Goal: Task Accomplishment & Management: Complete application form

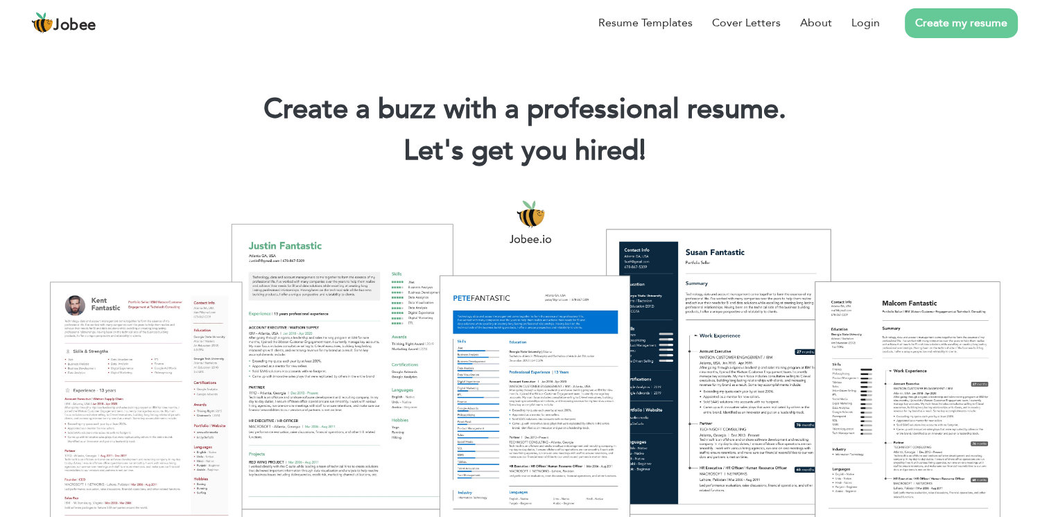
click at [930, 21] on link "Create my resume" at bounding box center [960, 23] width 113 height 30
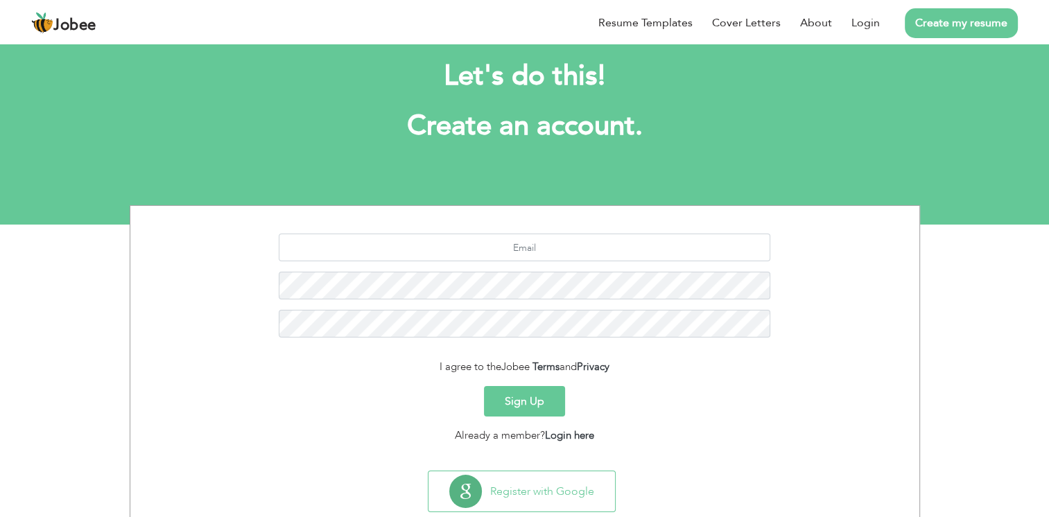
scroll to position [35, 0]
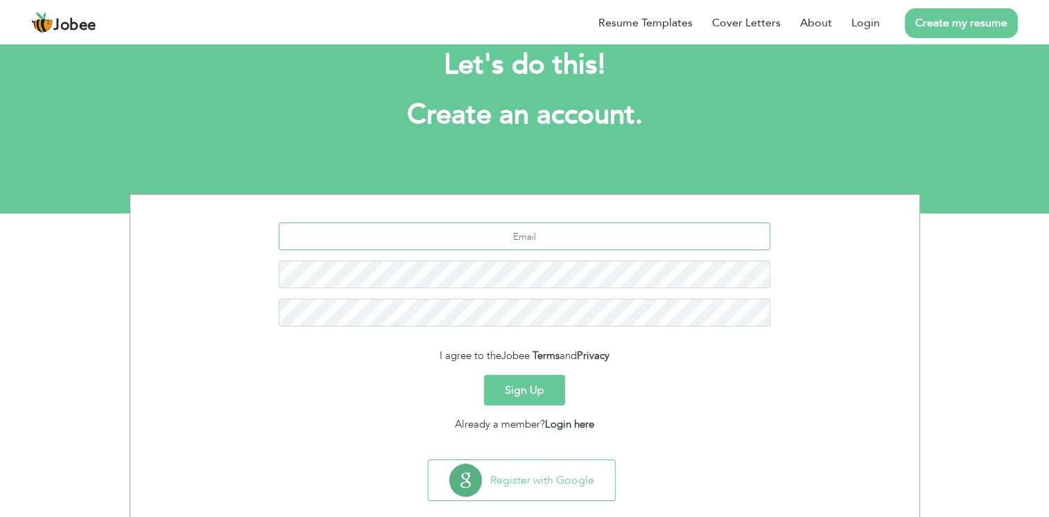
click at [551, 240] on input "text" at bounding box center [524, 236] width 491 height 28
paste input "[EMAIL_ADDRESS][DOMAIN_NAME]"
type input "[EMAIL_ADDRESS][DOMAIN_NAME]"
click at [520, 384] on button "Sign Up" at bounding box center [524, 390] width 81 height 30
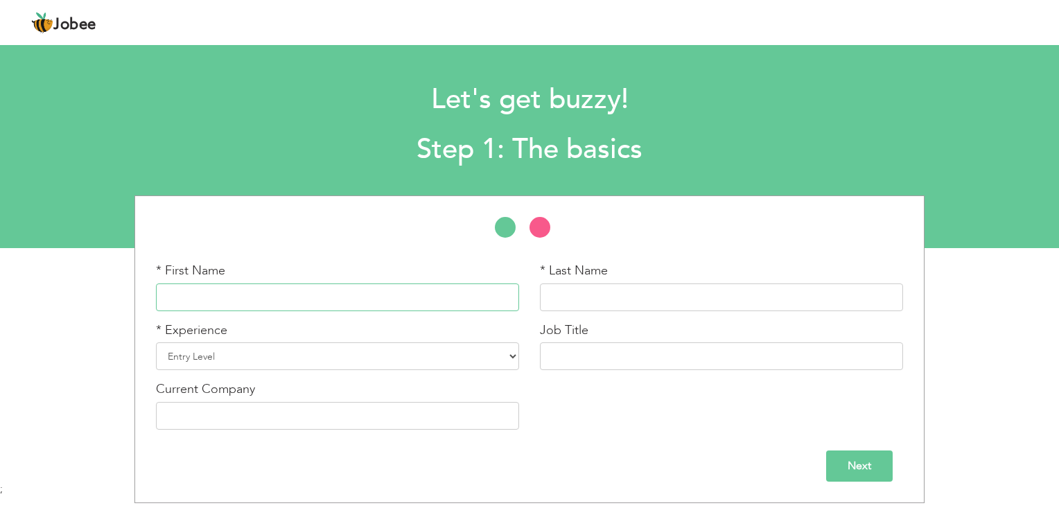
click at [365, 296] on input "text" at bounding box center [337, 297] width 363 height 28
type input "Muhammad"
type input "Ahmad"
click at [270, 358] on select "Entry Level Less than 1 Year 1 Year 2 Years 3 Years 4 Years 5 Years 6 Years 7 Y…" at bounding box center [337, 356] width 363 height 28
select select "17"
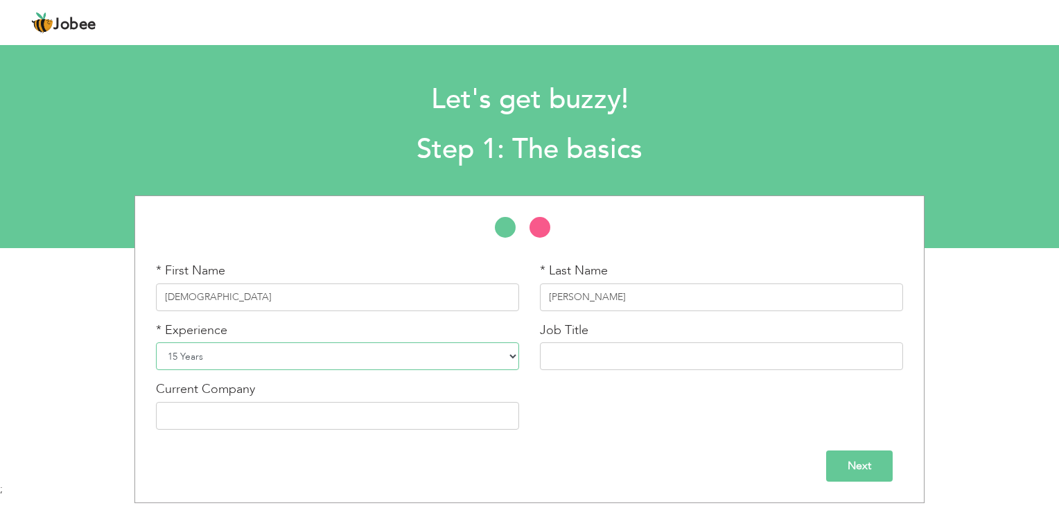
click at [156, 342] on select "Entry Level Less than 1 Year 1 Year 2 Years 3 Years 4 Years 5 Years 6 Years 7 Y…" at bounding box center [337, 356] width 363 height 28
click at [582, 363] on input "text" at bounding box center [721, 356] width 363 height 28
type input "Lead Asset and Inventory Management"
click at [305, 414] on input "text" at bounding box center [337, 416] width 363 height 28
type input "ZONG"
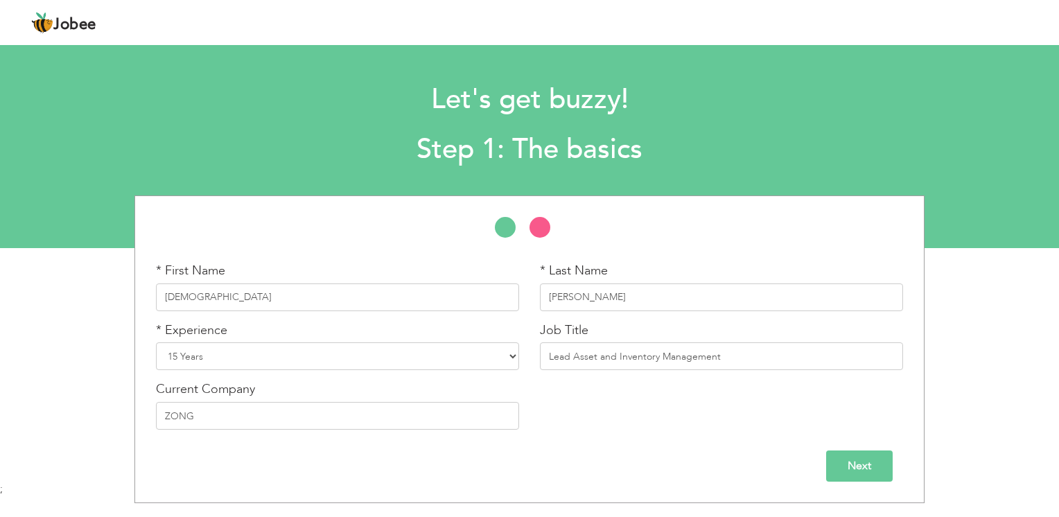
click at [841, 450] on input "Next" at bounding box center [859, 465] width 67 height 31
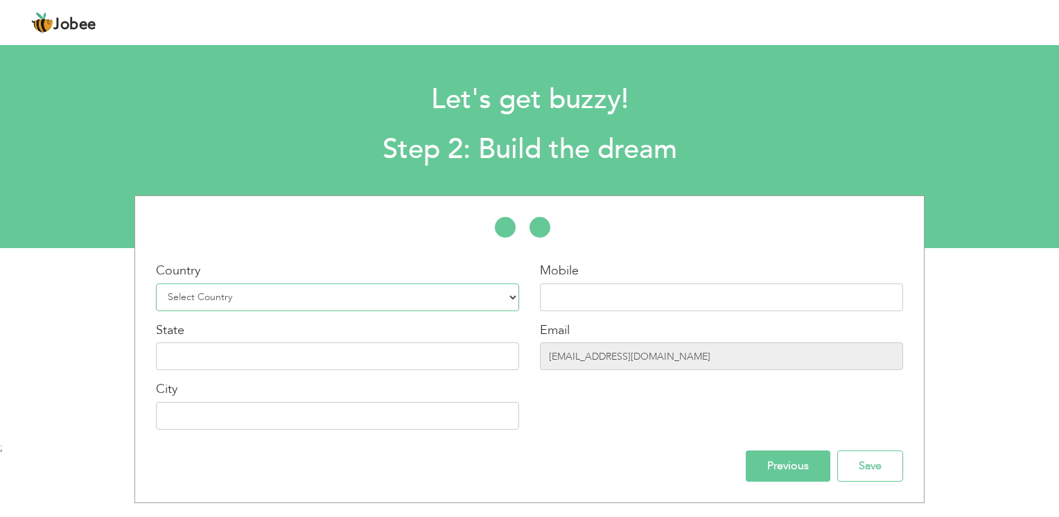
click at [407, 295] on select "Select Country Afghanistan Albania Algeria American Samoa Andorra Angola Anguil…" at bounding box center [337, 297] width 363 height 28
select select "117"
click at [156, 283] on select "Select Country Afghanistan Albania Algeria American Samoa Andorra Angola Anguil…" at bounding box center [337, 297] width 363 height 28
click at [594, 283] on input "text" at bounding box center [721, 297] width 363 height 28
click at [540, 290] on input "text" at bounding box center [721, 297] width 363 height 28
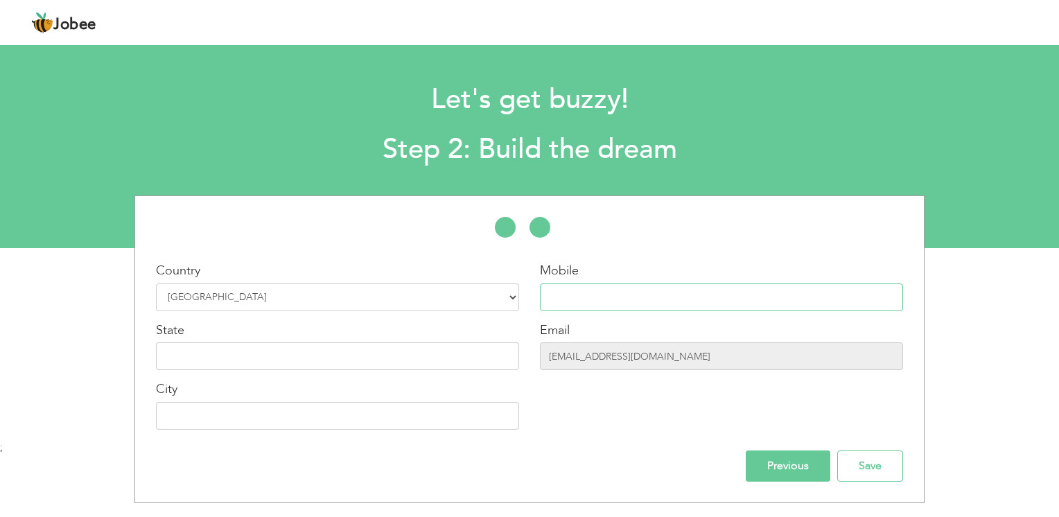
paste input "00965-55603585"
type input "00965-55603585"
click at [334, 365] on input "text" at bounding box center [337, 356] width 363 height 28
click at [879, 451] on input "Save" at bounding box center [870, 465] width 66 height 31
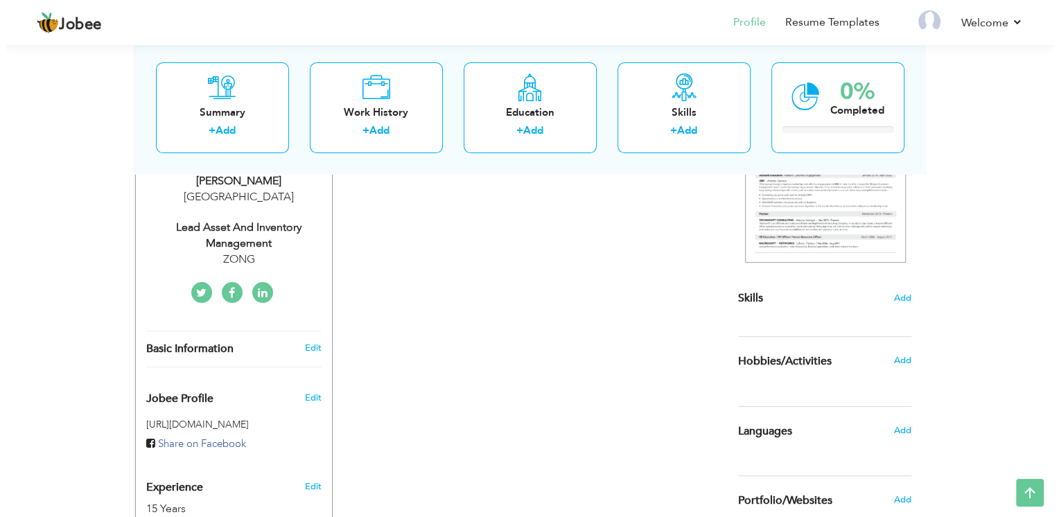
scroll to position [248, 0]
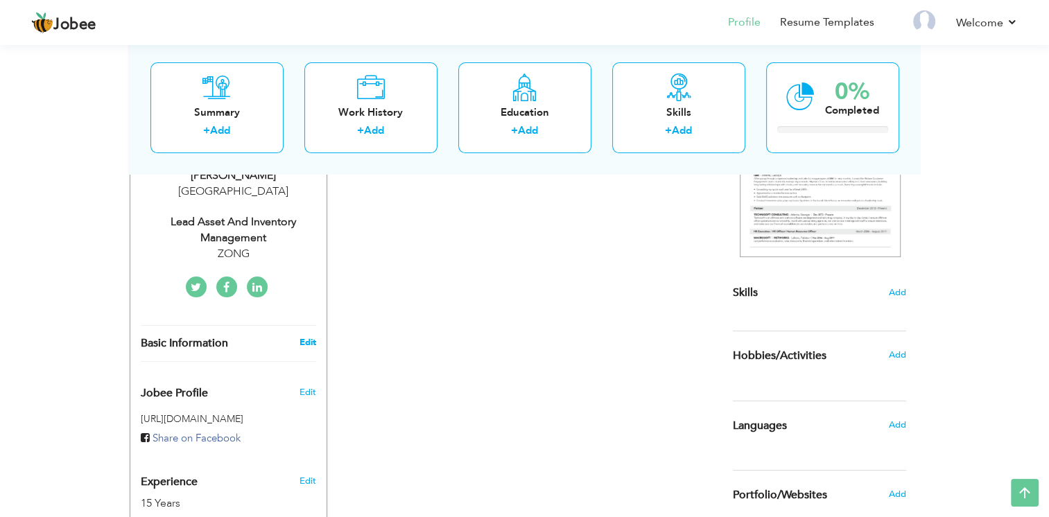
click at [308, 340] on link "Edit" at bounding box center [307, 342] width 17 height 12
type input "Muhammad"
type input "Ahmad"
type input "00965-55603585"
select select "number:117"
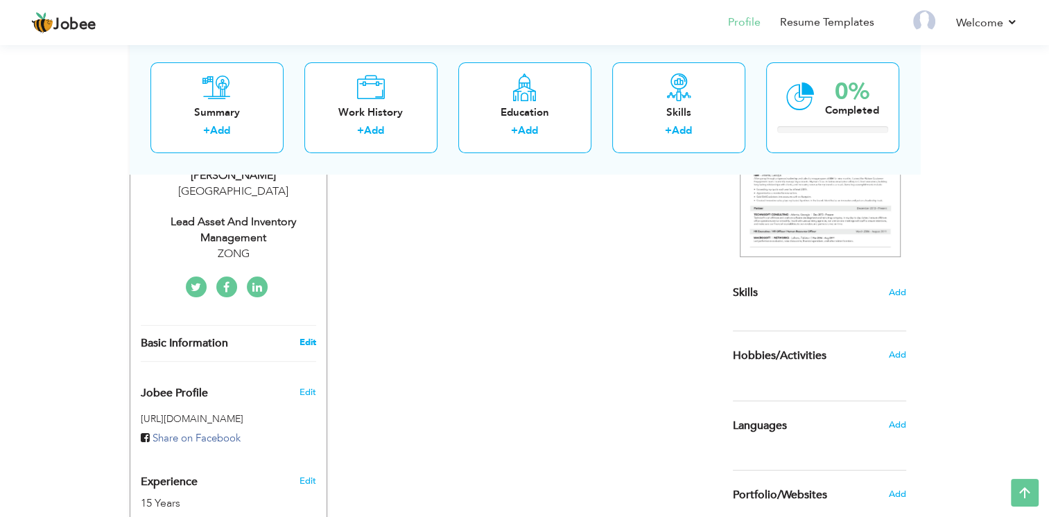
select select "number:17"
type input "ZONG"
type input "Lead Asset and Inventory Management"
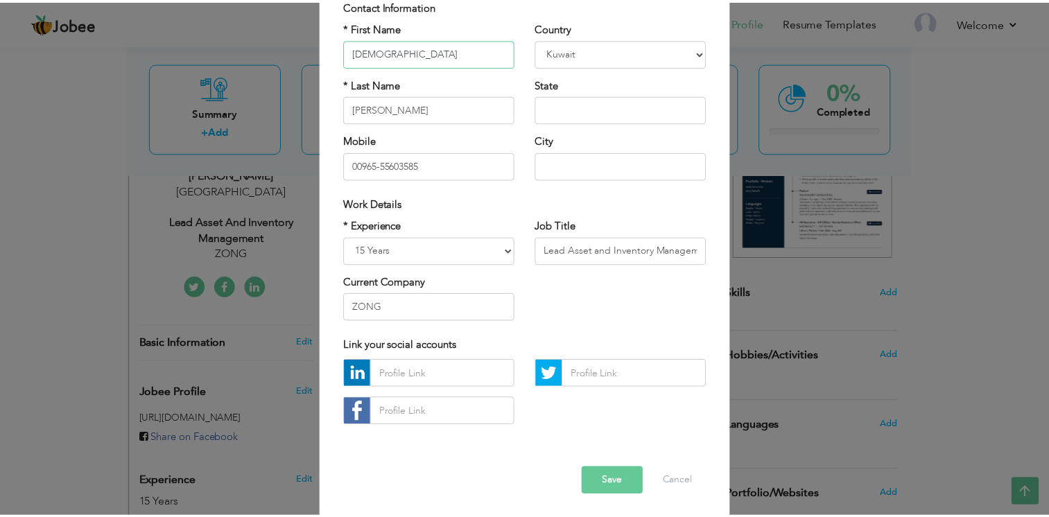
scroll to position [115, 0]
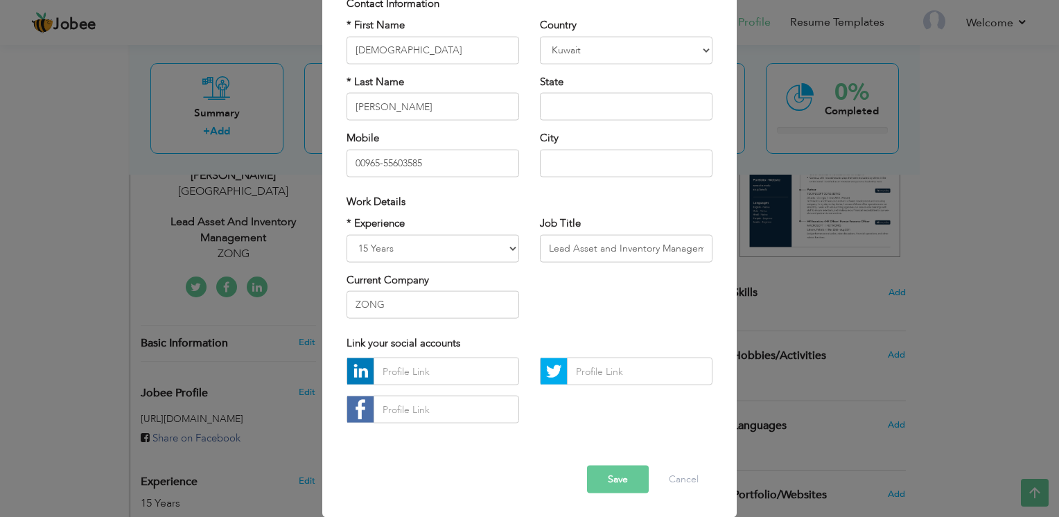
click at [609, 481] on button "Save" at bounding box center [618, 480] width 62 height 28
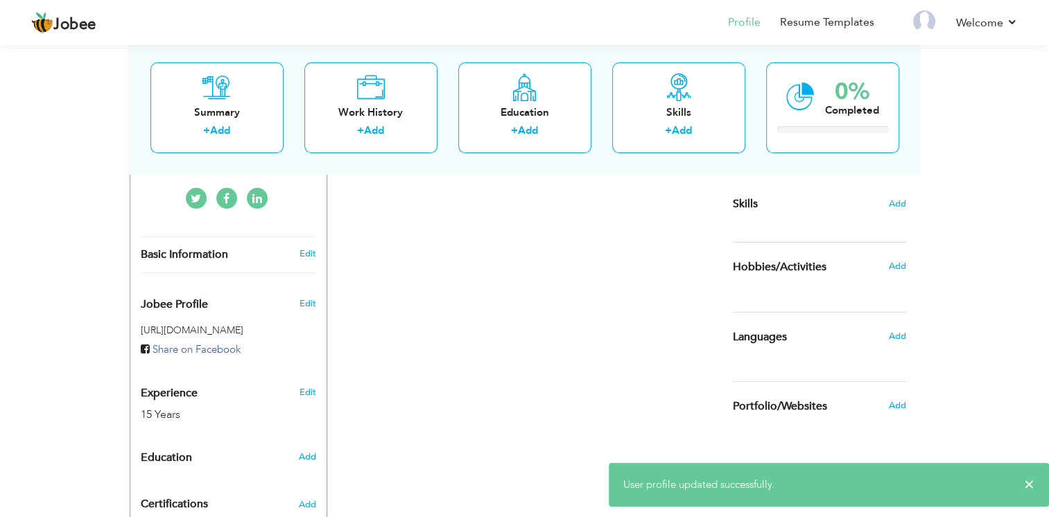
scroll to position [437, 0]
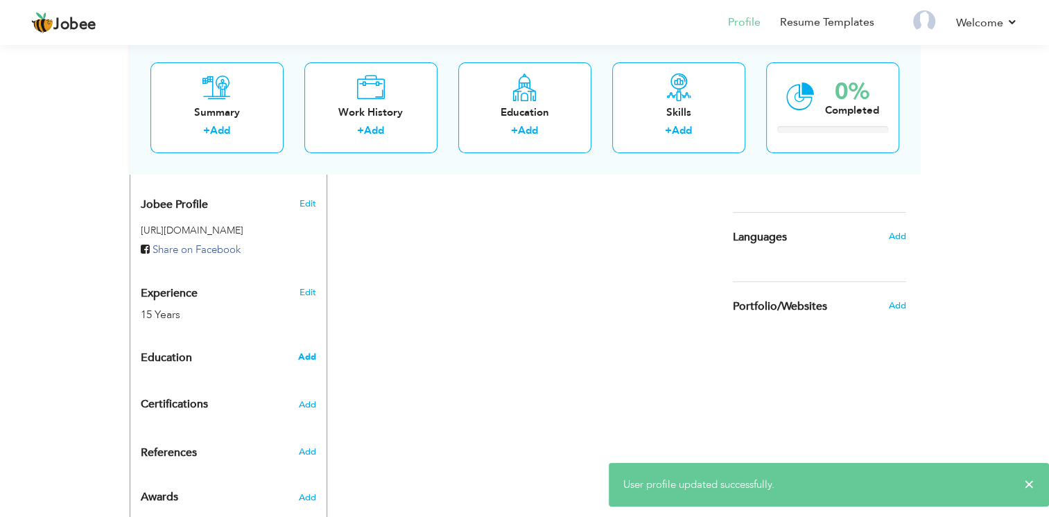
click at [304, 356] on span "Add" at bounding box center [306, 357] width 18 height 12
radio input "true"
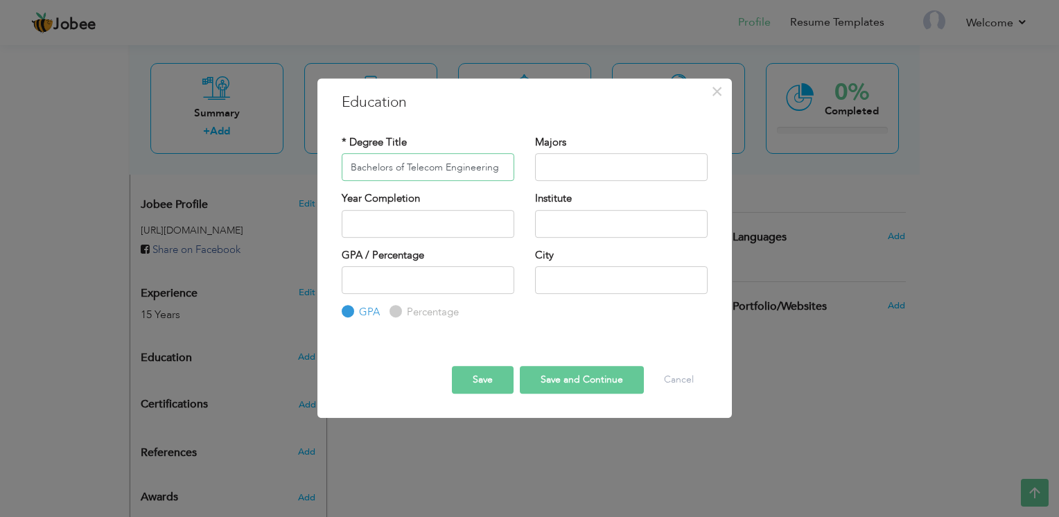
type input "Bachelors of Telecom Engineering"
click at [407, 229] on input "2025" at bounding box center [428, 224] width 173 height 28
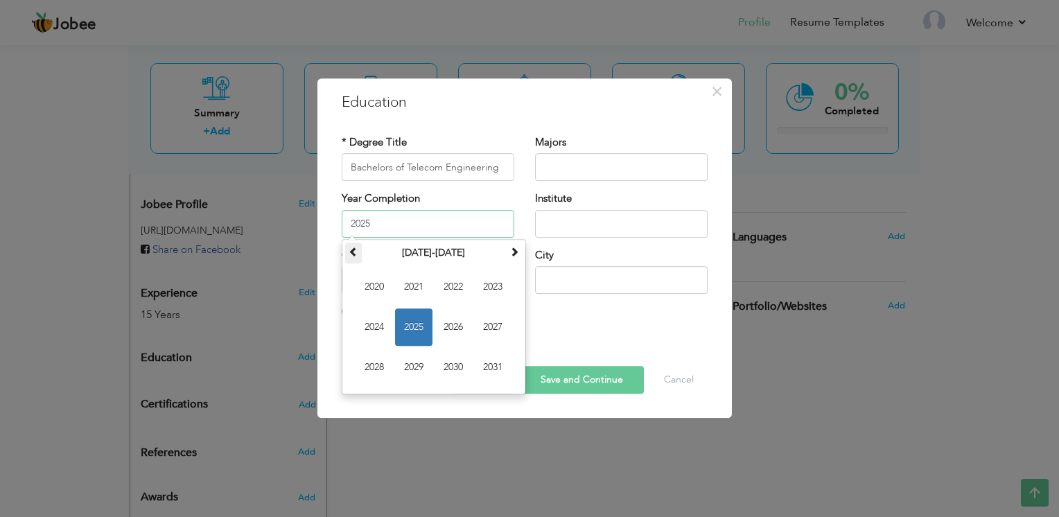
click at [356, 255] on span at bounding box center [354, 252] width 10 height 10
click at [511, 251] on span at bounding box center [514, 252] width 10 height 10
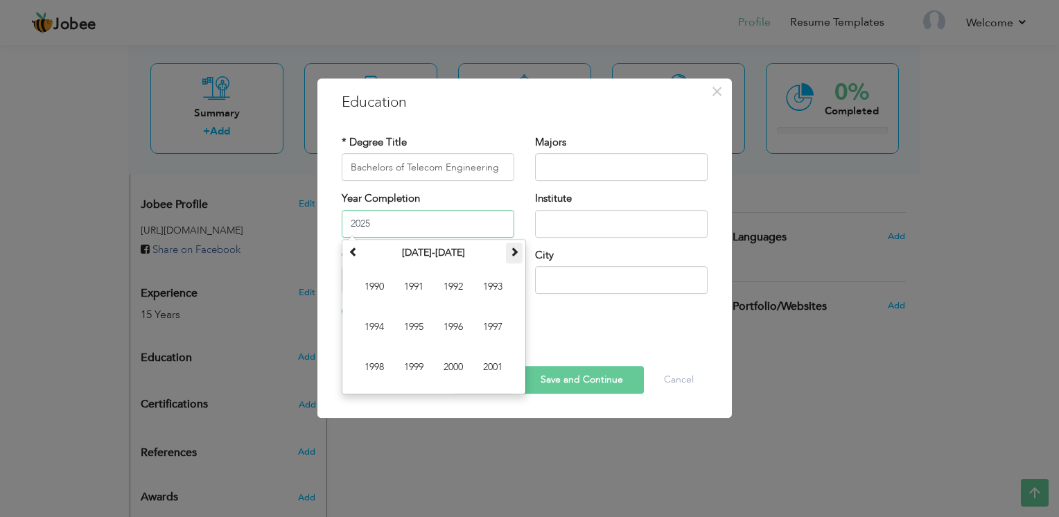
click at [511, 251] on span at bounding box center [514, 252] width 10 height 10
click at [421, 317] on span "2005" at bounding box center [413, 326] width 37 height 37
type input "2005"
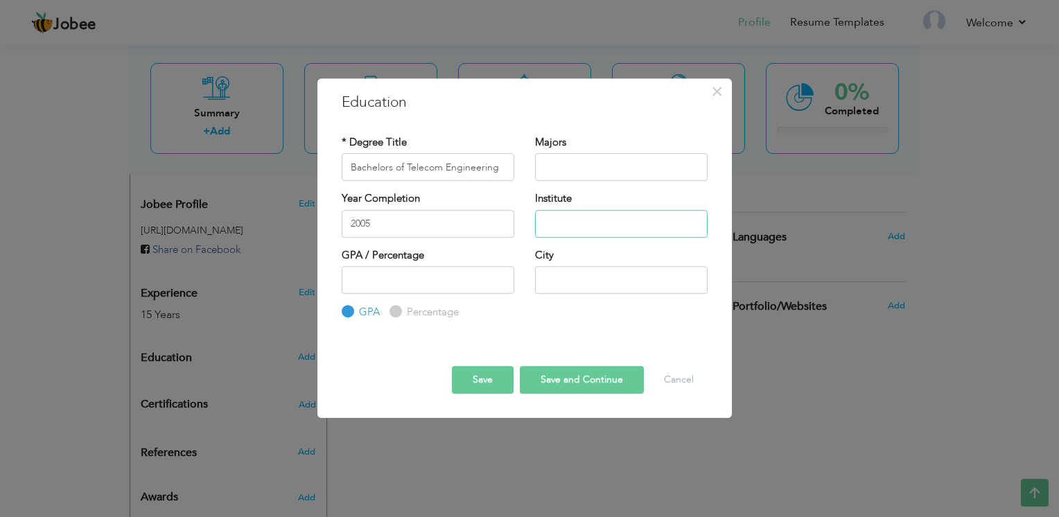
click at [545, 228] on input "text" at bounding box center [621, 224] width 173 height 28
type input "Allama Iqbal Open University"
click at [562, 290] on input "text" at bounding box center [621, 280] width 173 height 28
type input "Lahore"
click at [548, 374] on button "Save and Continue" at bounding box center [582, 380] width 124 height 28
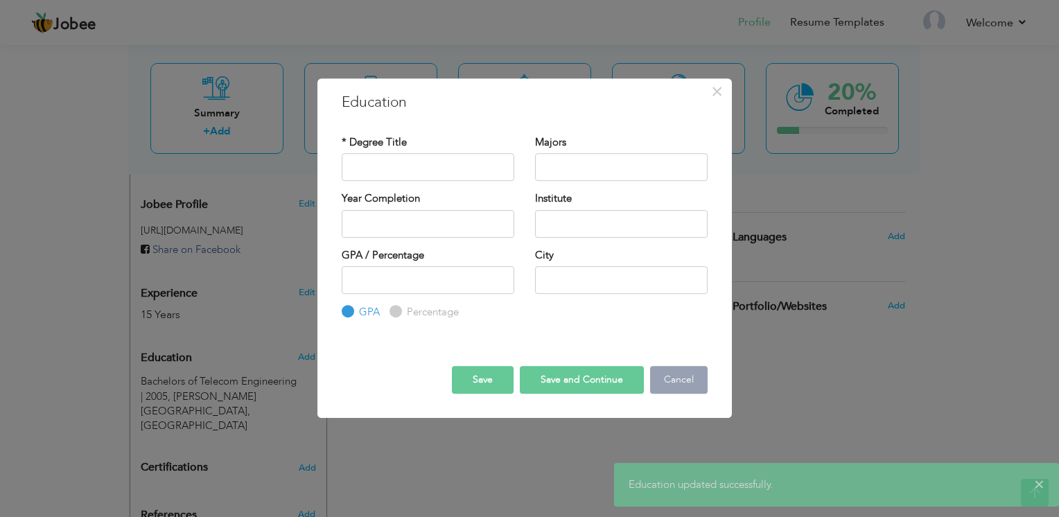
click at [682, 386] on button "Cancel" at bounding box center [679, 380] width 58 height 28
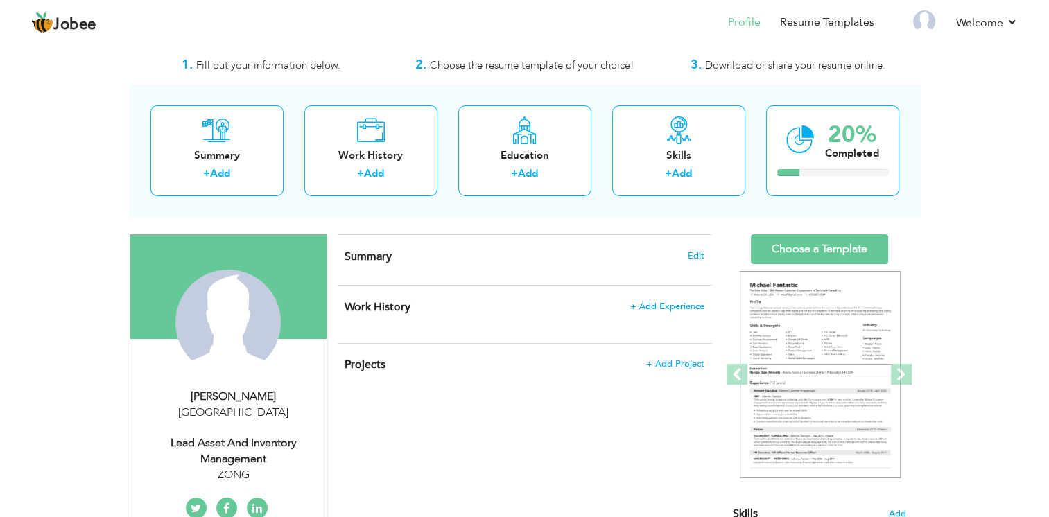
scroll to position [26, 0]
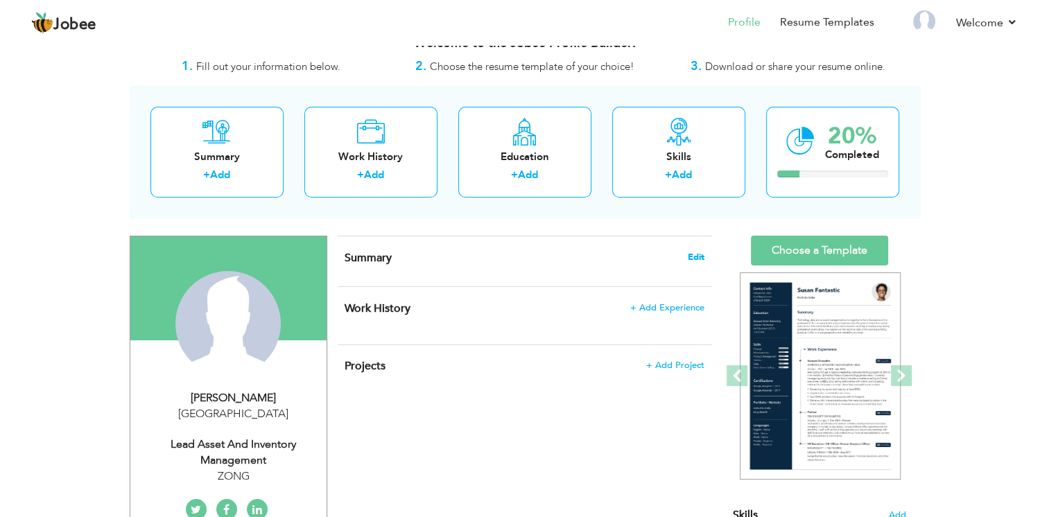
click at [696, 252] on span "Edit" at bounding box center [696, 257] width 17 height 10
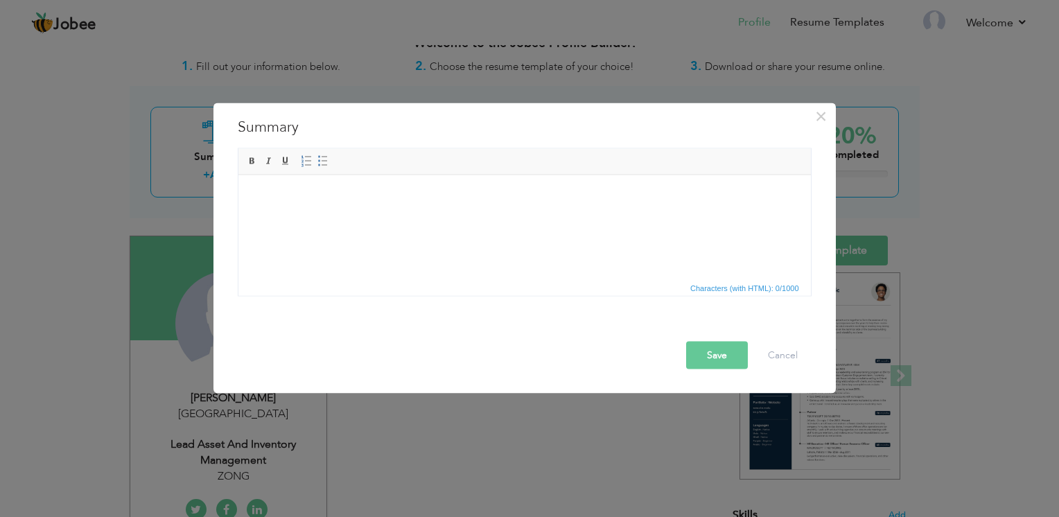
click at [362, 175] on html at bounding box center [524, 175] width 572 height 0
click at [362, 206] on html at bounding box center [524, 196] width 572 height 42
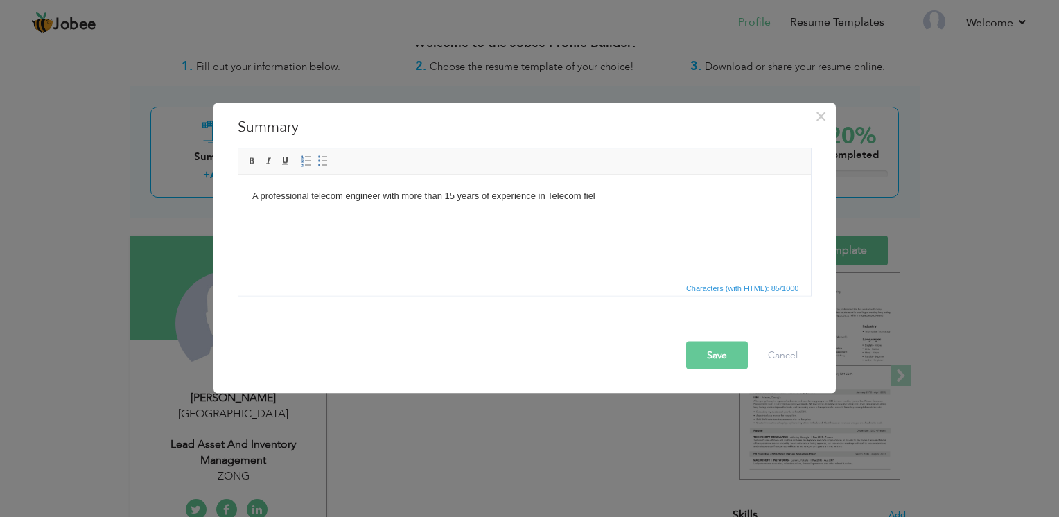
click at [608, 193] on body "A professional telecom engineer with more than 15 years of experience in Teleco…" at bounding box center [524, 196] width 545 height 15
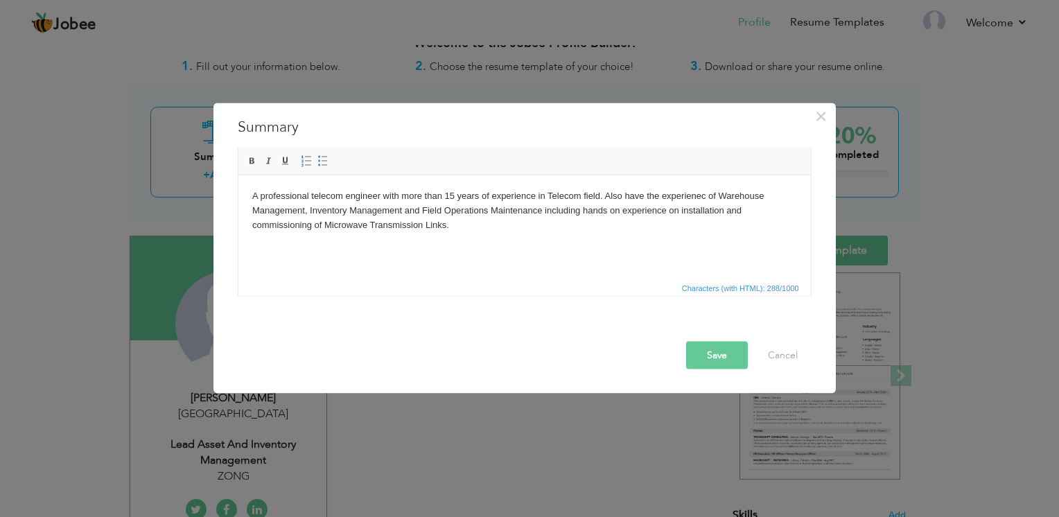
click at [313, 196] on body "A professional telecom engineer with more than 15 years of experience in Teleco…" at bounding box center [524, 210] width 545 height 43
click at [266, 197] on body "A professional telecom engineer with more than 15 years of experience in Teleco…" at bounding box center [524, 210] width 545 height 43
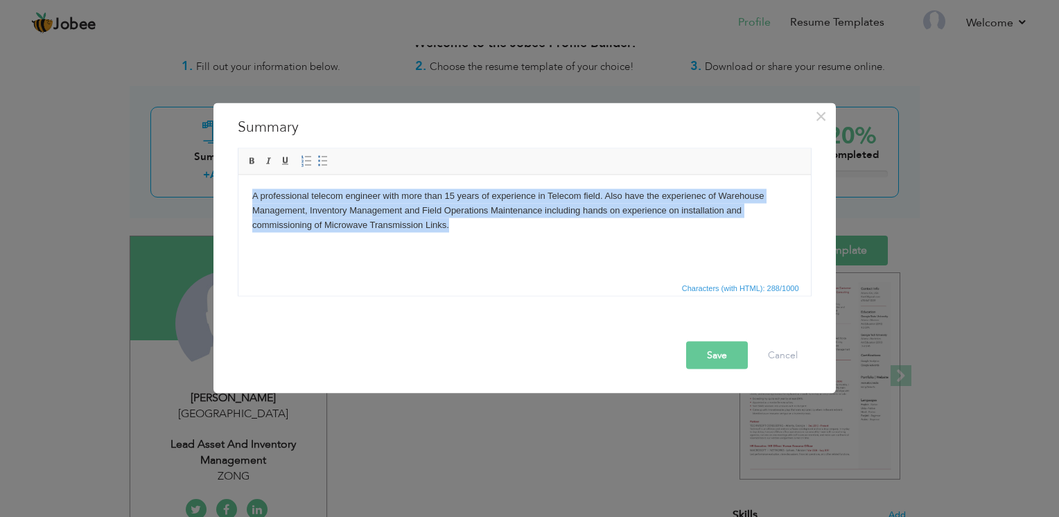
click at [266, 197] on body "A professional telecom engineer with more than 15 years of experience in Teleco…" at bounding box center [524, 210] width 545 height 43
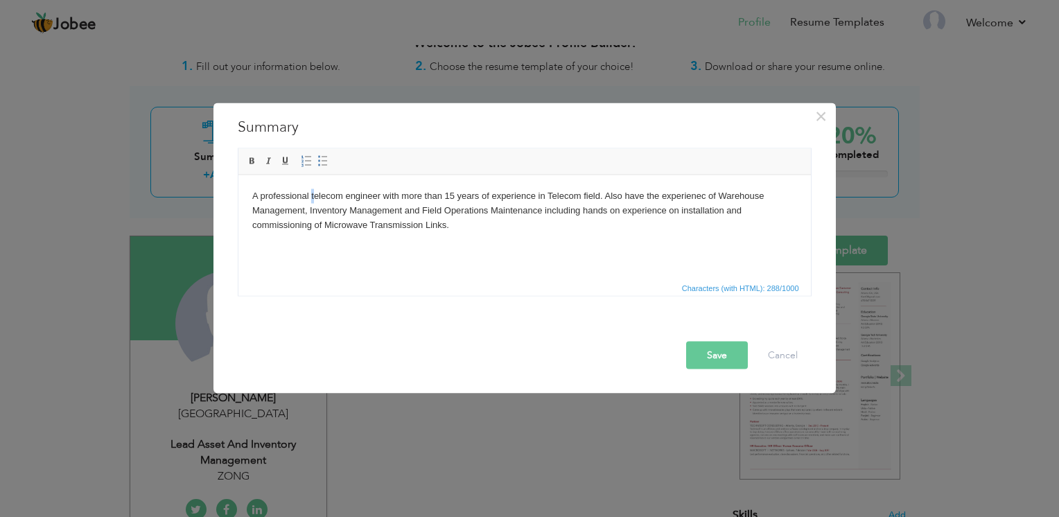
click at [310, 197] on body "A professional telecom engineer with more than 15 years of experience in Teleco…" at bounding box center [524, 210] width 545 height 43
click at [346, 194] on body "A professional Telecom engineer with more than 15 years of experience in Teleco…" at bounding box center [524, 210] width 545 height 43
click at [417, 234] on html "A professional Telecom Engineer with more than 15 years of experience in Teleco…" at bounding box center [524, 210] width 572 height 71
click at [733, 343] on button "Save" at bounding box center [717, 356] width 62 height 28
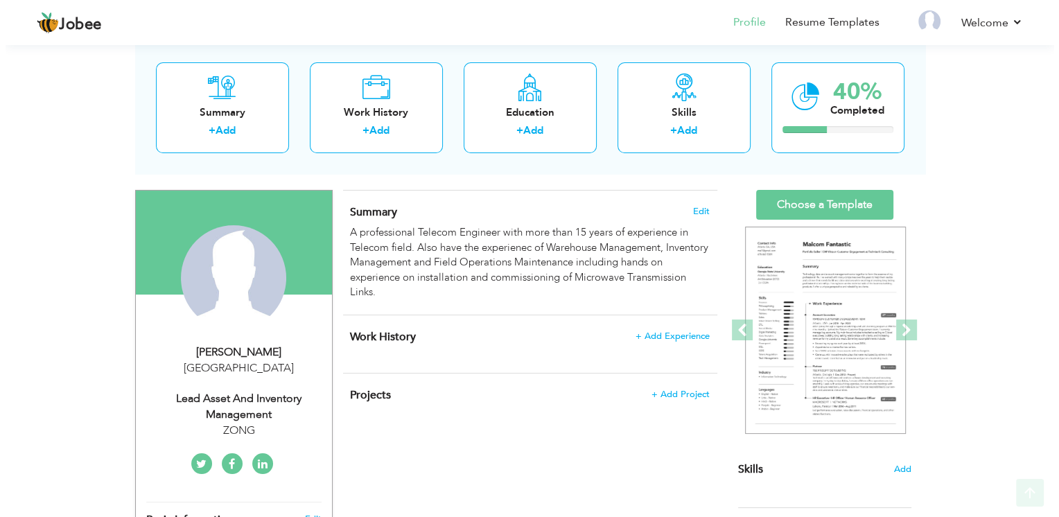
scroll to position [95, 0]
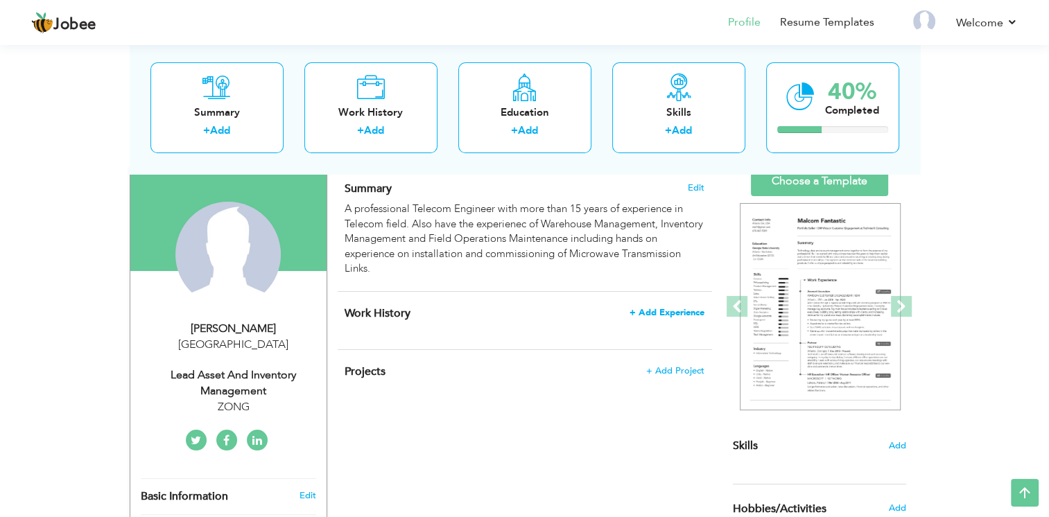
click at [660, 312] on span "+ Add Experience" at bounding box center [666, 313] width 75 height 10
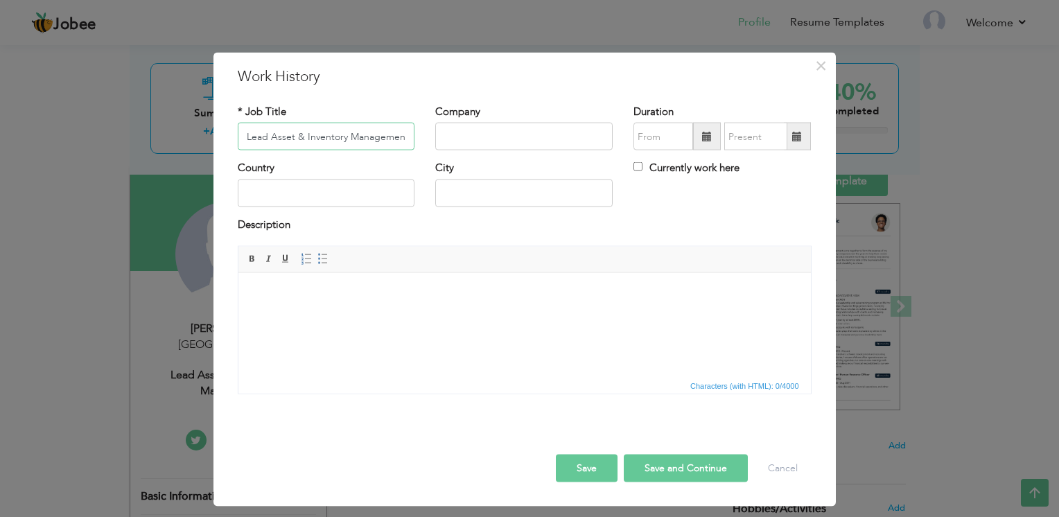
type input "Lead Asset & Inventory Management"
type input "O"
type input "ZONG"
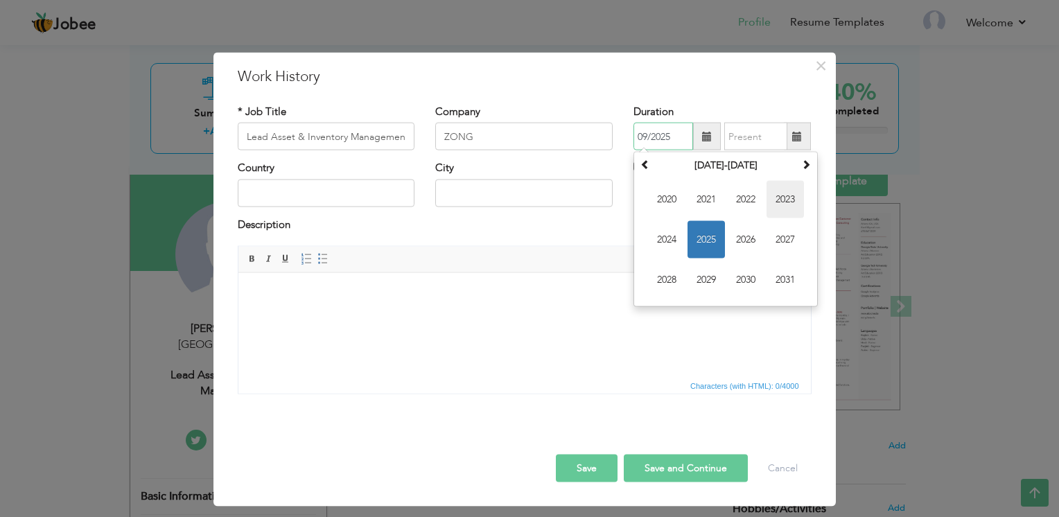
click at [773, 196] on span "2023" at bounding box center [785, 199] width 37 height 37
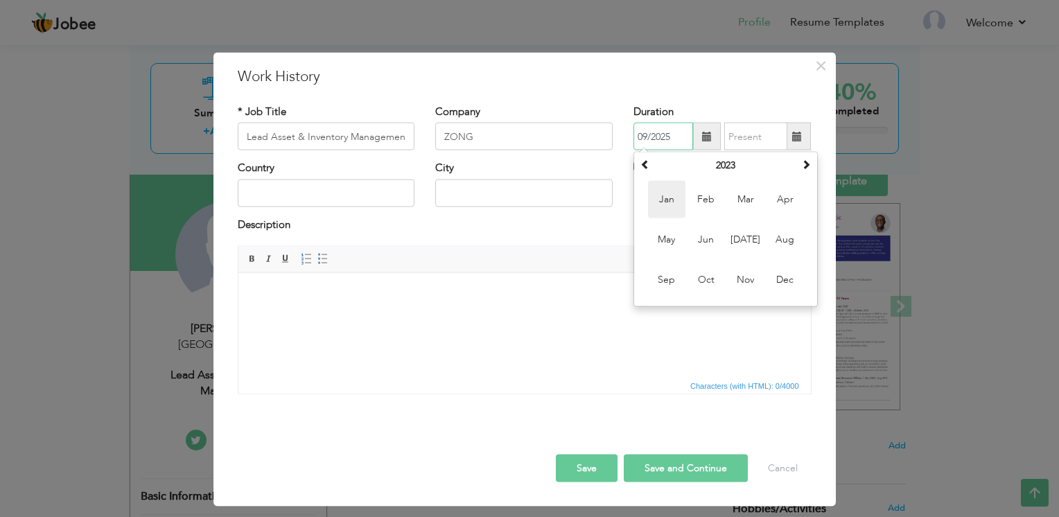
click at [671, 195] on span "Jan" at bounding box center [666, 199] width 37 height 37
type input "01/2023"
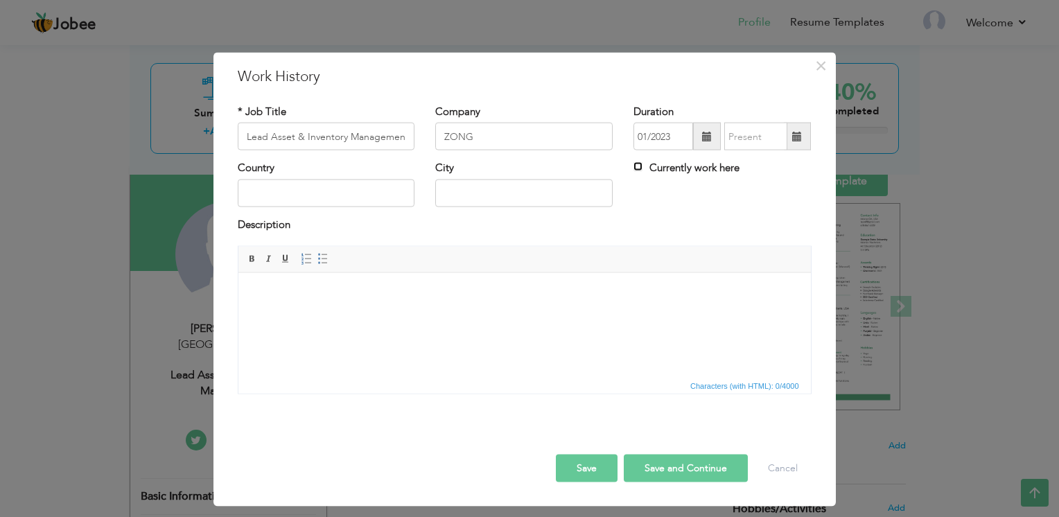
click at [639, 170] on input "Currently work here" at bounding box center [637, 166] width 9 height 9
checkbox input "true"
click at [279, 193] on input "text" at bounding box center [326, 193] width 177 height 28
type input "[GEOGRAPHIC_DATA]"
type input "Islamabad"
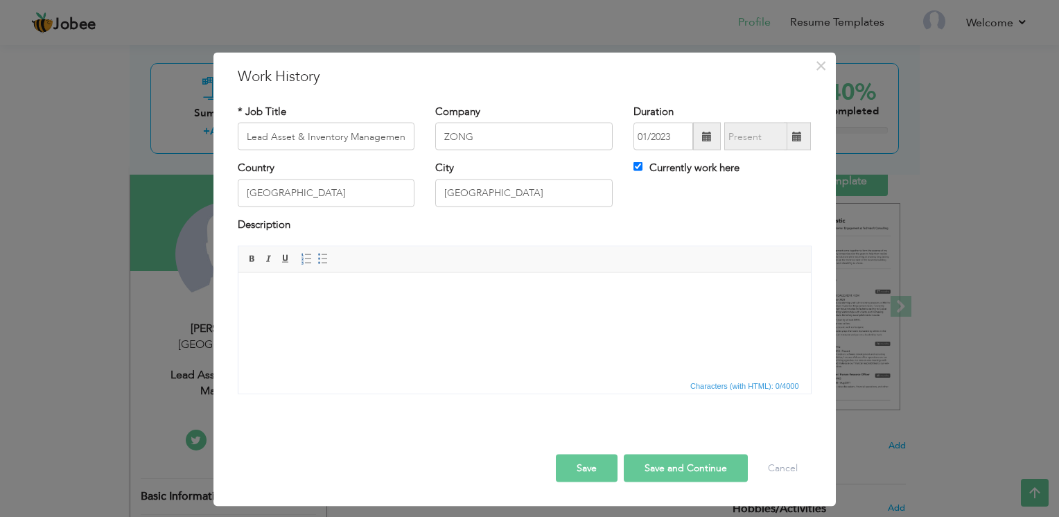
click at [268, 281] on html at bounding box center [524, 293] width 572 height 42
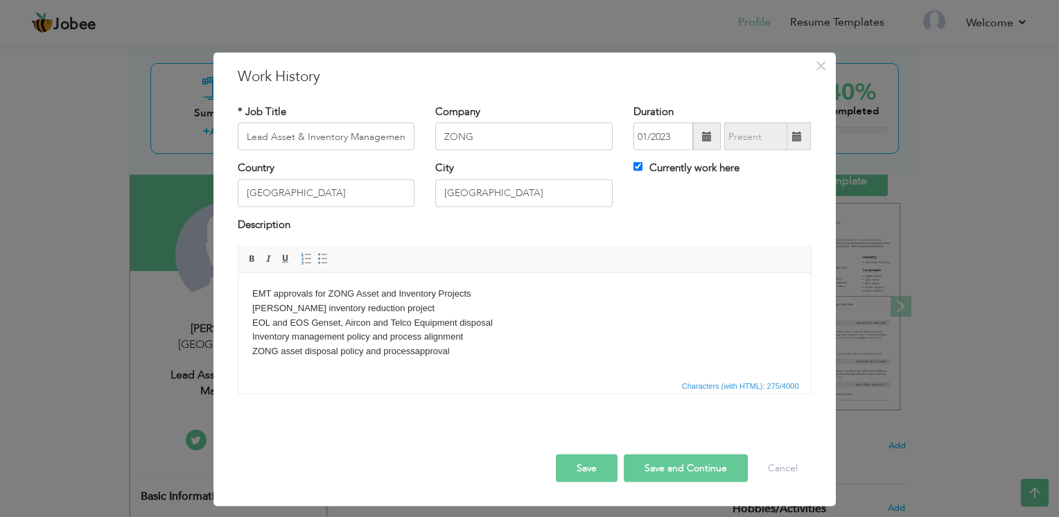
click at [416, 352] on body "EMT approvals for ZONG Asset and Inventory Projects ZONG slack inventory reduct…" at bounding box center [524, 329] width 545 height 87
click at [454, 351] on body "EMT approvals for ZONG Asset and Inventory Projects ZONG slack inventory reduct…" at bounding box center [524, 329] width 545 height 87
click at [475, 366] on body "EMT approvals for ZONG Asset and Inventory Projects ZONG slack inventory reduct…" at bounding box center [524, 336] width 545 height 101
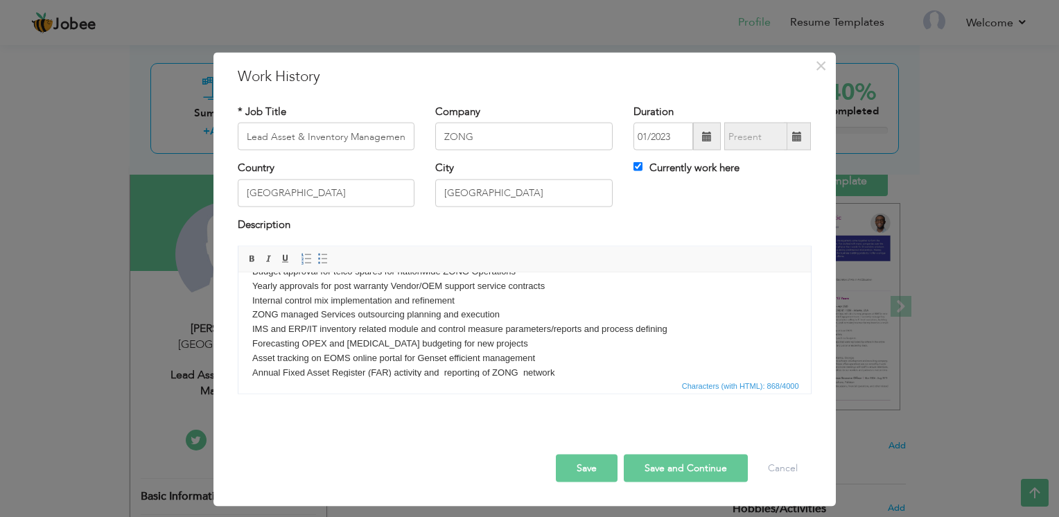
scroll to position [109, 0]
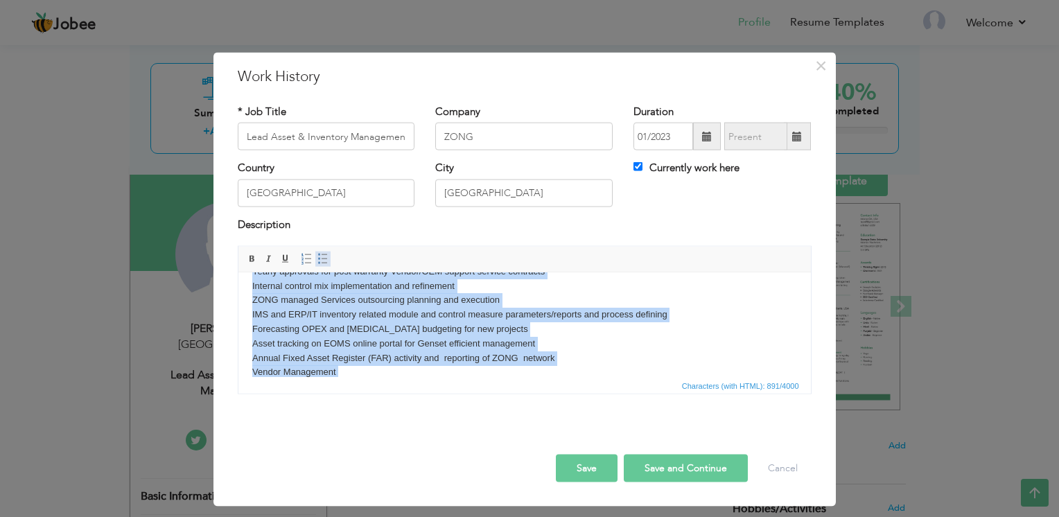
click at [319, 261] on span at bounding box center [322, 259] width 11 height 11
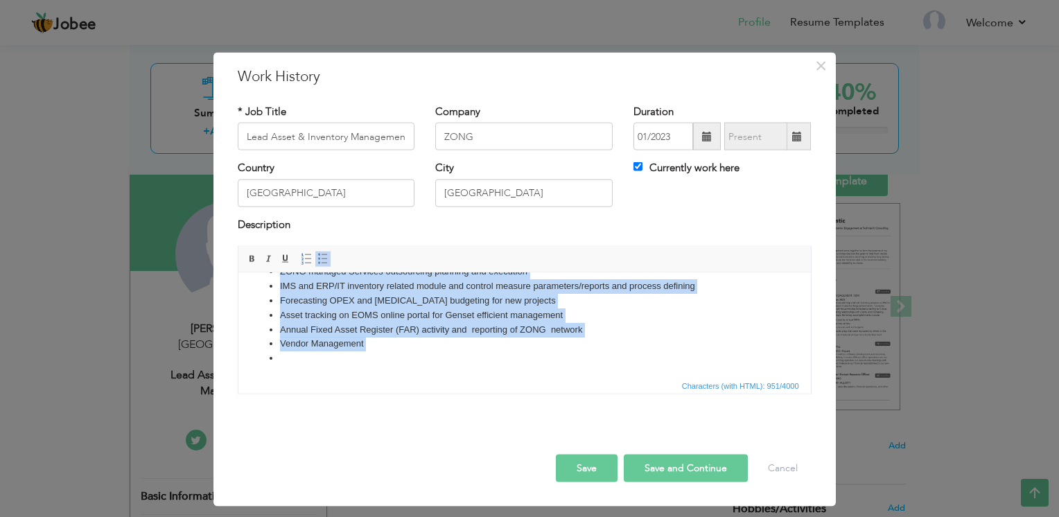
scroll to position [139, 0]
click at [342, 357] on li at bounding box center [523, 356] width 489 height 15
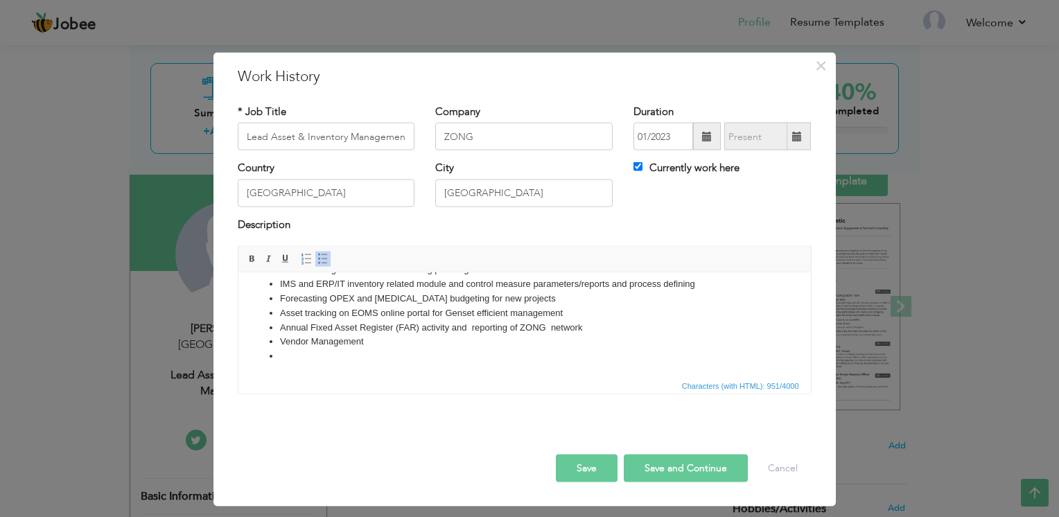
scroll to position [125, 0]
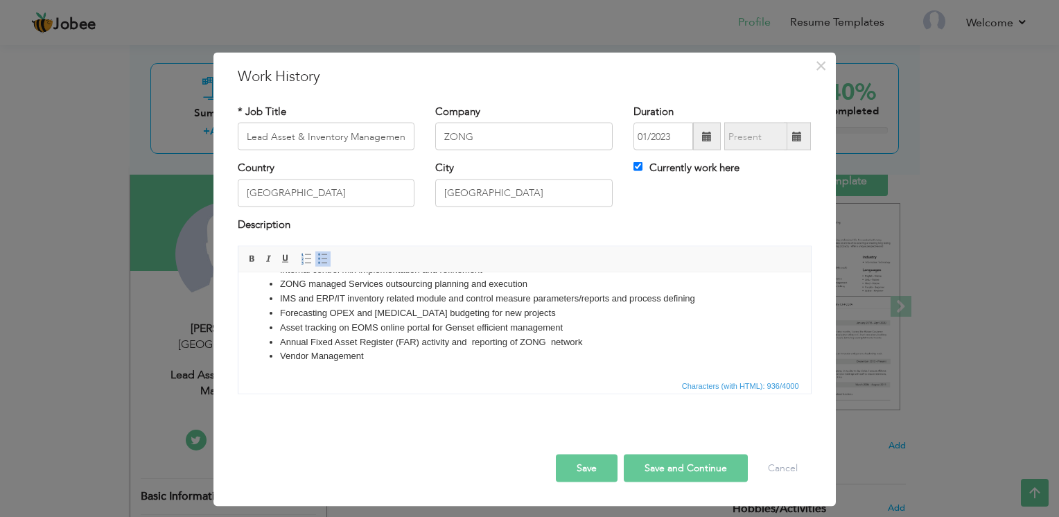
click at [550, 340] on li "Annual Fixed Asset Register (FAR) activity and reporting of ZONG network" at bounding box center [523, 342] width 489 height 15
click at [675, 467] on button "Save and Continue" at bounding box center [686, 469] width 124 height 28
checkbox input "false"
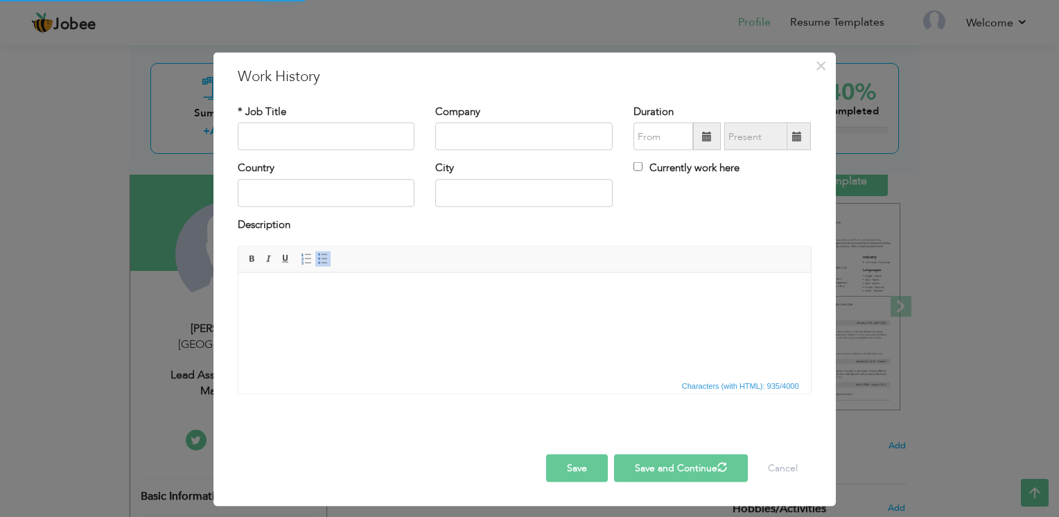
scroll to position [0, 0]
click at [319, 134] on input "text" at bounding box center [326, 137] width 177 height 28
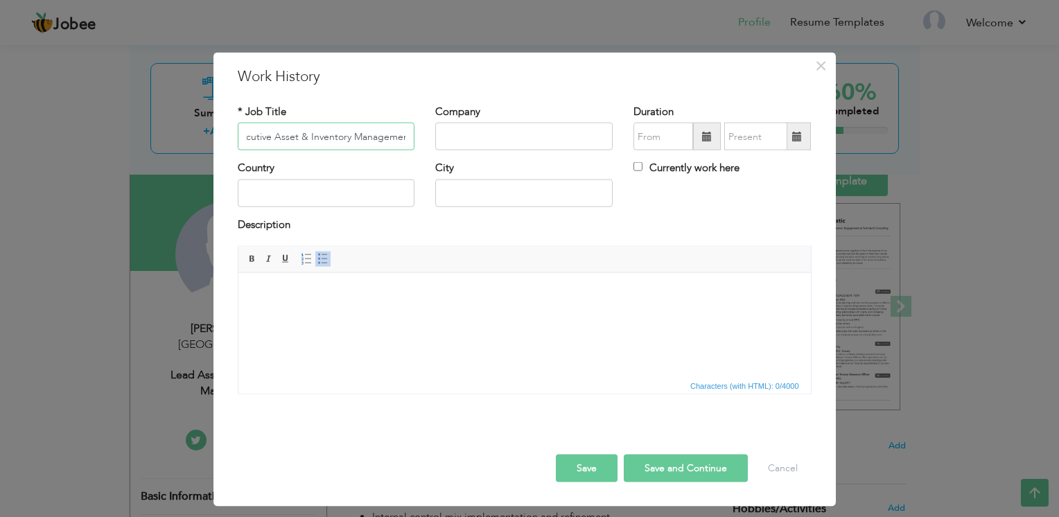
scroll to position [0, 19]
type input "Executive Asset & Inventory Management"
click at [448, 133] on input "text" at bounding box center [523, 137] width 177 height 28
type input "ZONG"
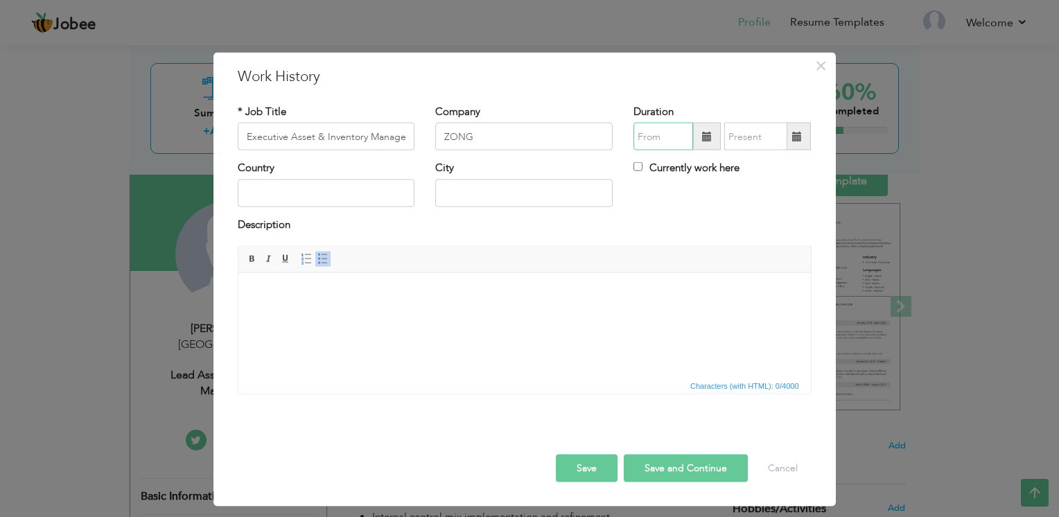
click at [676, 139] on input "text" at bounding box center [663, 137] width 60 height 28
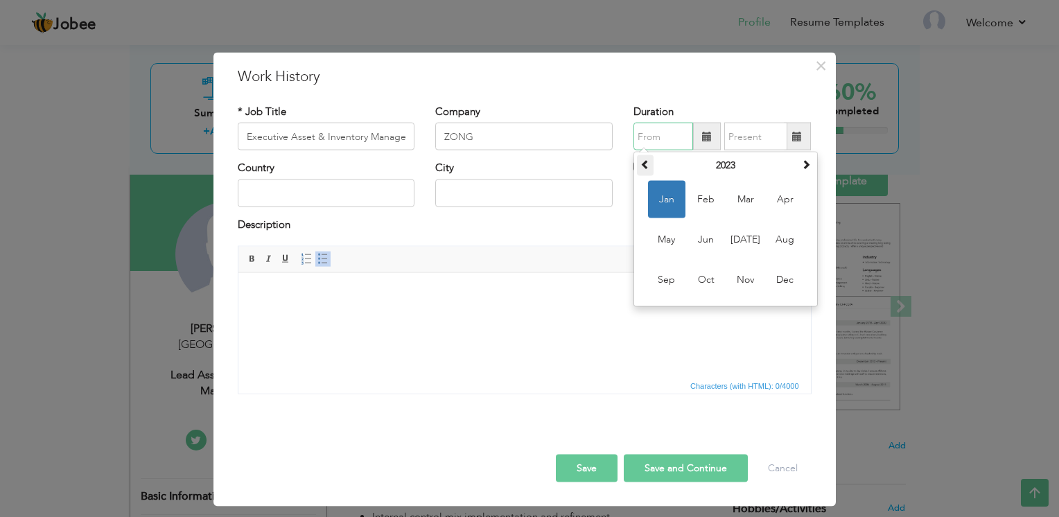
click at [646, 168] on span at bounding box center [645, 164] width 10 height 10
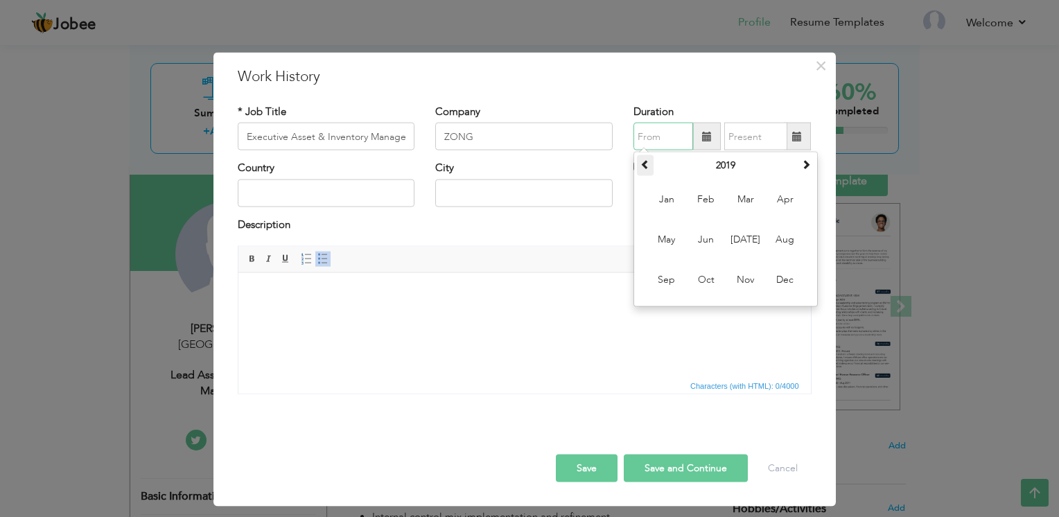
click at [646, 168] on span at bounding box center [645, 164] width 10 height 10
click at [698, 200] on span "Feb" at bounding box center [706, 199] width 37 height 37
type input "02/2015"
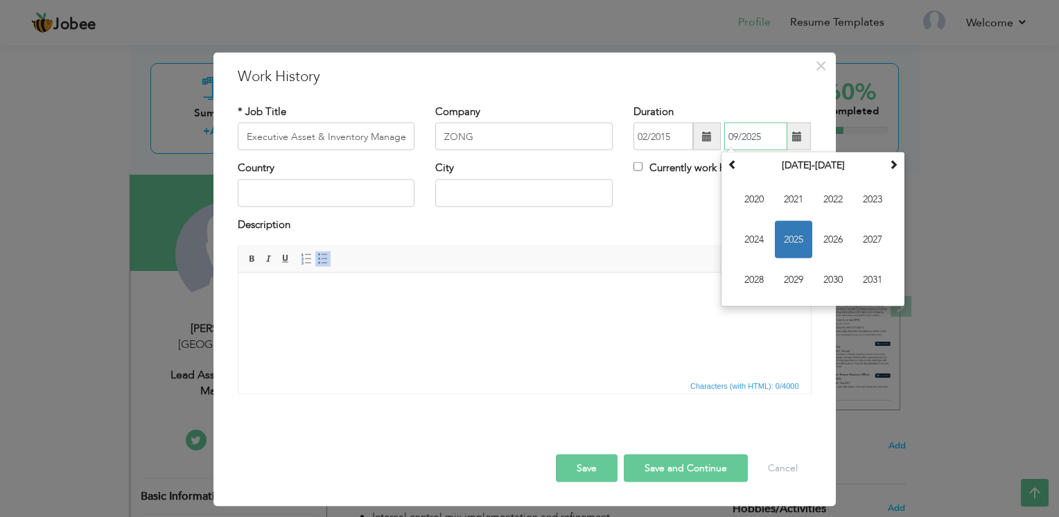
click at [754, 127] on input "09/2025" at bounding box center [755, 137] width 63 height 28
click at [843, 200] on span "2022" at bounding box center [832, 199] width 37 height 37
click at [759, 198] on span "Jan" at bounding box center [753, 199] width 37 height 37
type input "01/2022"
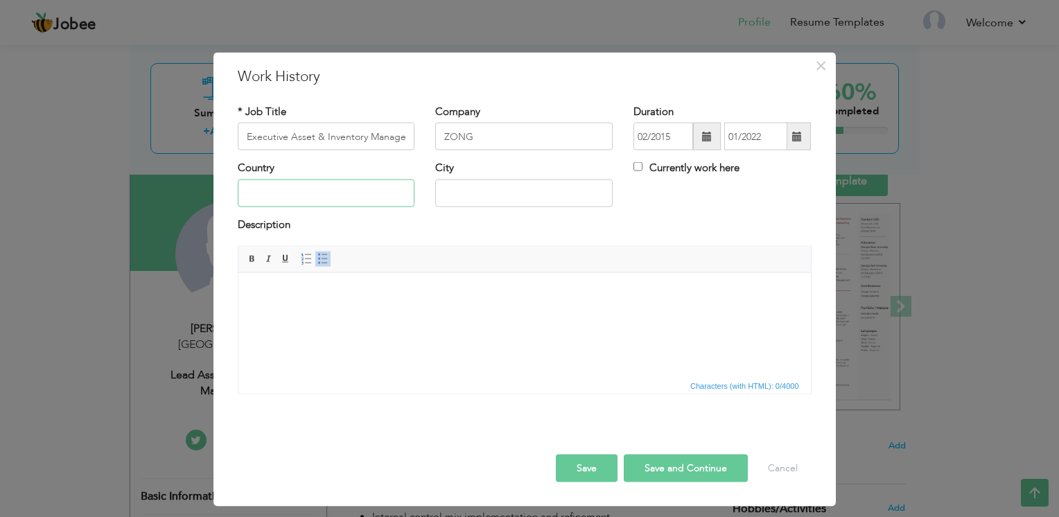
click at [310, 201] on input "text" at bounding box center [326, 193] width 177 height 28
type input "[GEOGRAPHIC_DATA]"
click at [442, 198] on input "text" at bounding box center [523, 193] width 177 height 28
type input "Islamabad"
click at [293, 300] on body at bounding box center [524, 293] width 545 height 15
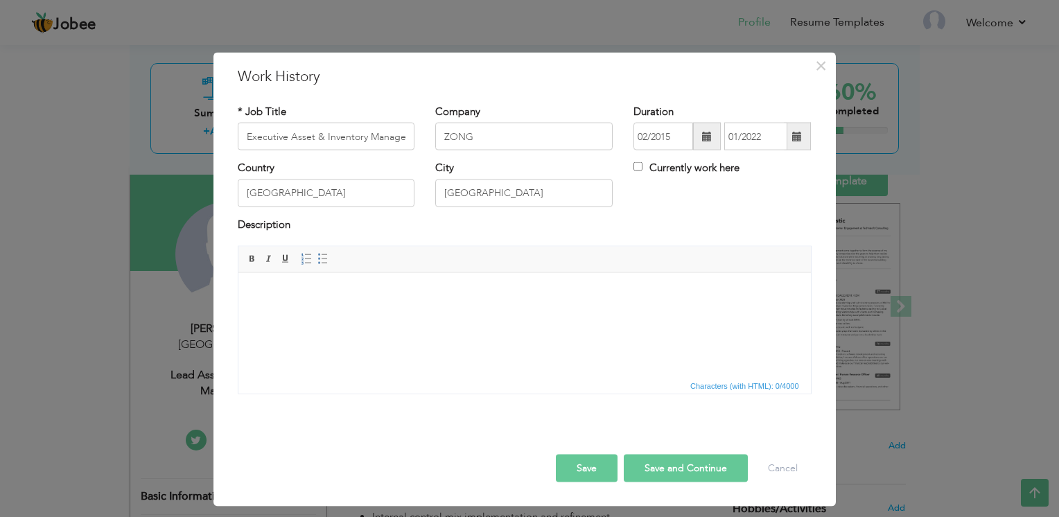
click at [293, 300] on body at bounding box center [524, 293] width 545 height 15
click at [280, 300] on span "Paste" at bounding box center [315, 303] width 72 height 17
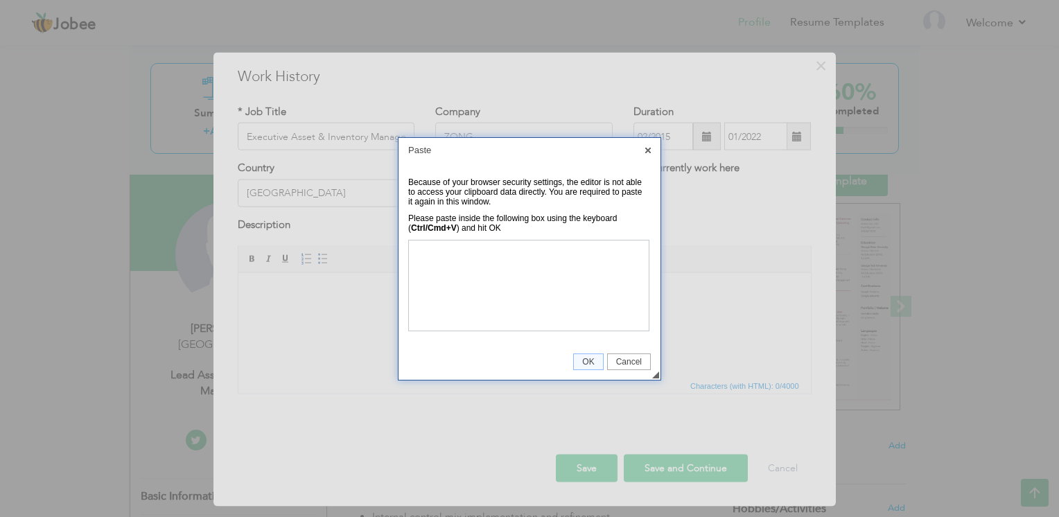
scroll to position [17604, 0]
click at [590, 357] on span "OK" at bounding box center [588, 362] width 28 height 10
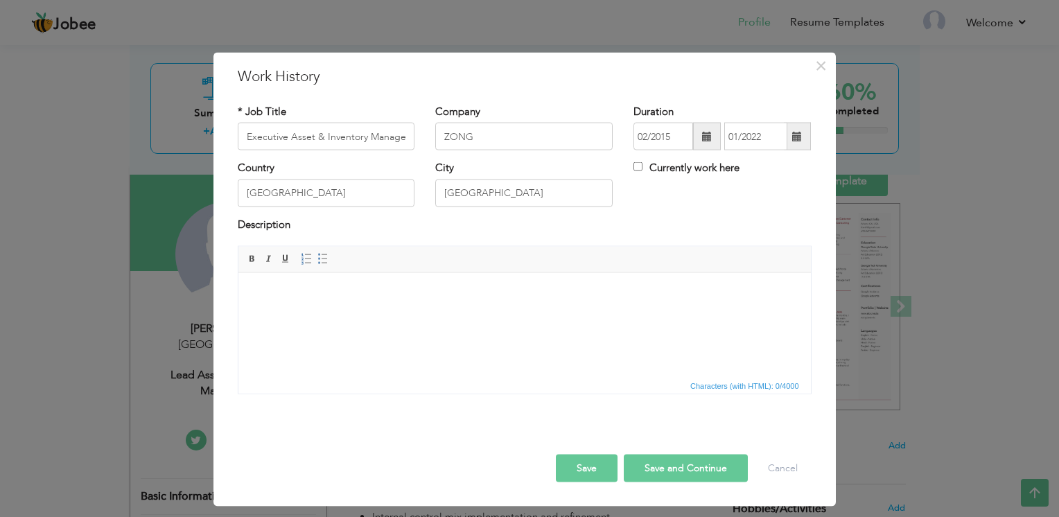
scroll to position [0, 0]
click at [320, 315] on html at bounding box center [524, 293] width 572 height 42
click at [273, 307] on html at bounding box center [524, 293] width 572 height 42
click at [261, 290] on body at bounding box center [524, 293] width 545 height 15
click at [290, 301] on html at bounding box center [524, 293] width 572 height 42
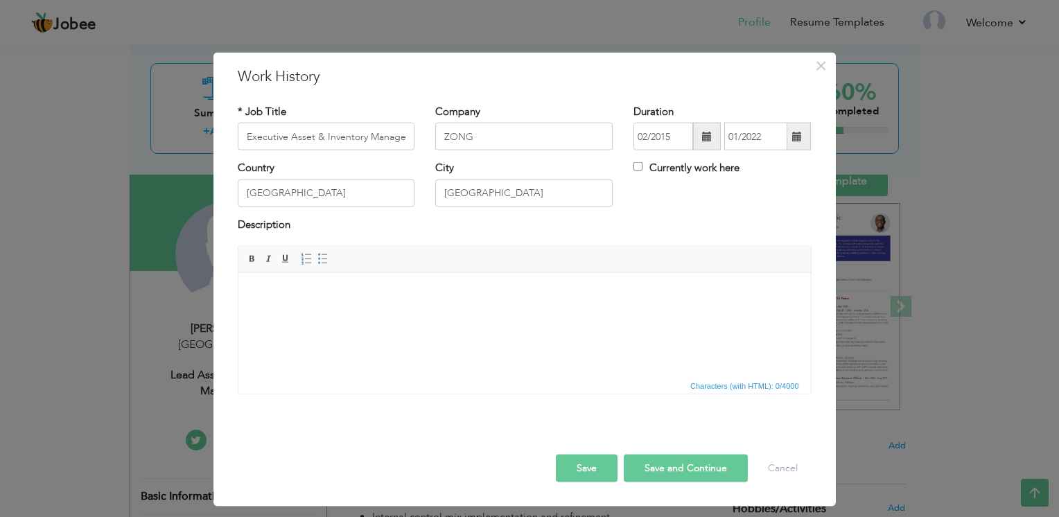
click at [290, 301] on html at bounding box center [524, 293] width 572 height 42
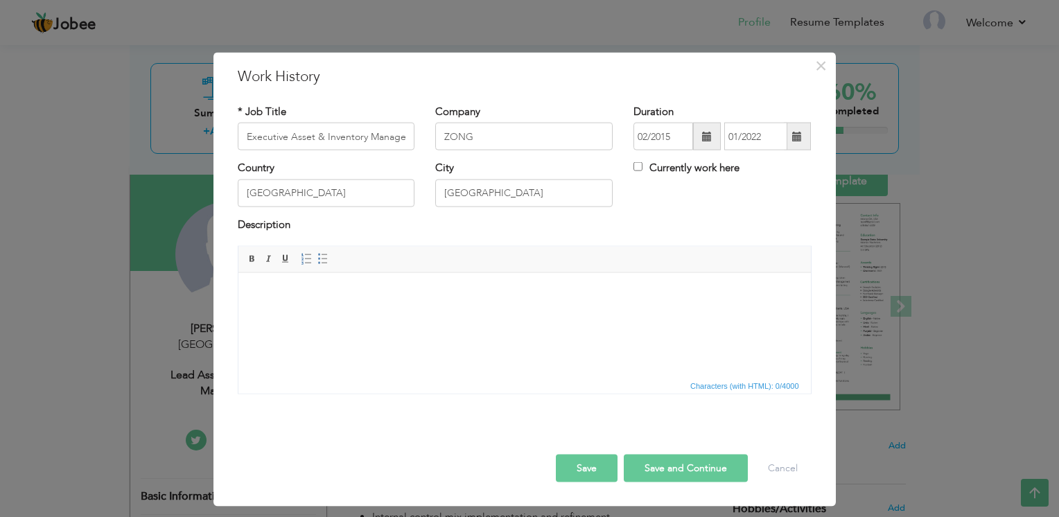
click at [290, 301] on html at bounding box center [524, 293] width 572 height 42
click at [287, 315] on html at bounding box center [524, 293] width 572 height 42
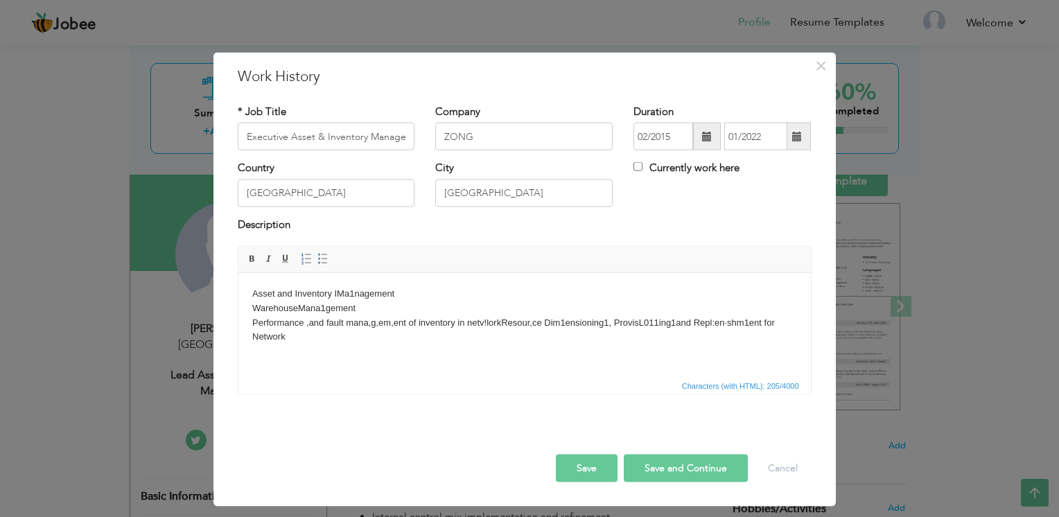
click at [502, 322] on body "Asset and Inventory IMa1nagement Warehouse Mana1gement ​​​​​​​ Performance ,and…" at bounding box center [524, 315] width 545 height 58
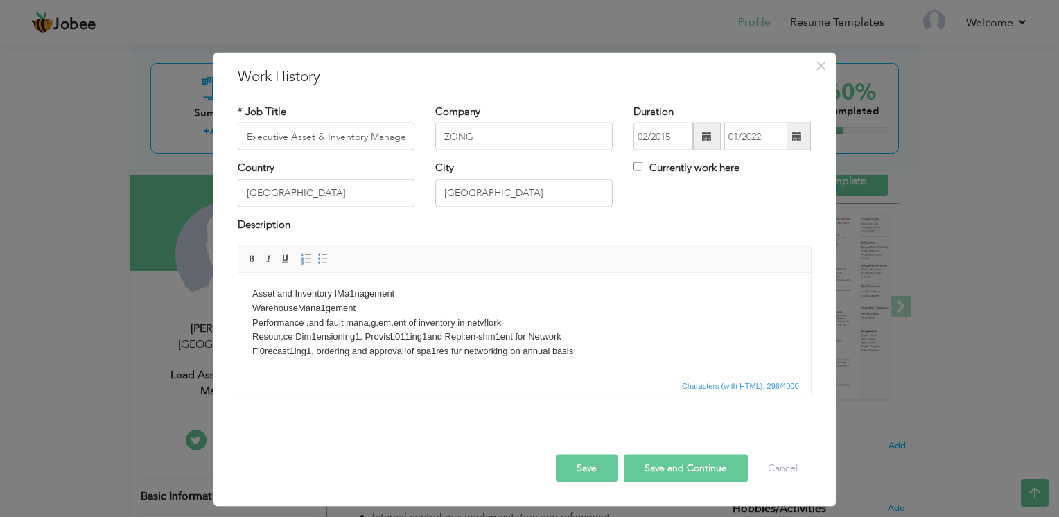
click at [609, 356] on body "Asset and Inventory IMa1nagement Warehouse Mana1gement Performance ,and fault m…" at bounding box center [524, 322] width 545 height 72
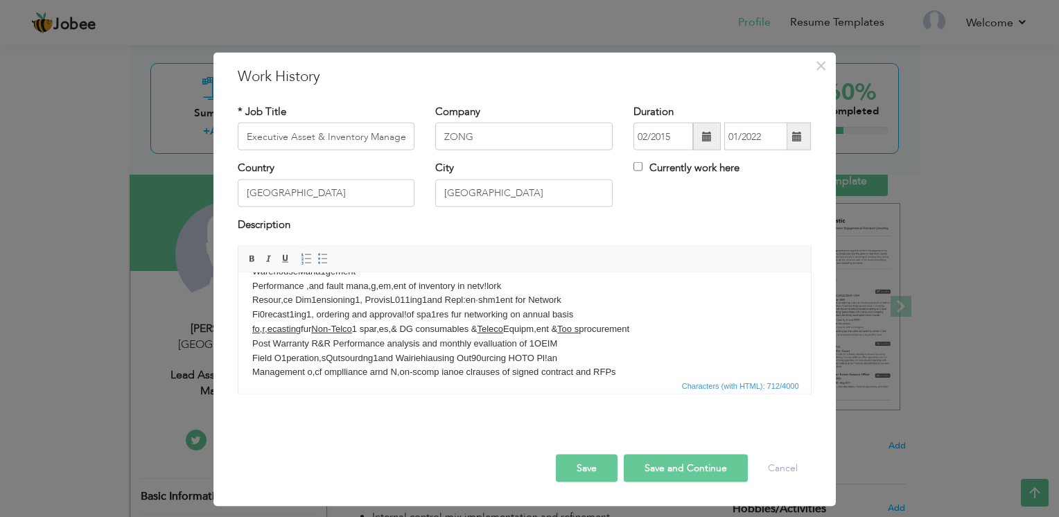
scroll to position [51, 0]
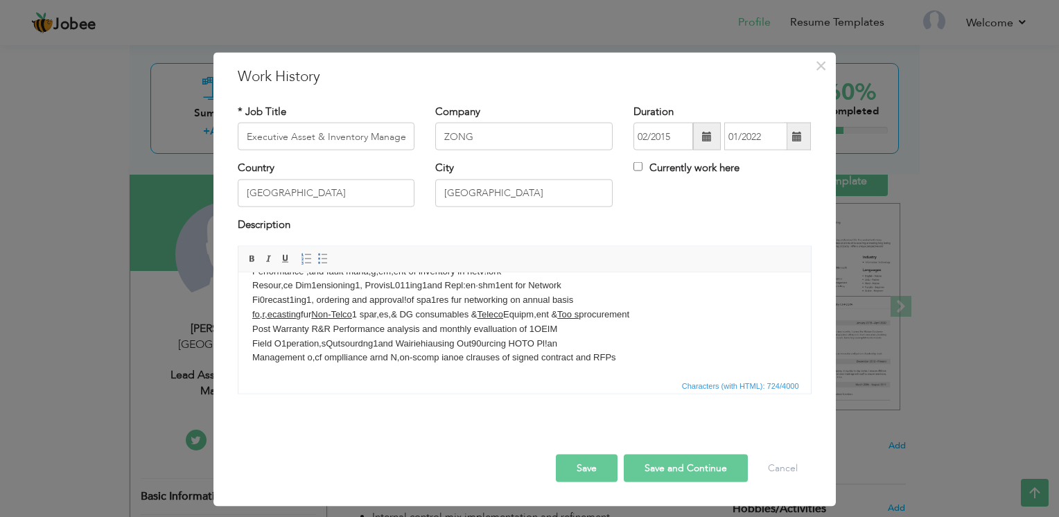
click at [394, 367] on body "Asset and Inventory IMa1nagement Warehouse Mana1gement Performance ,and fault m…" at bounding box center [524, 307] width 545 height 144
click at [388, 376] on body "Asset and Inventory IMa1nagement Warehouse Mana1gement Performance ,and fault m…" at bounding box center [524, 307] width 545 height 144
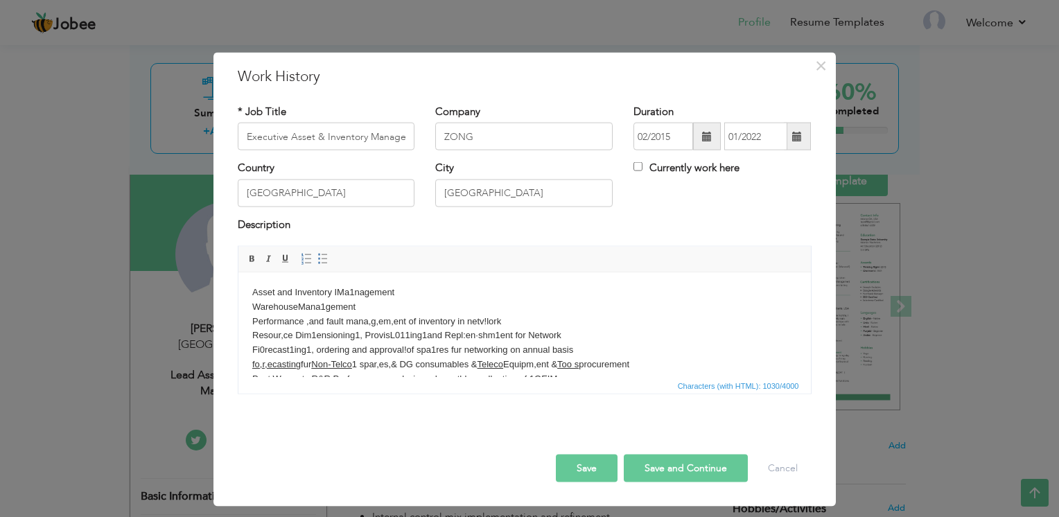
scroll to position [0, 0]
drag, startPoint x: 404, startPoint y: 320, endPoint x: 346, endPoint y: 319, distance: 58.2
click at [346, 319] on body "Asset and Inventory IMa1nagement Warehouse Mana1gement Performance ,and fault m…" at bounding box center [524, 379] width 545 height 187
click at [492, 322] on body "Asset and Inventory IMa1nagement Warehouse Mana1gement Performance ,and fault m…" at bounding box center [524, 378] width 545 height 187
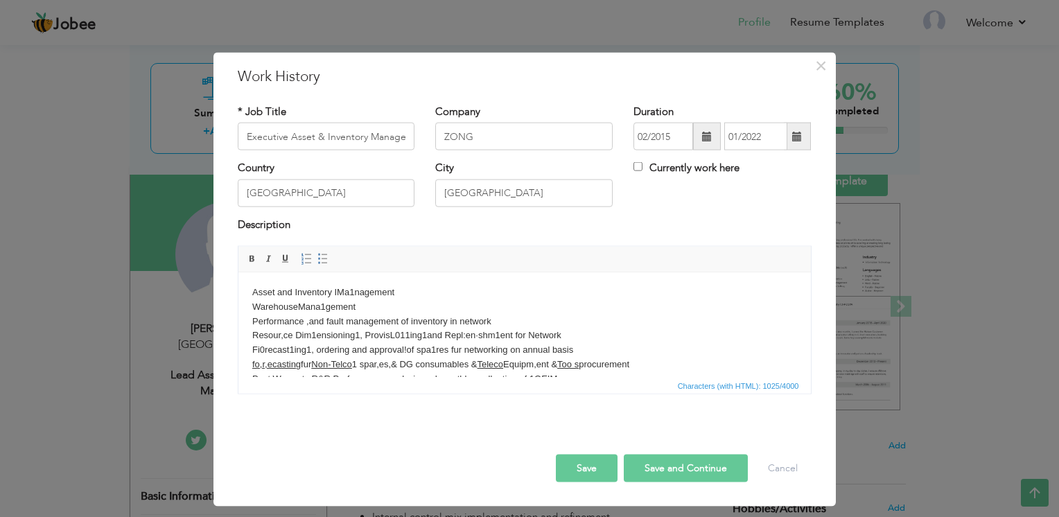
click at [282, 335] on body "Asset and Inventory IMa1nagement Warehouse Mana1gement Performance ,and fault m…" at bounding box center [524, 378] width 545 height 187
click at [313, 331] on body "Asset and Inventory IMa1nagement Warehouse Mana1gement Performance ,and fault m…" at bounding box center [524, 378] width 545 height 187
click at [352, 335] on body "Asset and Inventory IMa1nagement Warehouse Mana1gement Performance ,and fault m…" at bounding box center [524, 378] width 545 height 187
click at [396, 334] on body "Asset and Inventory IMa1nagement Warehouse Mana1gement Performance ,and fault m…" at bounding box center [524, 378] width 545 height 187
click at [456, 333] on body "Asset and Inventory IMa1nagement Warehouse Mana1gement Performance ,and fault m…" at bounding box center [524, 378] width 545 height 187
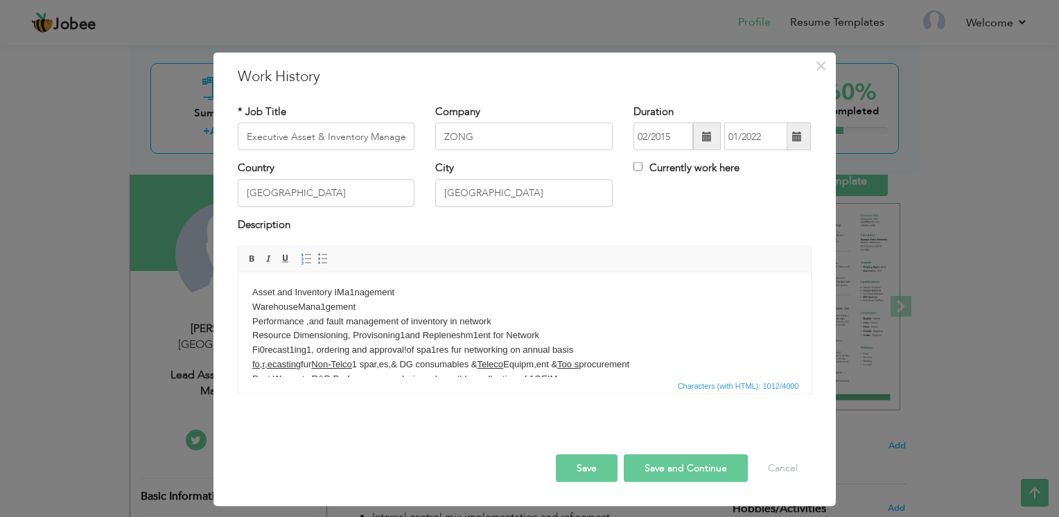
click at [478, 332] on body "Asset and Inventory IMa1nagement Warehouse Mana1gement Performance ,and fault m…" at bounding box center [524, 378] width 545 height 187
click at [257, 345] on body "Asset and Inventory IMa1nagement Warehouse Mana1gement Performance ,and fault m…" at bounding box center [524, 378] width 545 height 187
click at [290, 347] on body "Asset and Inventory IMa1nagement Warehouse Mana1gement Performance ,and fault m…" at bounding box center [524, 378] width 545 height 187
drag, startPoint x: 252, startPoint y: 362, endPoint x: 361, endPoint y: 358, distance: 108.9
click at [361, 358] on body "Asset and Inventory IMa1nagement Warehouse Mana1gement Performance ,and fault m…" at bounding box center [524, 378] width 545 height 187
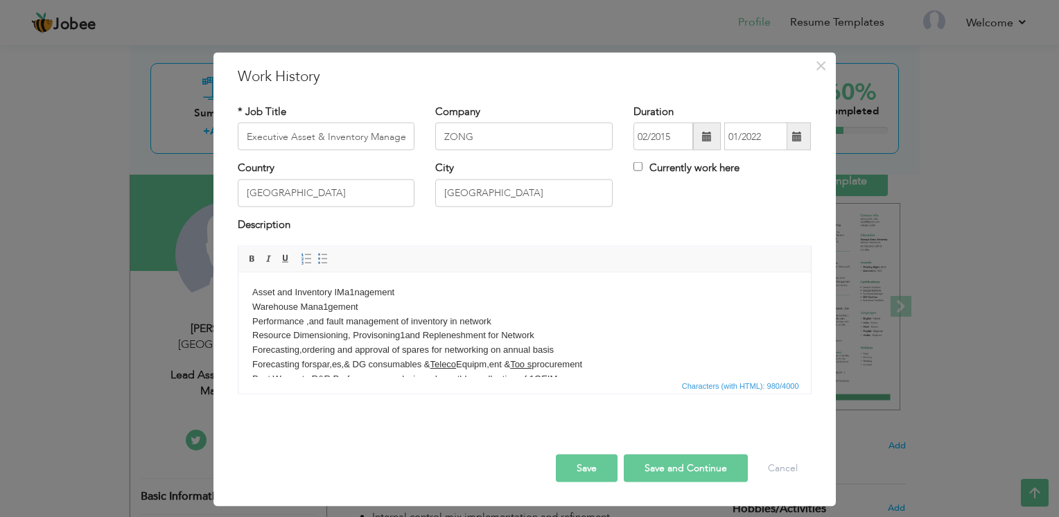
click at [316, 365] on body "Asset and Inventory IMa1nagement Warehouse Mana1gement Performance ,and fault m…" at bounding box center [524, 378] width 545 height 187
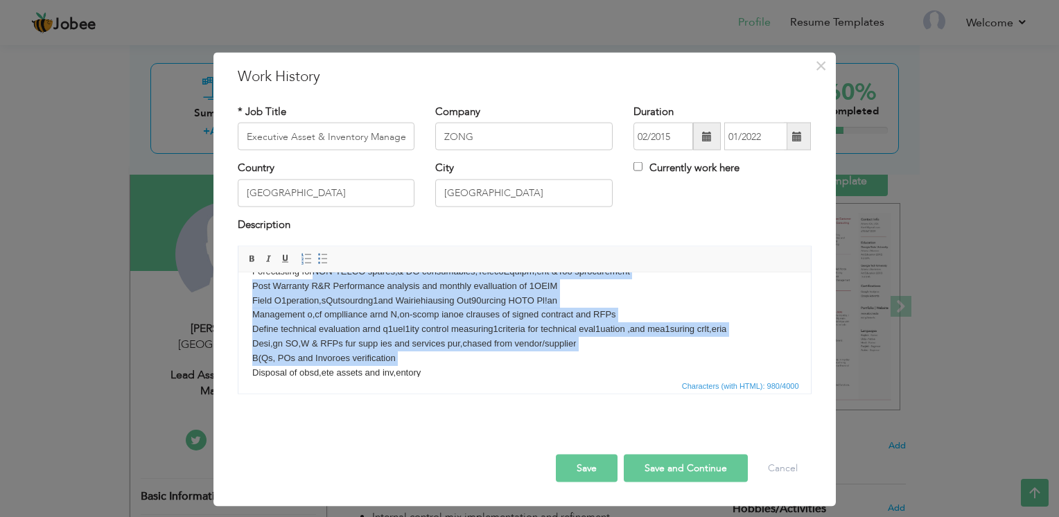
scroll to position [51, 0]
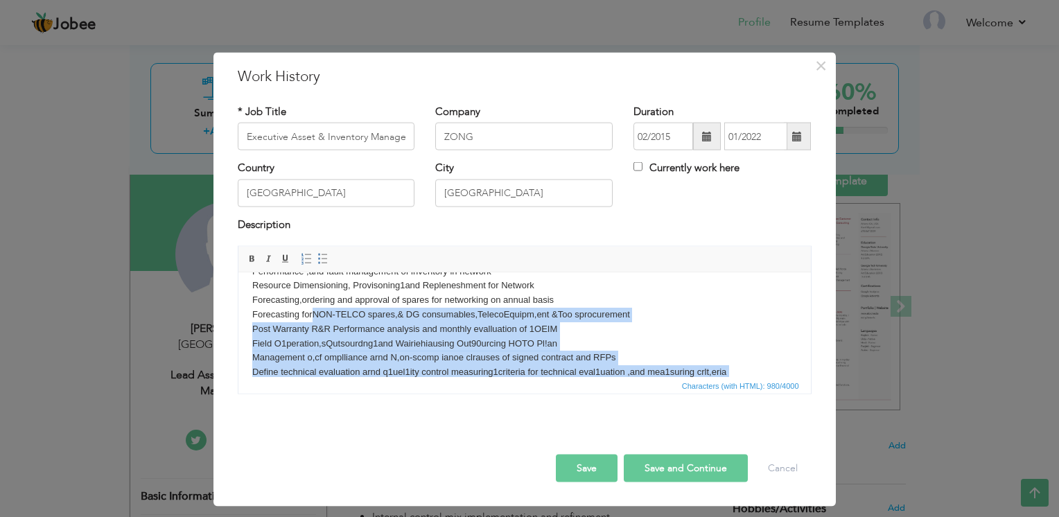
click at [519, 322] on body "Asset and Inventory IMa1nagement Warehouse Mana1gement Performance ,and fault m…" at bounding box center [524, 328] width 545 height 187
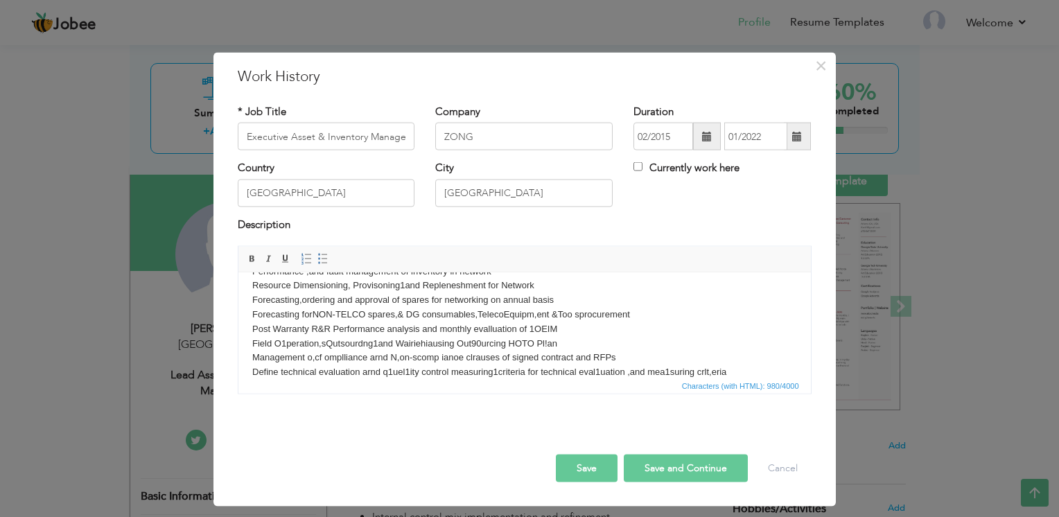
click at [524, 314] on body "Asset and Inventory IMa1nagement Warehouse Mana1gement Performance ,and fault m…" at bounding box center [524, 328] width 545 height 187
click at [587, 315] on body "Asset and Inventory IMa1nagement Warehouse Mana1gement Performance ,and fault m…" at bounding box center [524, 328] width 545 height 187
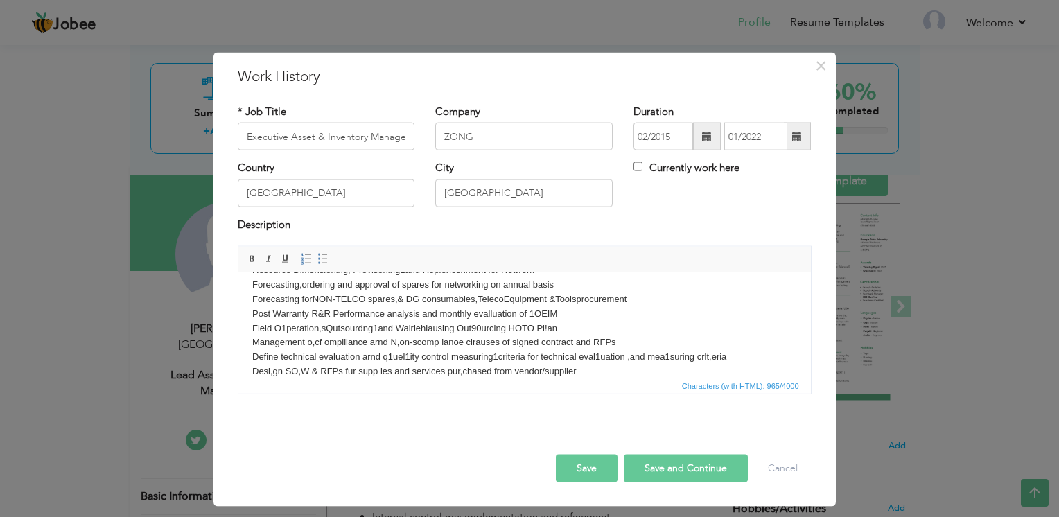
scroll to position [68, 0]
click at [491, 313] on body "Asset and Inventory IMa1nagement Warehouse Mana1gement Performance ,and fault m…" at bounding box center [524, 311] width 545 height 187
click at [533, 313] on body "Asset and Inventory IMa1nagement Warehouse Mana1gement Performance ,and fault m…" at bounding box center [524, 311] width 545 height 187
click at [286, 323] on body "Asset and Inventory IMa1nagement Warehouse Mana1gement Performance ,and fault m…" at bounding box center [524, 311] width 545 height 187
click at [321, 329] on body "Asset and Inventory IMa1nagement Warehouse Mana1gement Performance ,and fault m…" at bounding box center [524, 311] width 545 height 187
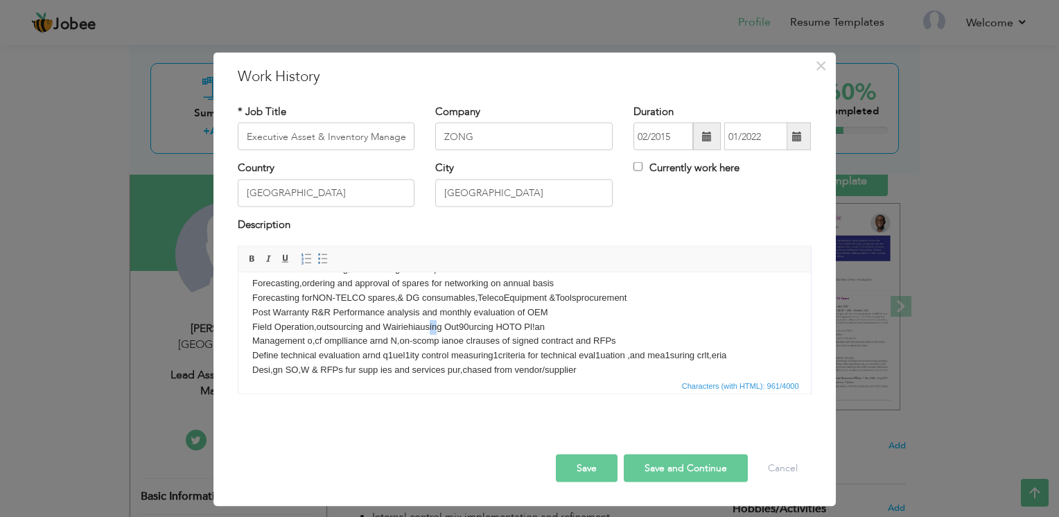
drag, startPoint x: 438, startPoint y: 326, endPoint x: 428, endPoint y: 329, distance: 10.8
click at [428, 329] on body "Asset and Inventory IMa1nagement Warehouse Mana1gement Performance ,and fault m…" at bounding box center [524, 311] width 545 height 187
drag, startPoint x: 492, startPoint y: 327, endPoint x: 382, endPoint y: 330, distance: 110.2
click at [382, 330] on body "Asset and Inventory IMa1nagement Warehouse Mana1gement Performance ,and fault m…" at bounding box center [524, 311] width 545 height 187
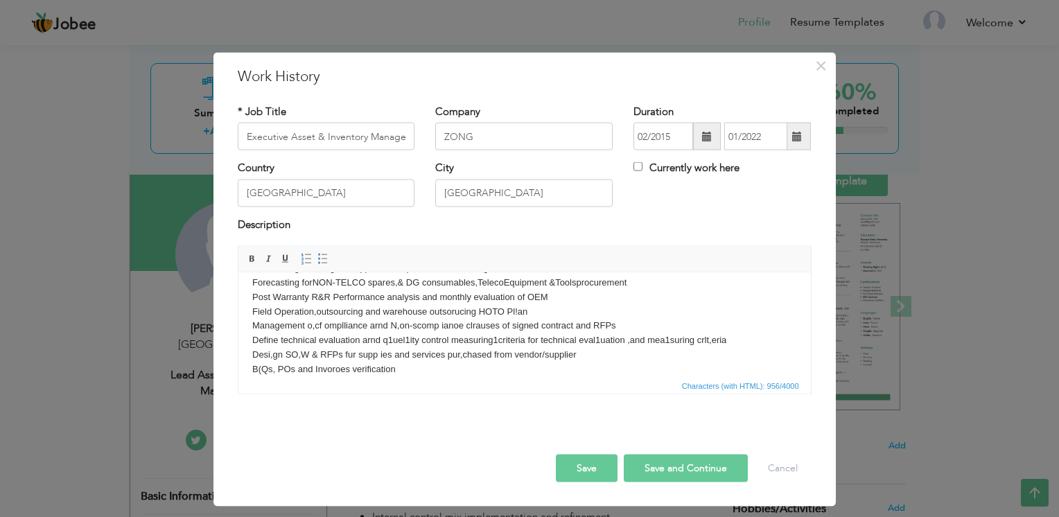
scroll to position [84, 0]
click at [317, 326] on body "Asset and Inventory IMa1nagement Warehouse Mana1gement Performance ,and fault m…" at bounding box center [524, 295] width 545 height 187
click at [338, 324] on body "Asset and Inventory IMa1nagement Warehouse Mana1gement Performance ,and fault m…" at bounding box center [524, 295] width 545 height 187
click at [389, 324] on body "Asset and Inventory IMa1nagement Warehouse Mana1gement Performance ,and fault m…" at bounding box center [524, 295] width 545 height 187
click at [402, 324] on body "Asset and Inventory IMa1nagement Warehouse Mana1gement Performance ,and fault m…" at bounding box center [524, 295] width 545 height 187
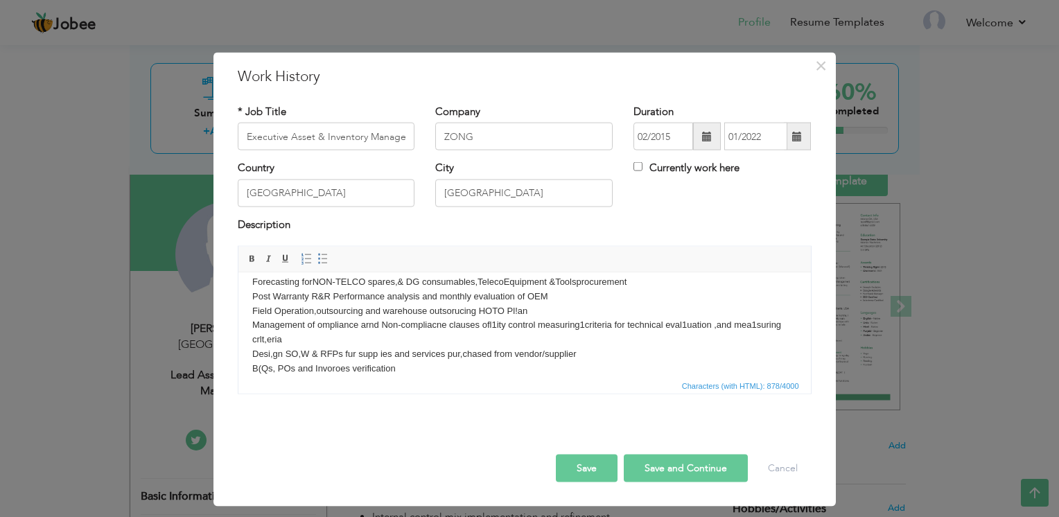
click at [490, 327] on body "Asset and Inventory IMa1nagement Warehouse Mana1gement Performance ,and fault m…" at bounding box center [524, 295] width 545 height 187
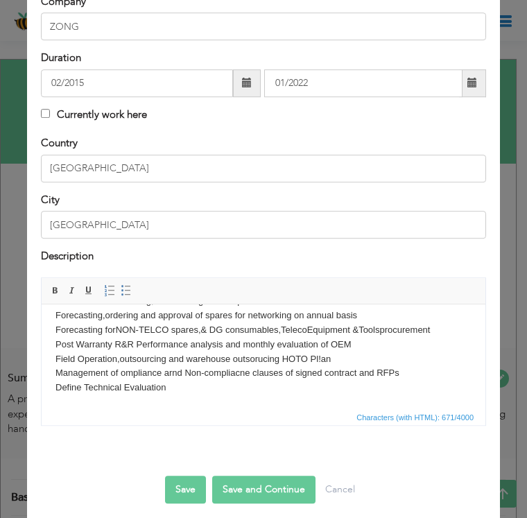
scroll to position [165, 0]
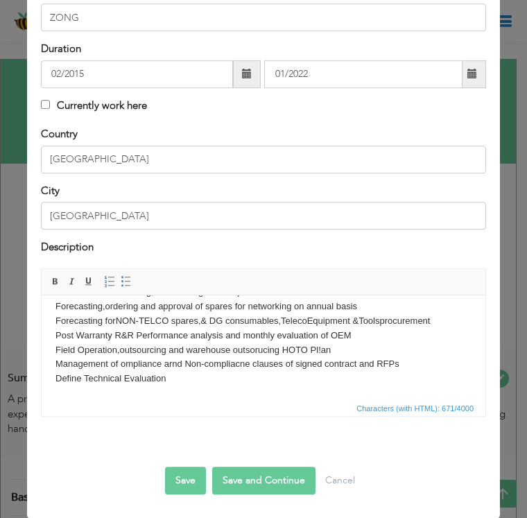
click at [177, 370] on body "Asset and Inventory IMa1nagement Warehouse Mana1gement Performance ,and fault m…" at bounding box center [263, 314] width 416 height 144
click at [173, 382] on body "Asset and Inventory IMa1nagement Warehouse Mana1gement Performance ,and fault m…" at bounding box center [263, 314] width 416 height 144
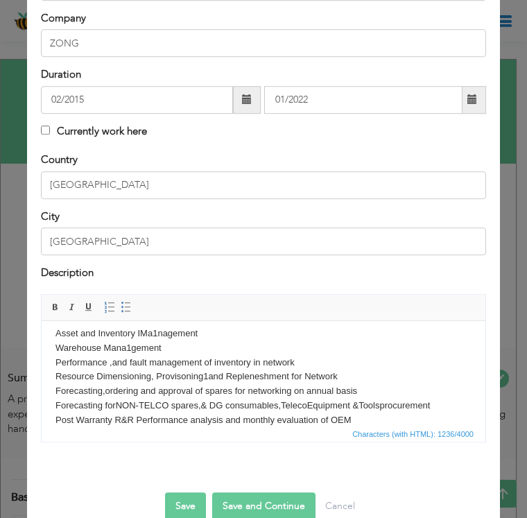
scroll to position [0, 0]
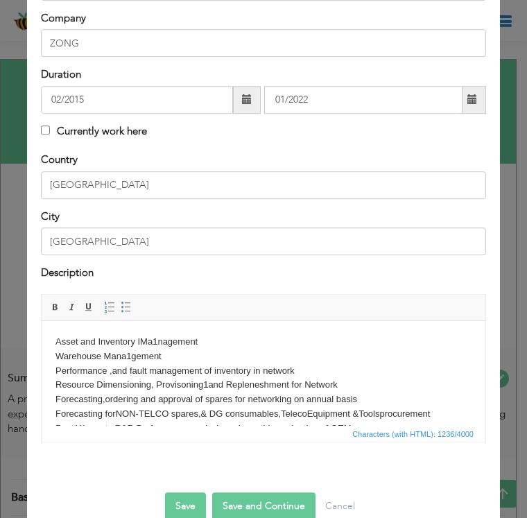
click at [78, 357] on body "Asset and Inventory IMa1nagement Warehouse Mana1gement Performance ,and fault m…" at bounding box center [263, 457] width 416 height 245
click at [60, 329] on html "Asset and Inventory IMa1nagement Warehouse Mana1gement Performance ,and fault m…" at bounding box center [264, 457] width 444 height 273
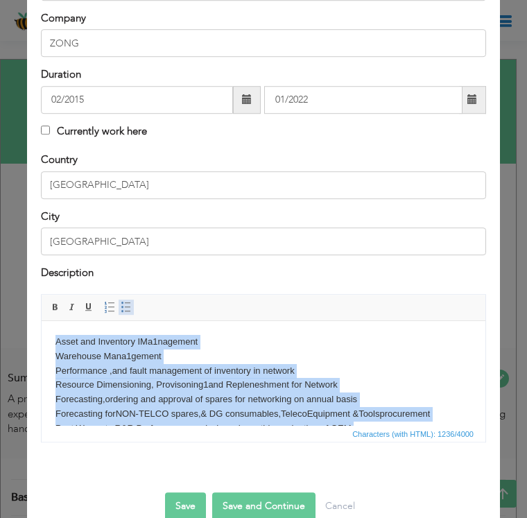
click at [128, 303] on span at bounding box center [126, 307] width 11 height 11
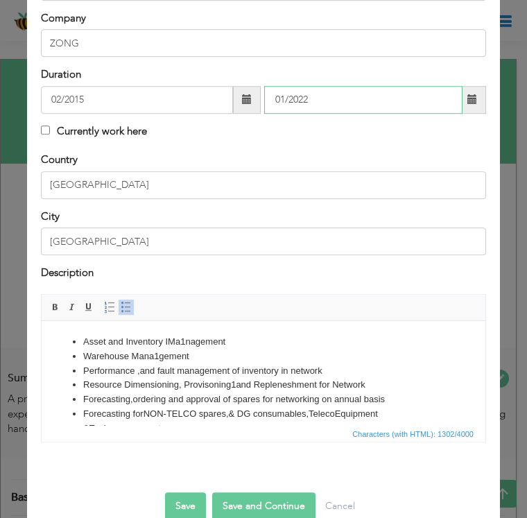
click at [307, 94] on input "01/2022" at bounding box center [363, 100] width 198 height 28
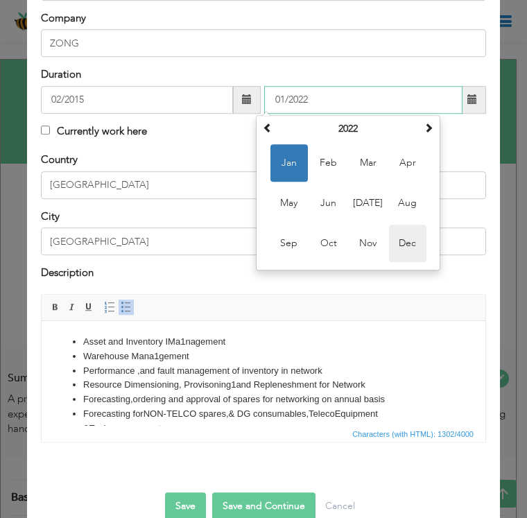
click at [399, 231] on span "Dec" at bounding box center [407, 243] width 37 height 37
type input "12/2022"
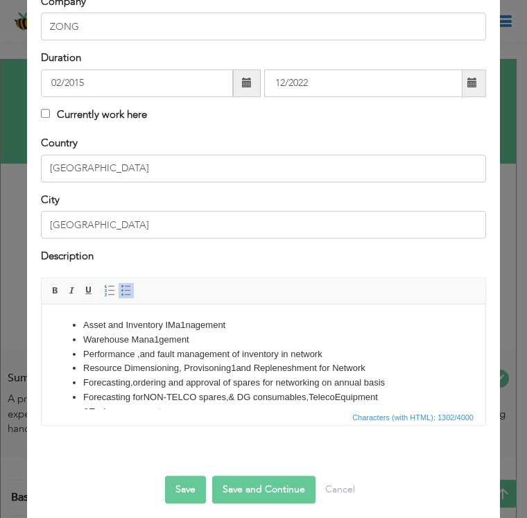
scroll to position [165, 0]
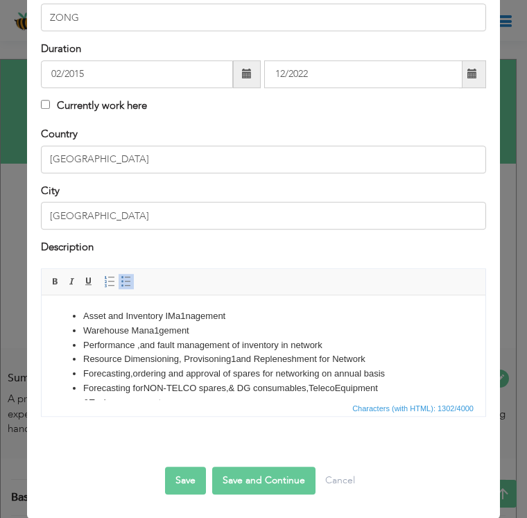
click at [244, 472] on button "Save and Continue" at bounding box center [263, 481] width 103 height 28
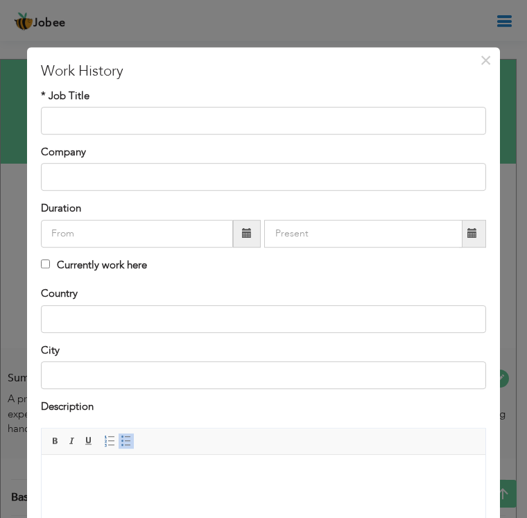
scroll to position [0, 0]
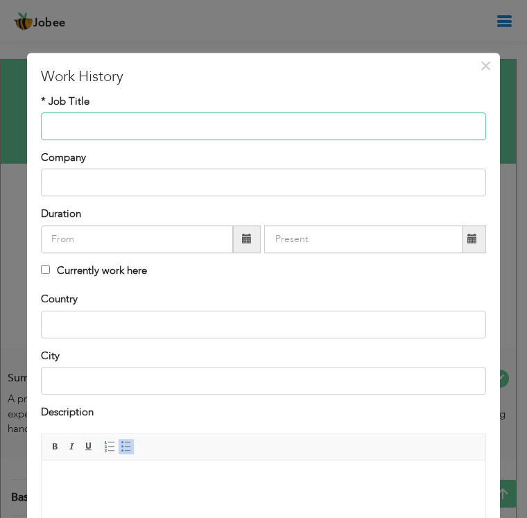
click at [61, 137] on input "text" at bounding box center [263, 126] width 445 height 28
type input "Regional Team Lead"
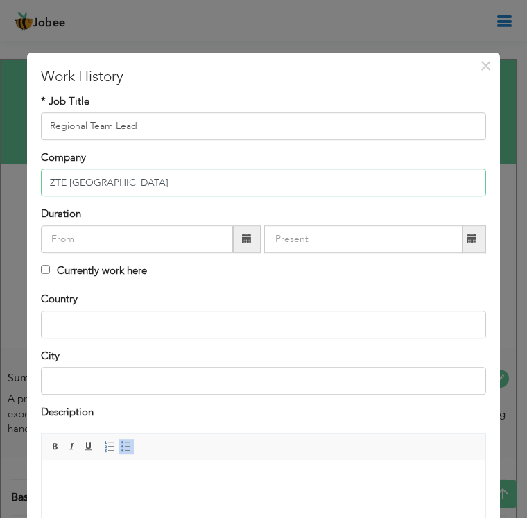
type input "ZTE [GEOGRAPHIC_DATA]"
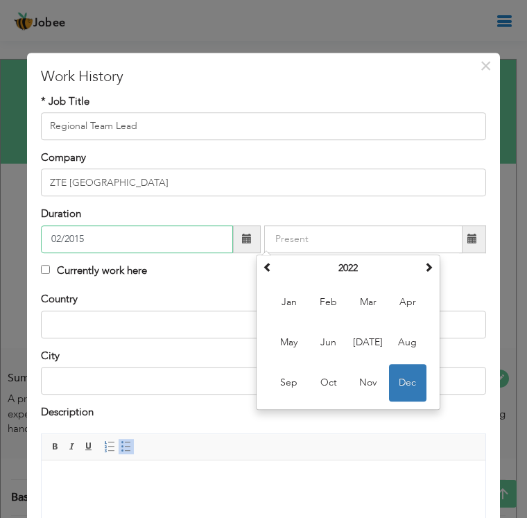
click at [98, 239] on input "02/2015" at bounding box center [137, 239] width 192 height 28
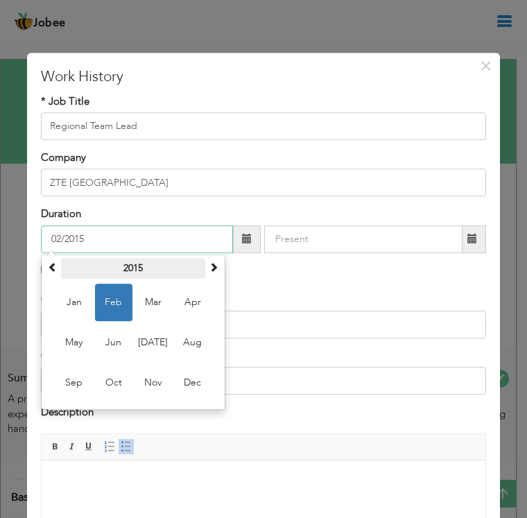
click at [61, 265] on th "2015" at bounding box center [133, 268] width 144 height 21
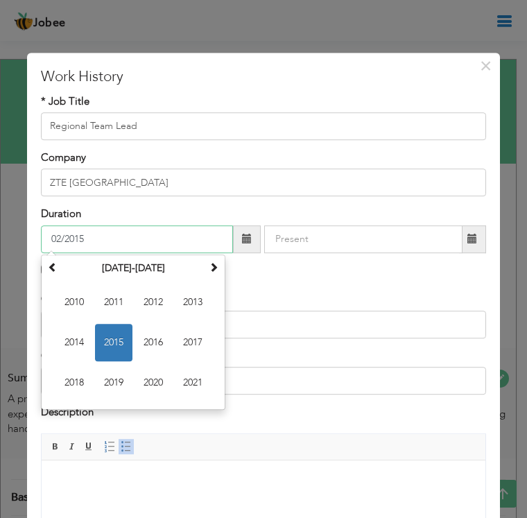
click at [61, 265] on th "2010-2021" at bounding box center [133, 268] width 144 height 21
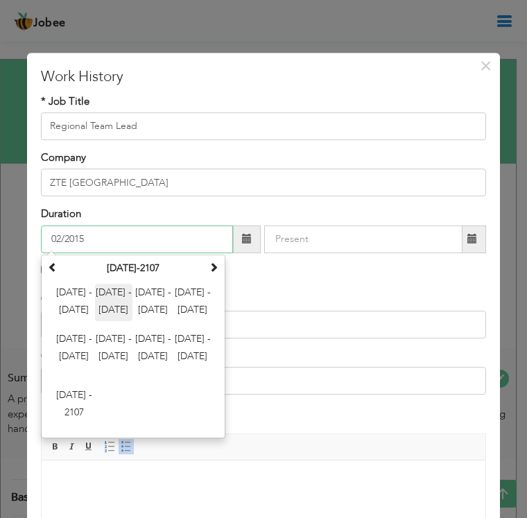
click at [110, 293] on span "2012 - 2023" at bounding box center [113, 301] width 37 height 37
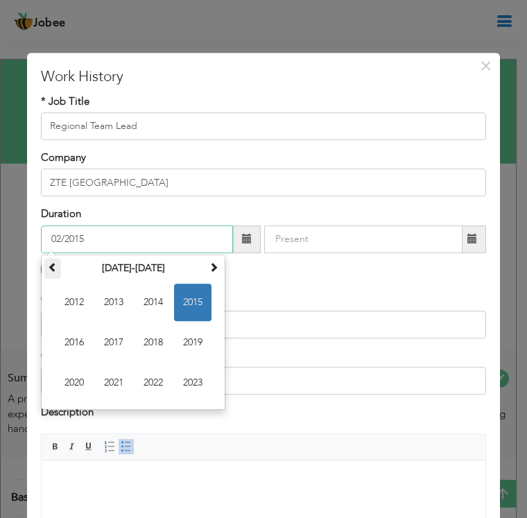
click at [53, 270] on span at bounding box center [53, 267] width 10 height 10
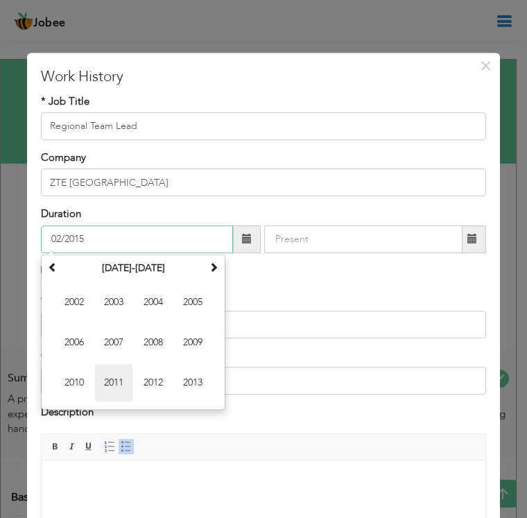
click at [114, 380] on span "2011" at bounding box center [113, 382] width 37 height 37
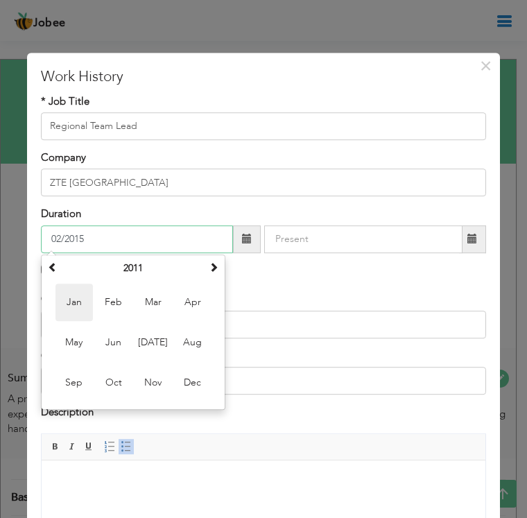
click at [86, 304] on span "Jan" at bounding box center [73, 301] width 37 height 37
type input "01/2011"
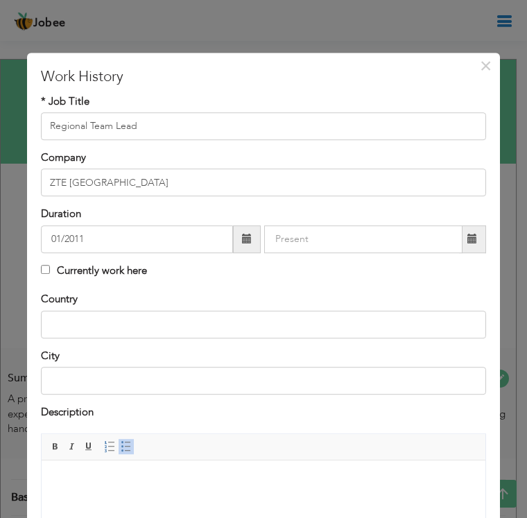
click at [313, 255] on div "Duration 01/2011 Currently work here" at bounding box center [263, 244] width 466 height 75
click at [310, 247] on input "text" at bounding box center [363, 239] width 198 height 28
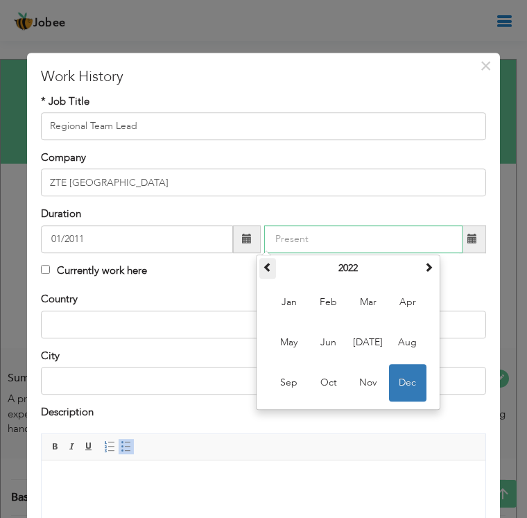
click at [265, 268] on span at bounding box center [268, 267] width 10 height 10
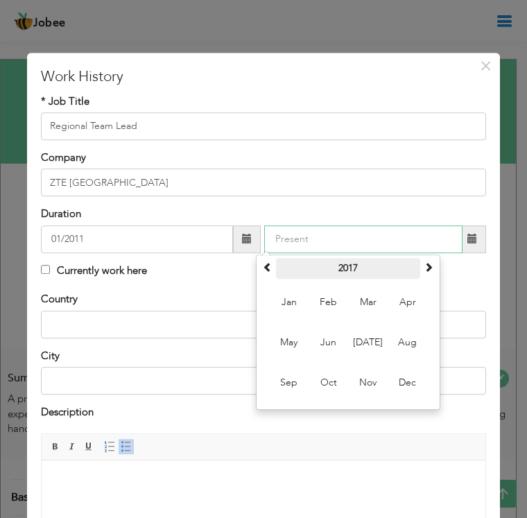
click at [341, 269] on th "2017" at bounding box center [348, 268] width 144 height 21
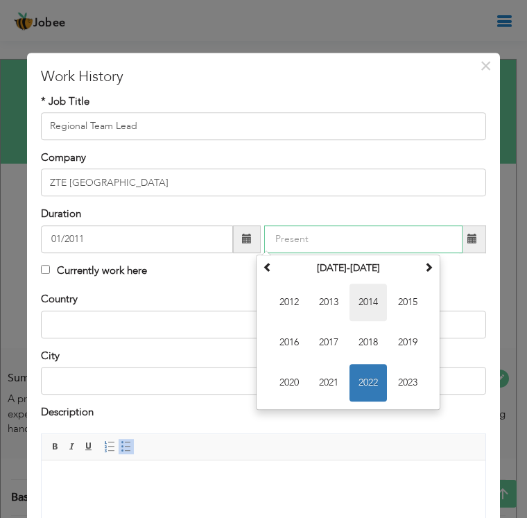
click at [361, 308] on span "2014" at bounding box center [367, 301] width 37 height 37
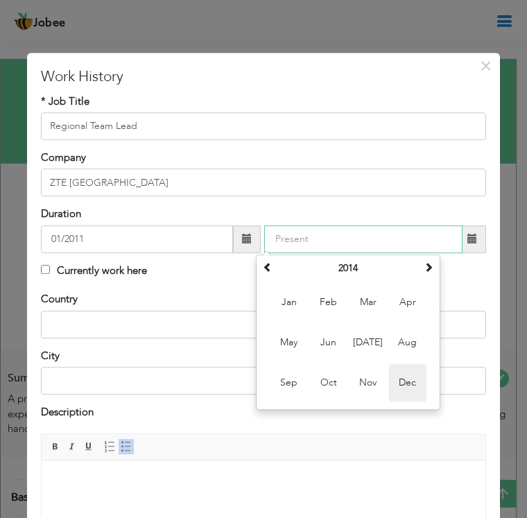
click at [409, 378] on span "Dec" at bounding box center [407, 382] width 37 height 37
type input "12/2014"
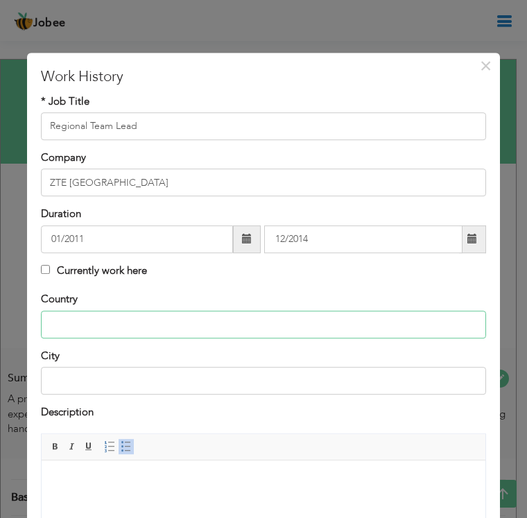
click at [80, 325] on input "text" at bounding box center [263, 324] width 445 height 28
type input "[GEOGRAPHIC_DATA]"
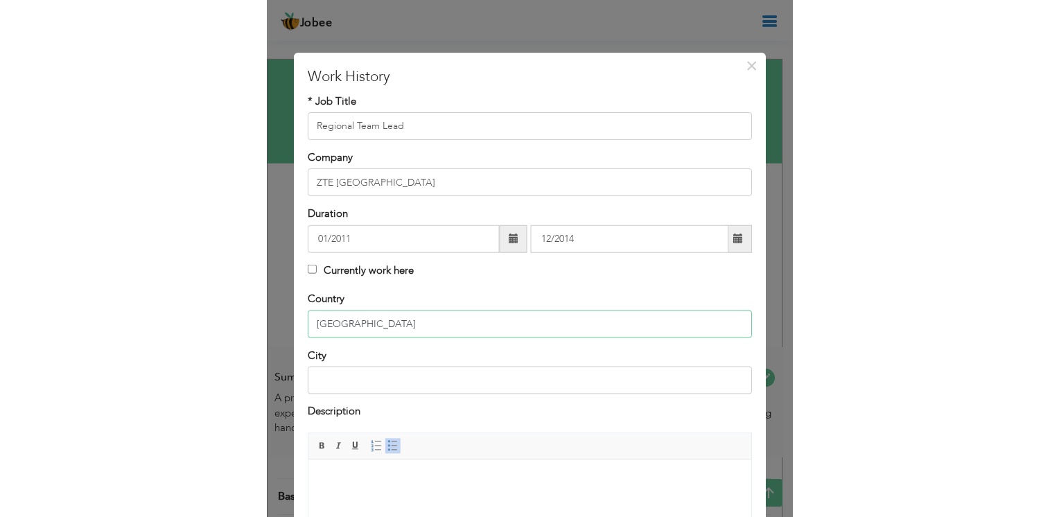
scroll to position [133, 0]
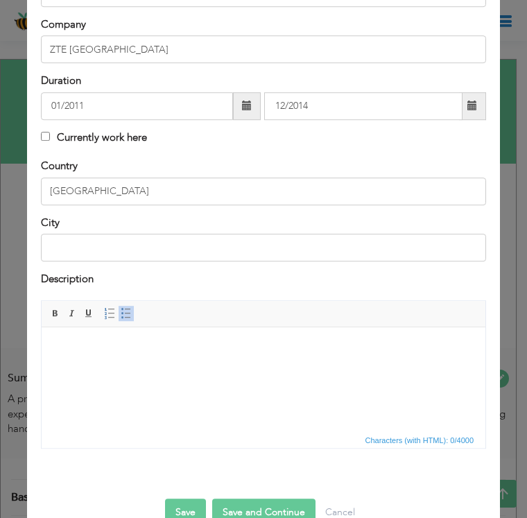
click at [73, 361] on html at bounding box center [264, 348] width 444 height 42
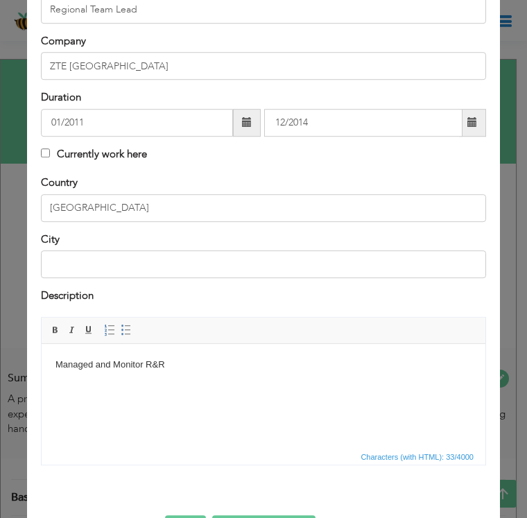
scroll to position [165, 0]
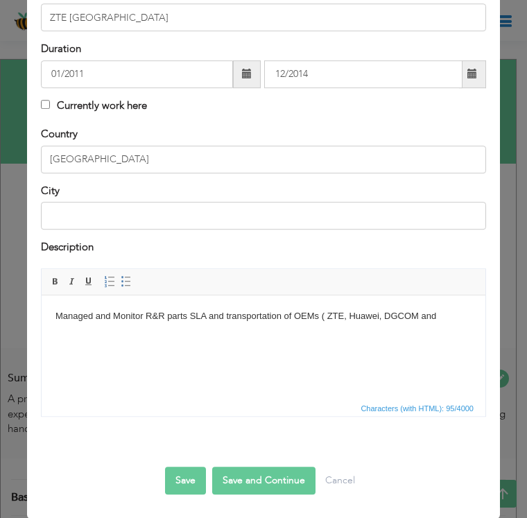
click at [446, 311] on body "Managed and Monitor R&R parts SLA and transportation of OEMs ( ZTE, Huawei, DGC…" at bounding box center [263, 316] width 416 height 15
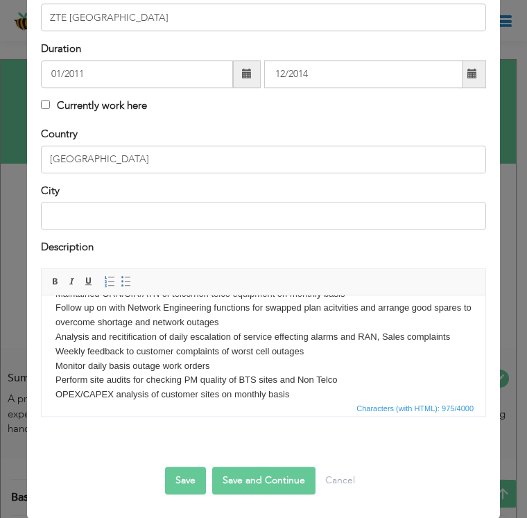
scroll to position [138, 0]
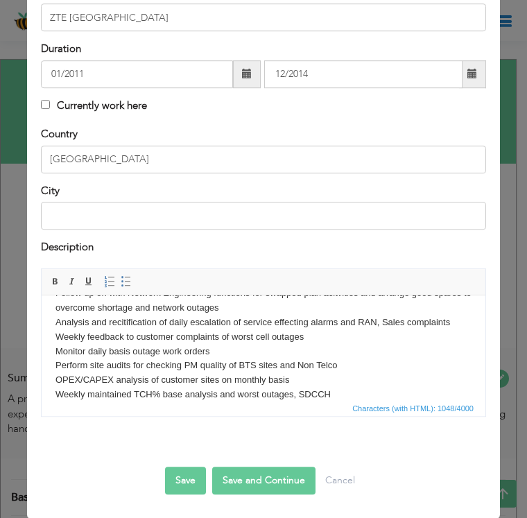
click at [327, 378] on body "Managed and Monitor R&R parts SLA and transportation of OEMs ( ZTE, Huawei, DGC…" at bounding box center [263, 286] width 416 height 231
click at [335, 392] on body "Managed and Monitor R&R parts SLA and transportation of OEMs ( ZTE, Huawei, DGC…" at bounding box center [263, 286] width 416 height 231
click at [378, 391] on body "Managed and Monitor R&R parts SLA and transportation of OEMs ( ZTE, Huawei, DGC…" at bounding box center [263, 286] width 416 height 231
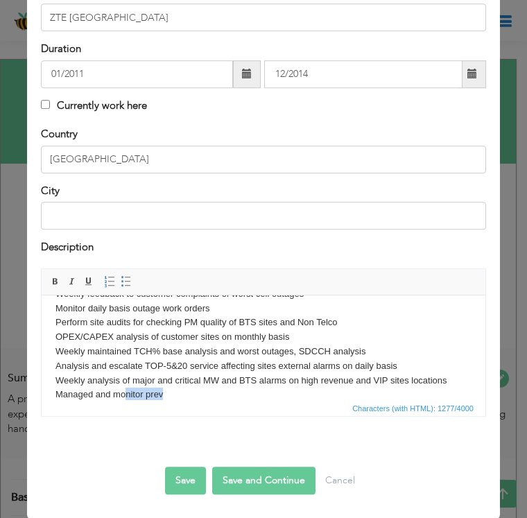
scroll to position [197, 0]
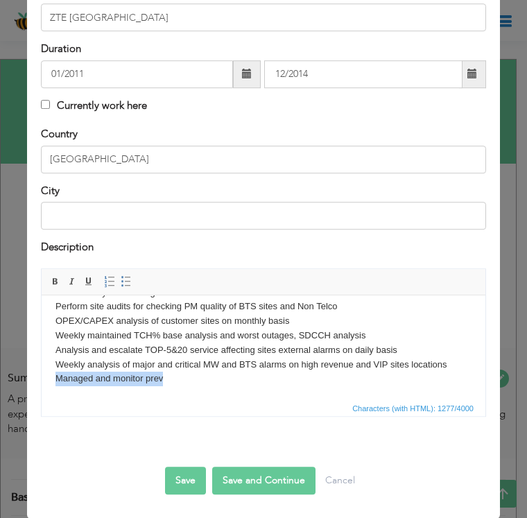
drag, startPoint x: 171, startPoint y: 399, endPoint x: 67, endPoint y: 689, distance: 308.4
click at [42, 395] on html "Managed and Monitor R&R parts SLA and transportation of OEMs ( ZTE, Huawei, DGC…" at bounding box center [264, 248] width 444 height 301
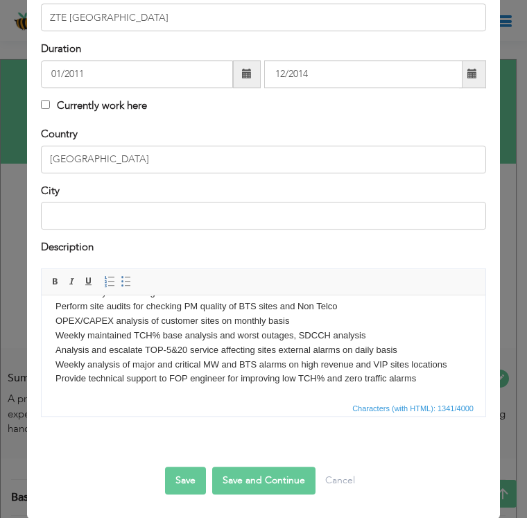
drag, startPoint x: 378, startPoint y: 338, endPoint x: 339, endPoint y: 348, distance: 40.0
click at [378, 338] on body "Managed and Monitor R&R parts SLA and transportation of OEMs ( ZTE, Huawei, DGC…" at bounding box center [263, 249] width 416 height 274
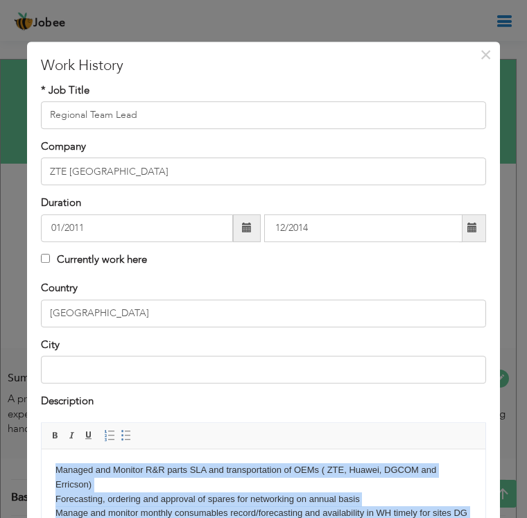
scroll to position [0, 0]
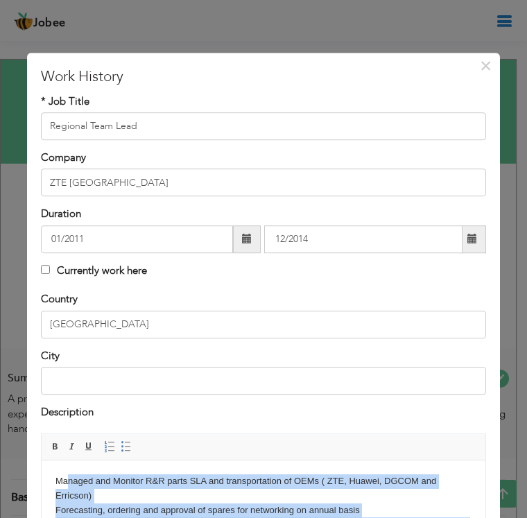
drag, startPoint x: 414, startPoint y: 548, endPoint x: 106, endPoint y: 801, distance: 398.8
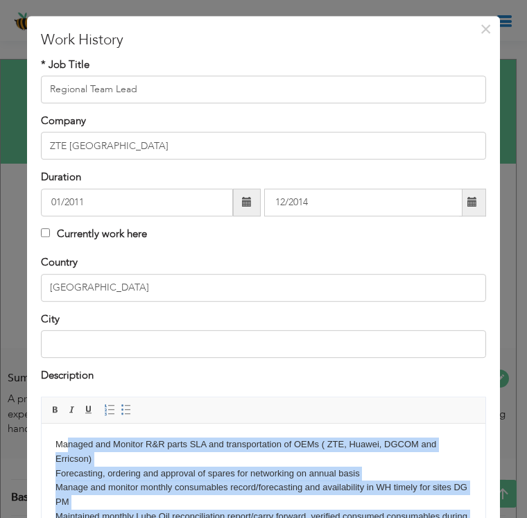
scroll to position [69, 0]
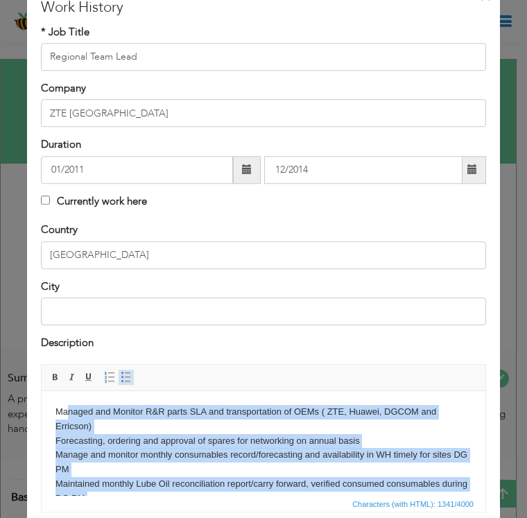
click at [121, 374] on span at bounding box center [126, 377] width 11 height 11
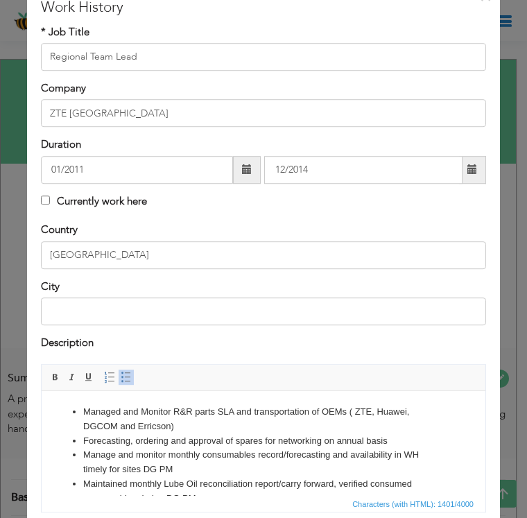
click at [136, 432] on li "Ma naged and Monitor R&R parts SLA and transportation of OEMs ( ZTE, Huawei, DG…" at bounding box center [263, 419] width 360 height 29
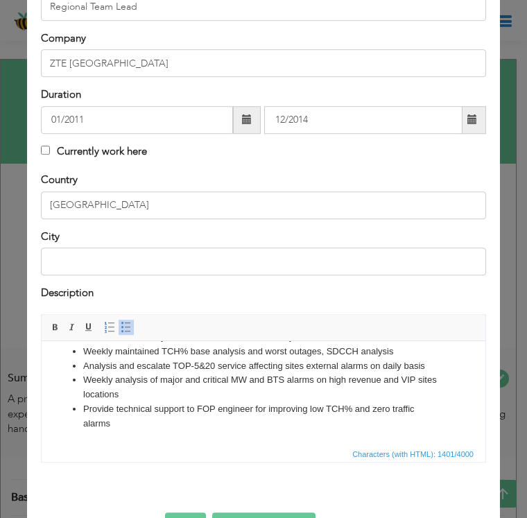
scroll to position [165, 0]
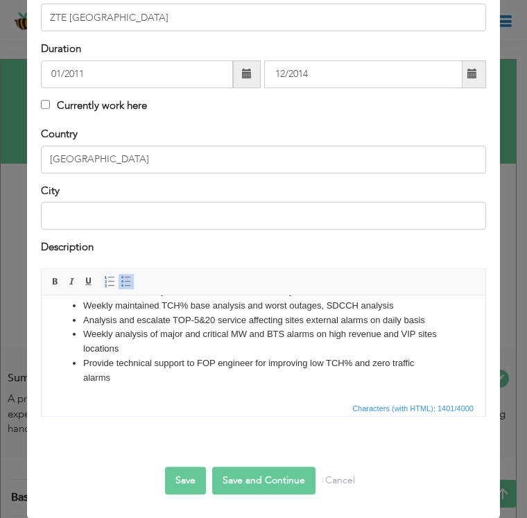
click at [258, 473] on button "Save and Continue" at bounding box center [263, 481] width 103 height 28
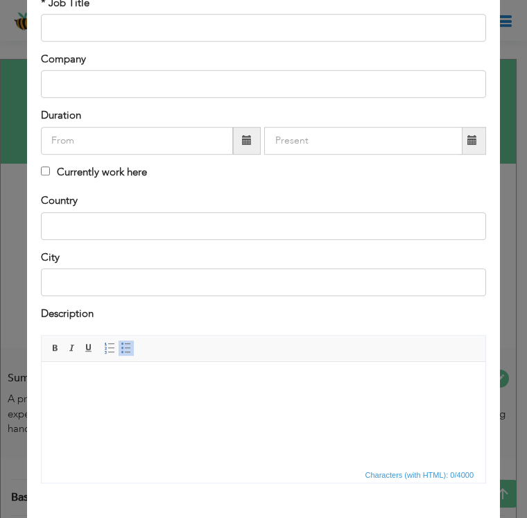
scroll to position [26, 0]
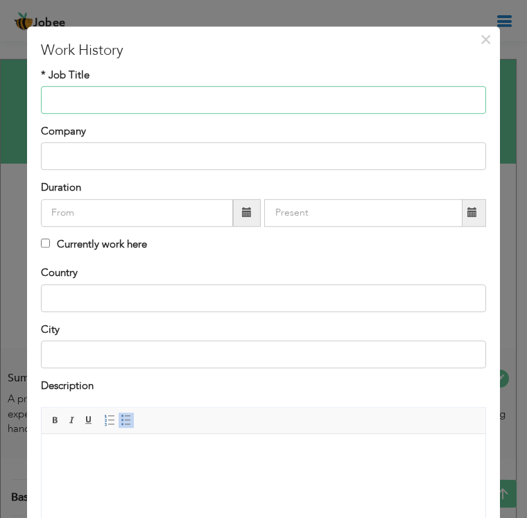
click at [66, 97] on input "text" at bounding box center [263, 100] width 445 height 28
type input "OMCR Engineer"
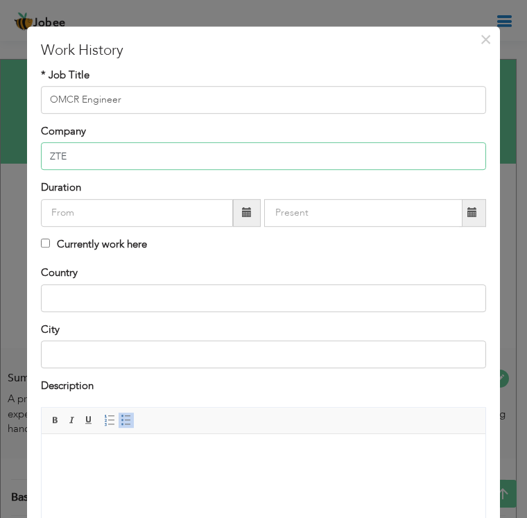
type input "ZTE"
click at [69, 201] on input "text" at bounding box center [137, 213] width 192 height 28
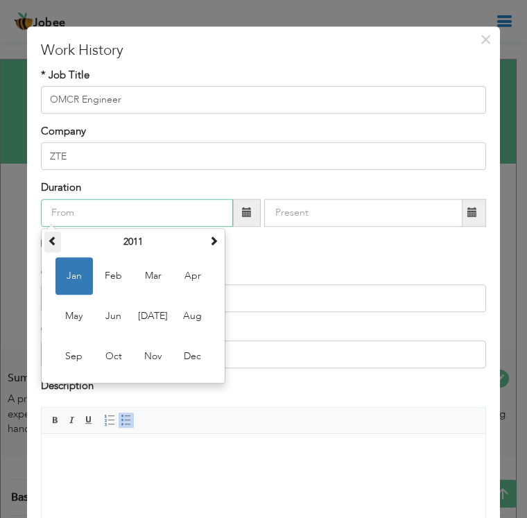
click at [51, 238] on span at bounding box center [53, 241] width 10 height 10
click at [70, 270] on span "Jan" at bounding box center [73, 275] width 37 height 37
type input "01/2009"
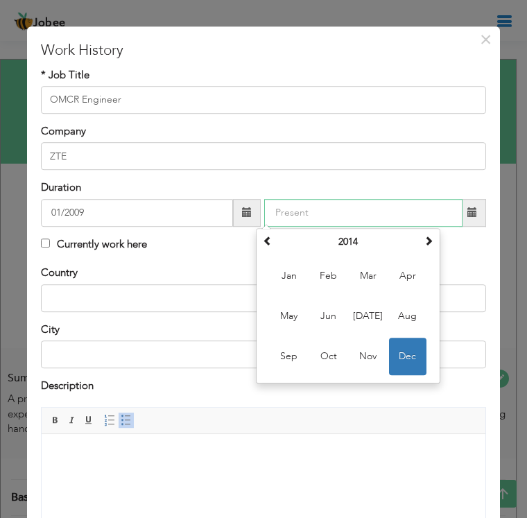
click at [310, 213] on input "text" at bounding box center [363, 213] width 198 height 28
click at [263, 247] on th at bounding box center [267, 241] width 17 height 21
click at [269, 245] on span at bounding box center [268, 241] width 10 height 10
click at [399, 352] on span "Dec" at bounding box center [407, 356] width 37 height 37
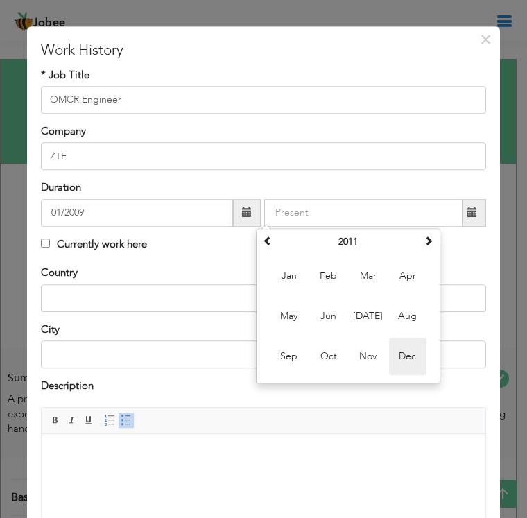
type input "12/2011"
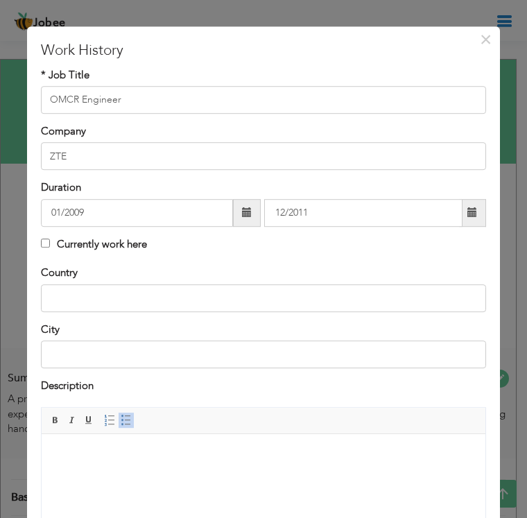
scroll to position [33, 0]
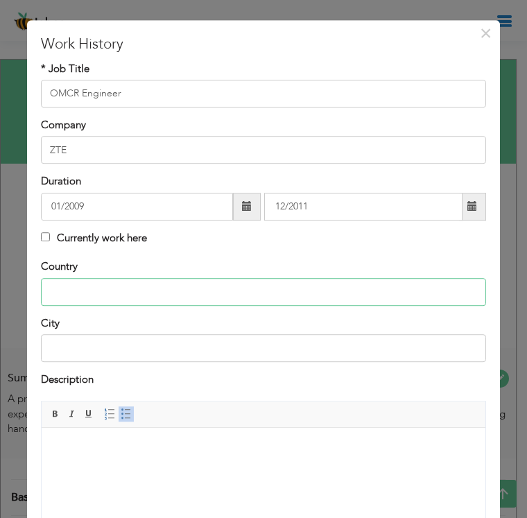
click at [90, 293] on input "text" at bounding box center [263, 292] width 445 height 28
type input "[GEOGRAPHIC_DATA]"
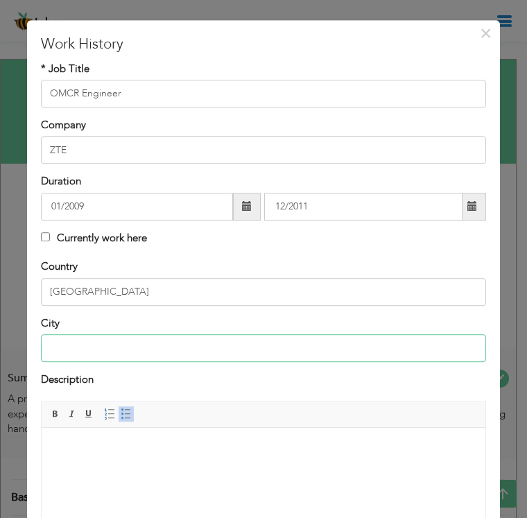
click at [86, 342] on input "text" at bounding box center [263, 348] width 445 height 28
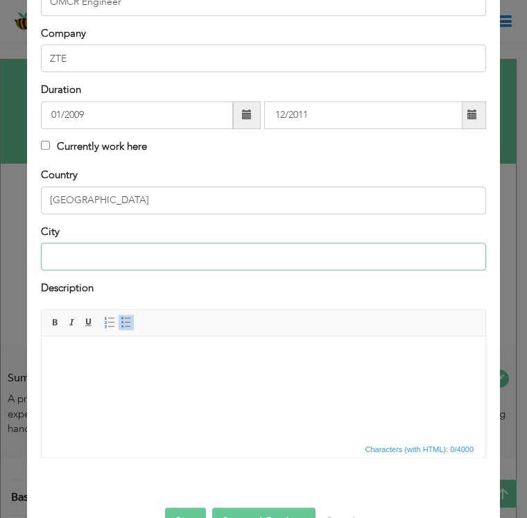
scroll to position [125, 0]
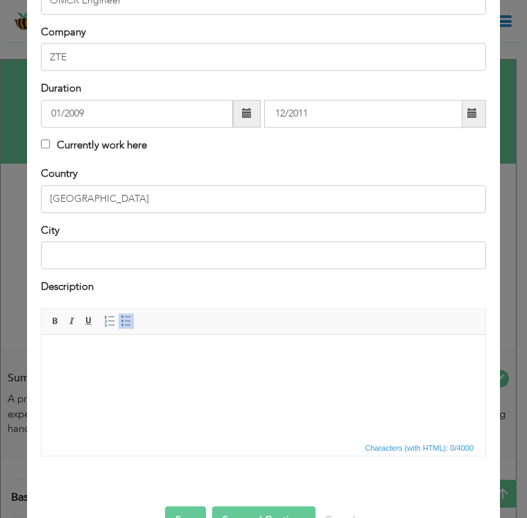
click at [115, 349] on body at bounding box center [263, 356] width 416 height 15
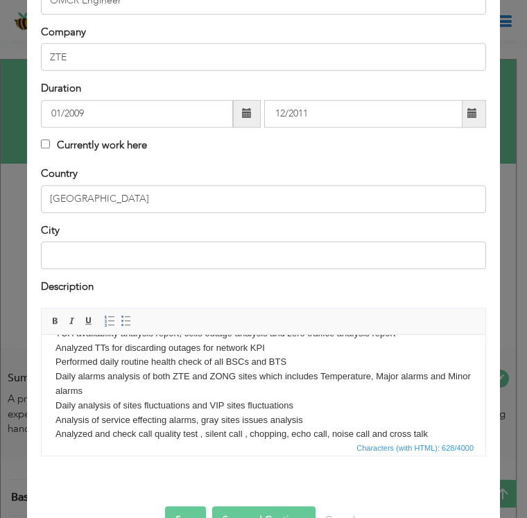
scroll to position [51, 0]
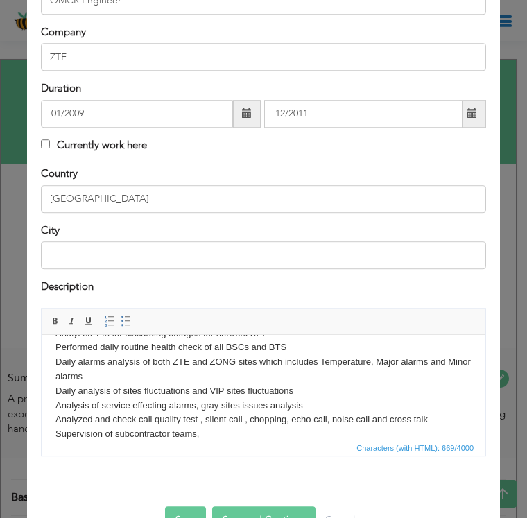
click at [203, 435] on body "Maintained daily sites maintenance reports of live network TCH availability ana…" at bounding box center [263, 369] width 416 height 144
click at [98, 424] on body "Maintained daily sites maintenance reports of live network TCH availability ana…" at bounding box center [263, 369] width 416 height 144
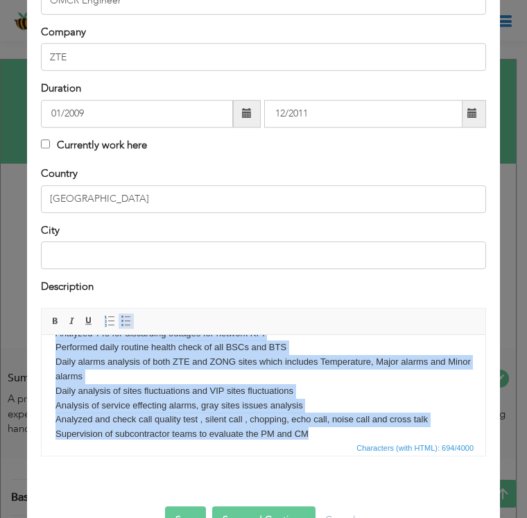
click at [125, 323] on span at bounding box center [126, 321] width 11 height 11
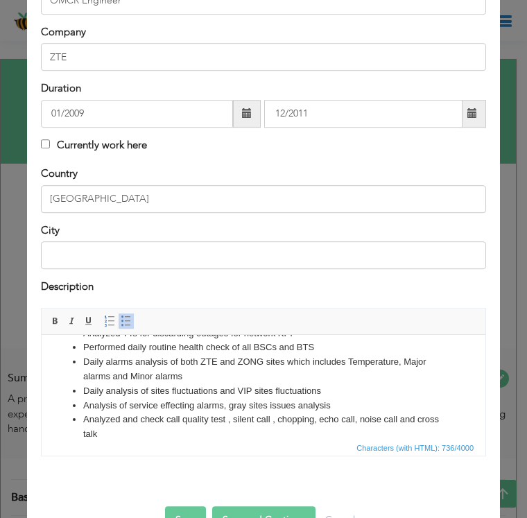
scroll to position [165, 0]
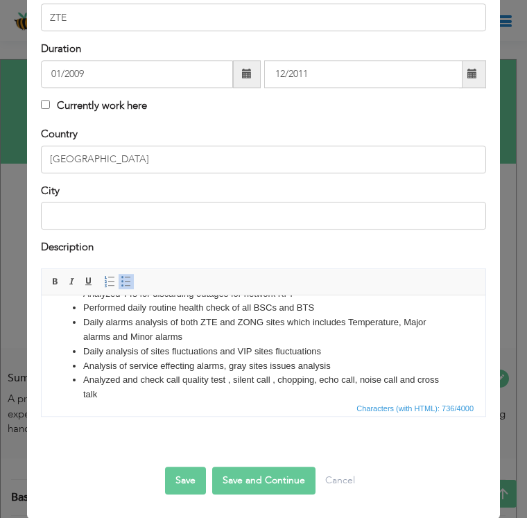
click at [255, 479] on button "Save and Continue" at bounding box center [263, 481] width 103 height 28
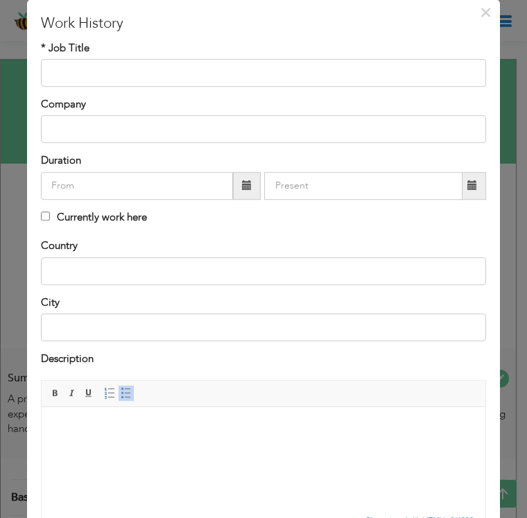
scroll to position [24, 0]
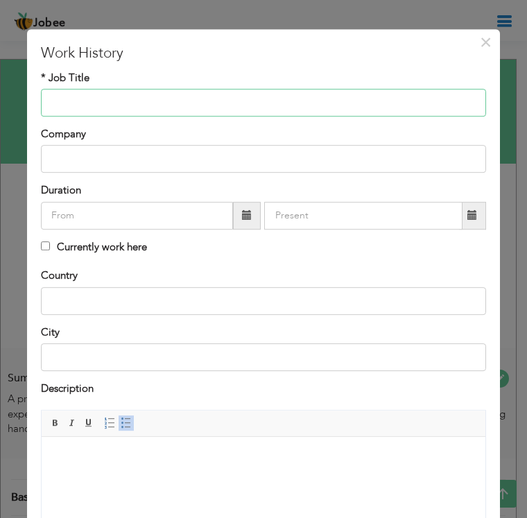
click at [87, 105] on input "text" at bounding box center [263, 103] width 445 height 28
type input "R"
type input "e"
type input "Regional Team Lead"
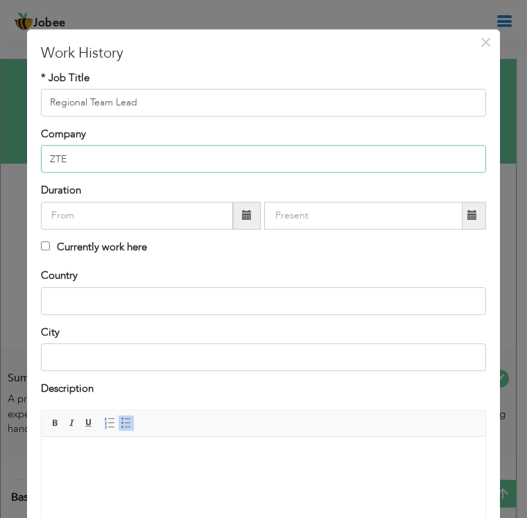
type input "ZTE"
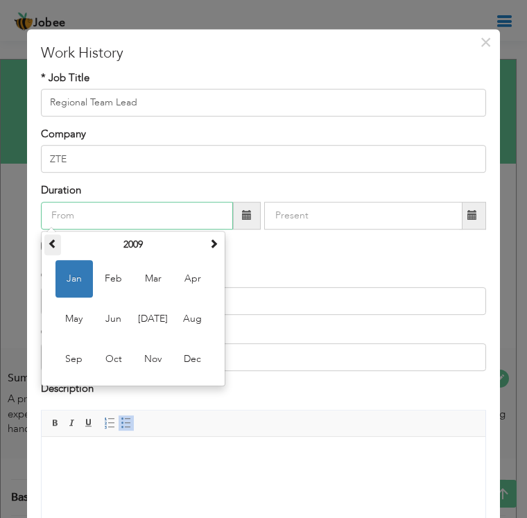
click at [55, 247] on span at bounding box center [53, 243] width 10 height 10
click at [80, 277] on span "Jan" at bounding box center [73, 278] width 37 height 37
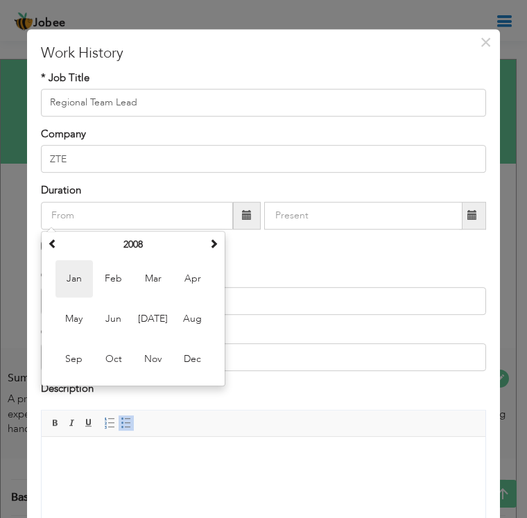
type input "01/2008"
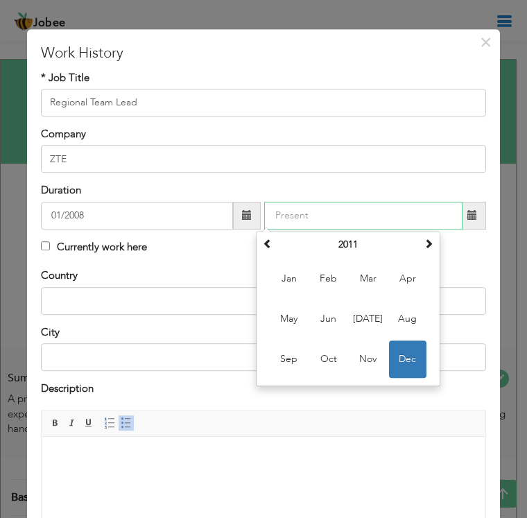
click at [332, 213] on input "text" at bounding box center [363, 216] width 198 height 28
click at [270, 245] on span at bounding box center [268, 243] width 10 height 10
click at [294, 282] on span "Jan" at bounding box center [288, 278] width 37 height 37
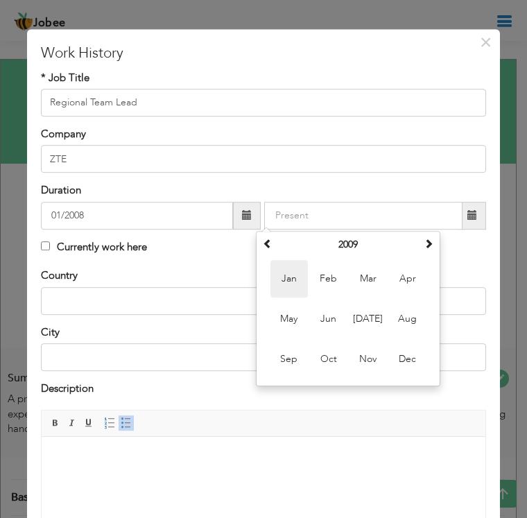
type input "01/2009"
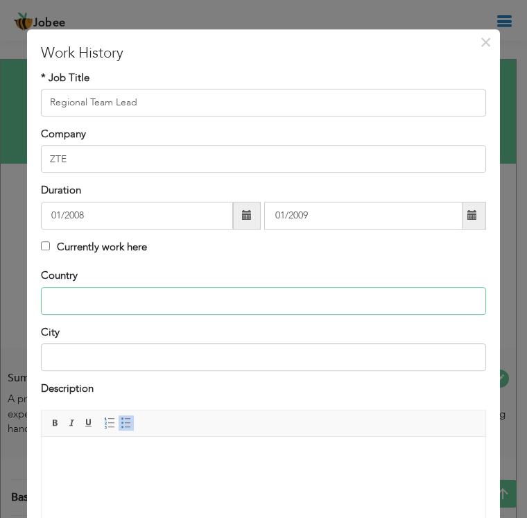
click at [60, 309] on input "text" at bounding box center [263, 301] width 445 height 28
type input "[GEOGRAPHIC_DATA]"
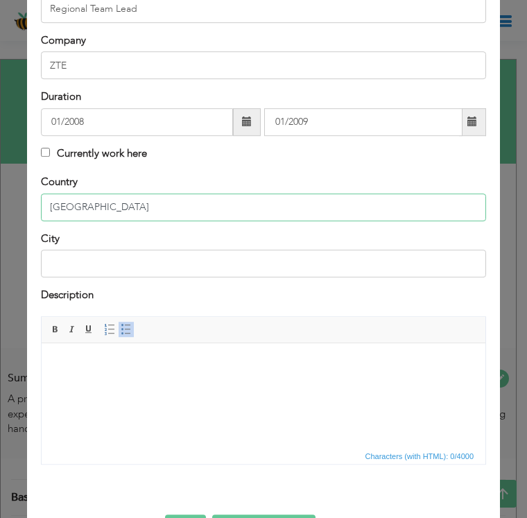
scroll to position [124, 0]
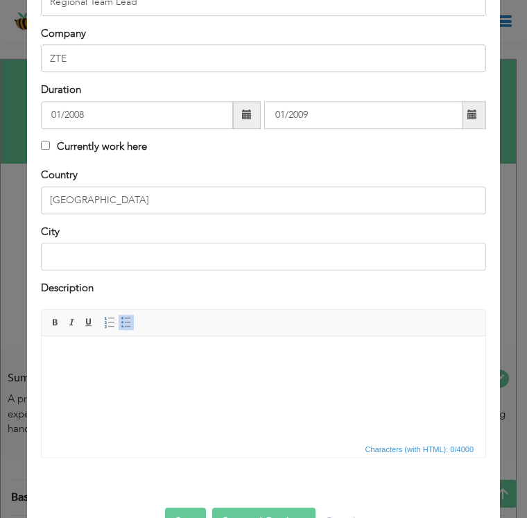
click at [64, 358] on body at bounding box center [263, 357] width 416 height 15
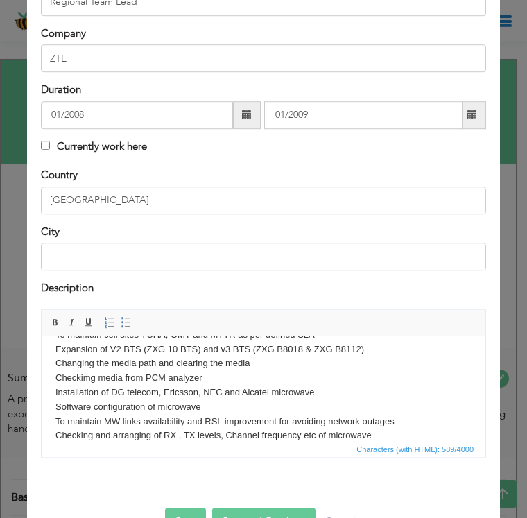
scroll to position [51, 0]
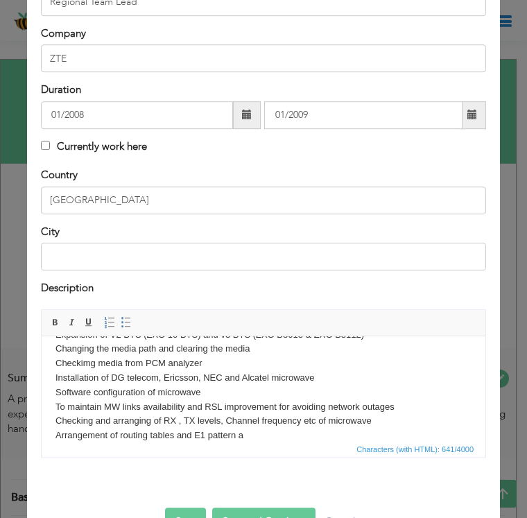
click at [249, 435] on body "24/7 responsible for BTS sites corrective and routine preventive maintenance To…" at bounding box center [263, 371] width 416 height 144
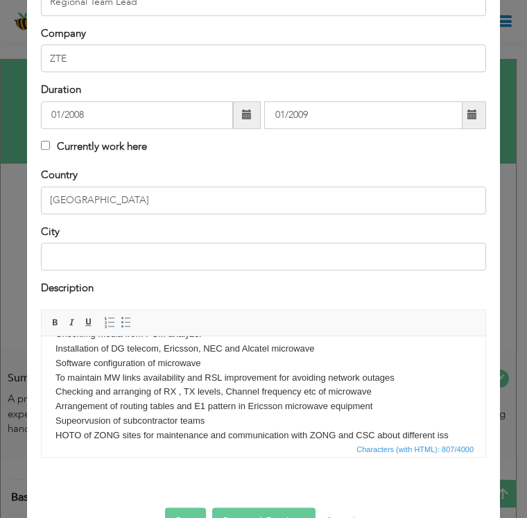
scroll to position [94, 0]
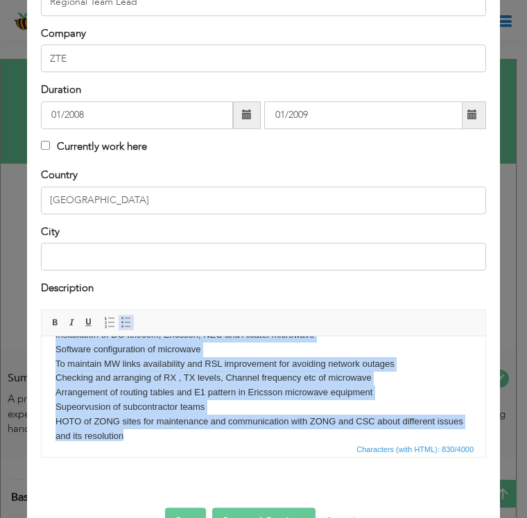
click at [128, 317] on span at bounding box center [126, 322] width 11 height 11
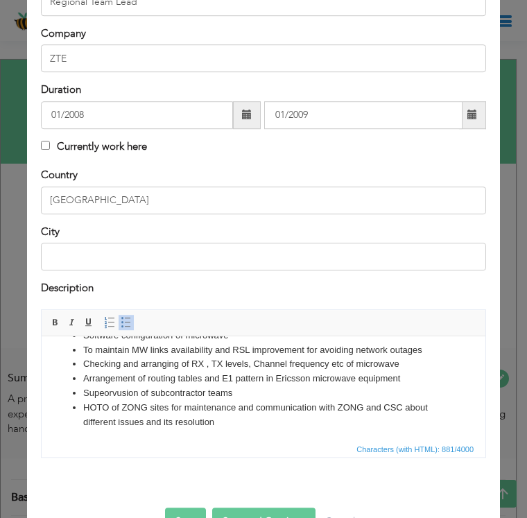
scroll to position [111, 0]
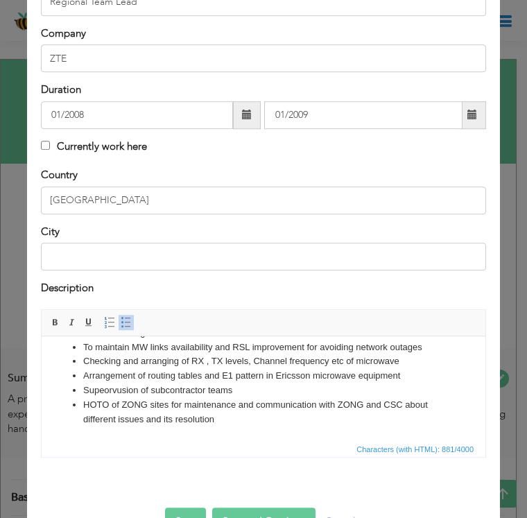
click at [264, 508] on button "Save and Continue" at bounding box center [263, 522] width 103 height 28
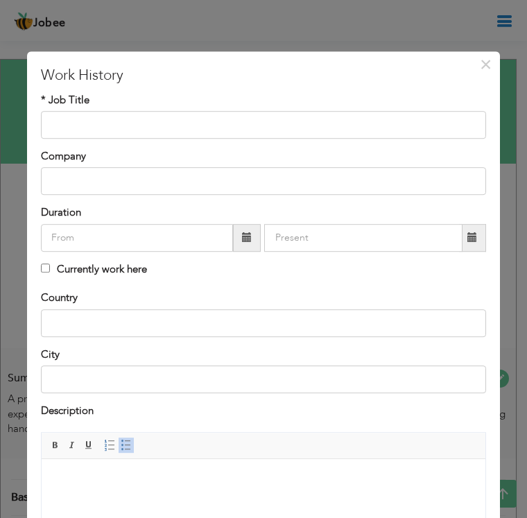
scroll to position [0, 0]
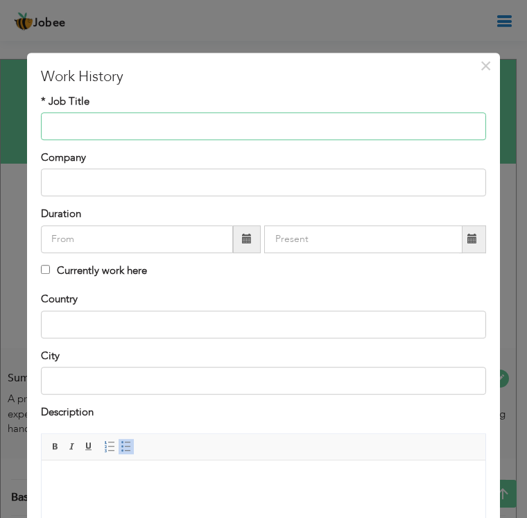
click at [91, 132] on input "text" at bounding box center [263, 126] width 445 height 28
type input "Microwave & Transmission Engineer"
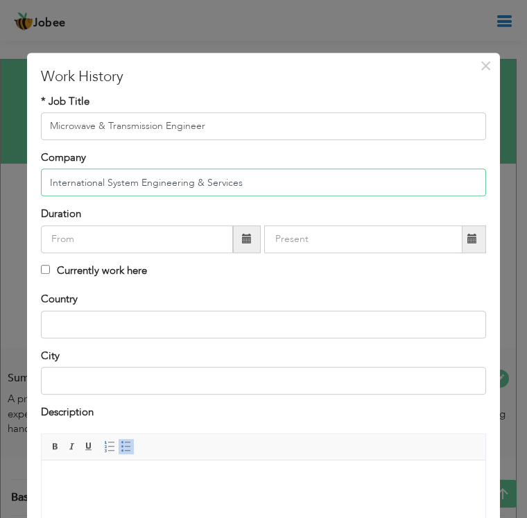
type input "International System Engineering & Services"
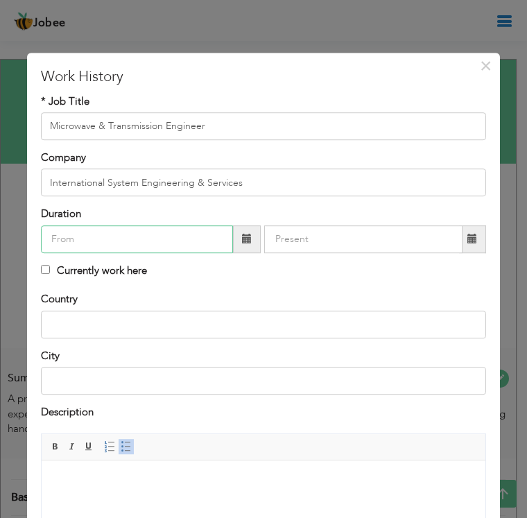
click at [87, 247] on input "text" at bounding box center [137, 239] width 192 height 28
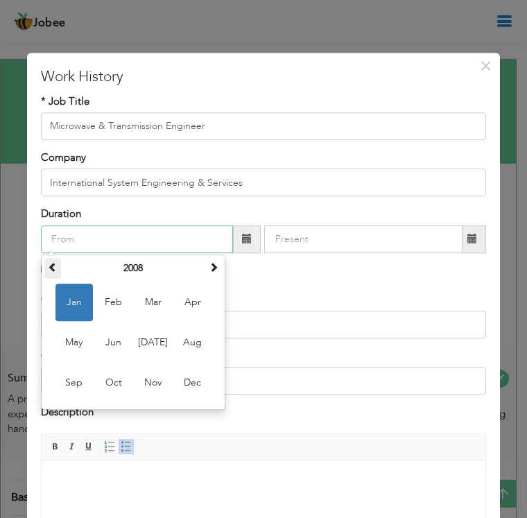
click at [46, 272] on th at bounding box center [52, 268] width 17 height 21
click at [73, 301] on span "Jan" at bounding box center [73, 301] width 37 height 37
type input "01/2007"
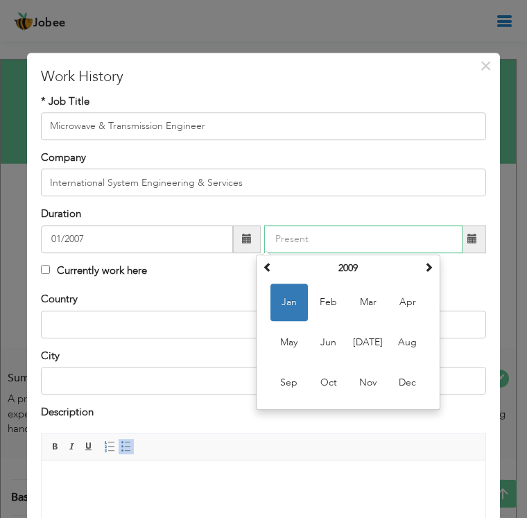
click at [304, 248] on input "text" at bounding box center [363, 239] width 198 height 28
click at [261, 268] on th at bounding box center [267, 268] width 17 height 21
click at [288, 301] on span "Jan" at bounding box center [288, 301] width 37 height 37
type input "01/2008"
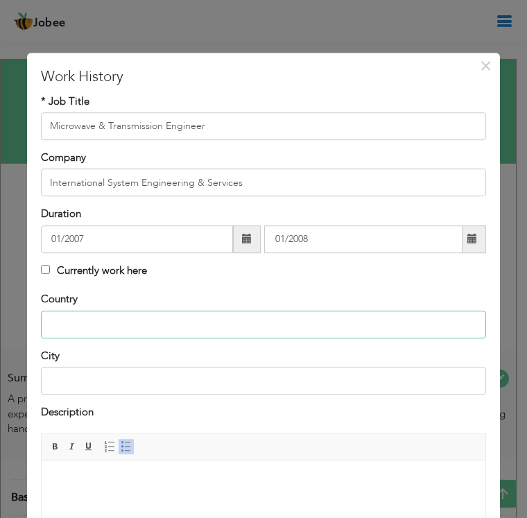
click at [100, 324] on input "text" at bounding box center [263, 324] width 445 height 28
type input "[GEOGRAPHIC_DATA]"
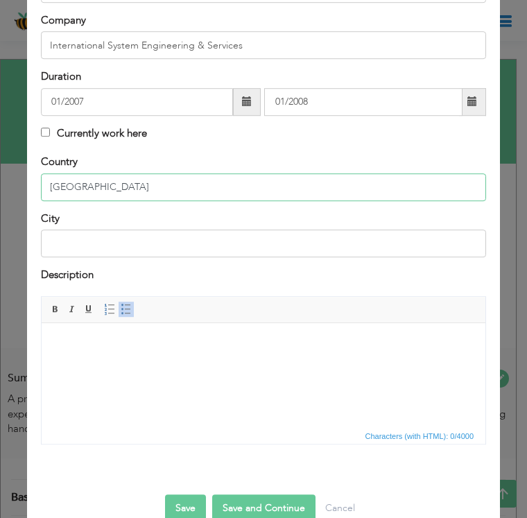
scroll to position [139, 0]
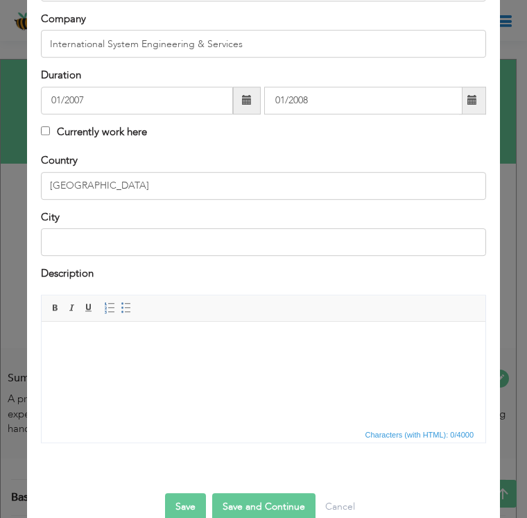
click at [67, 352] on html at bounding box center [264, 343] width 444 height 42
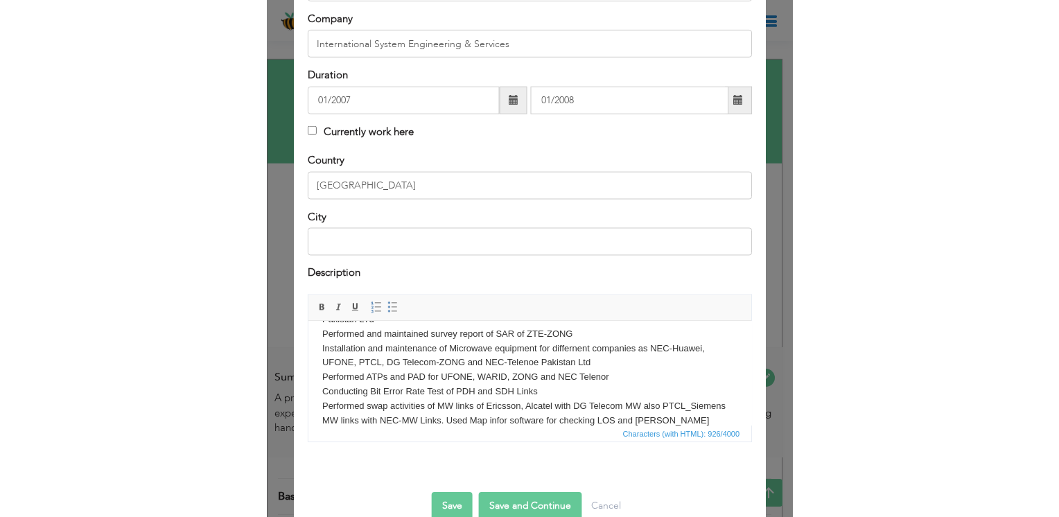
scroll to position [109, 0]
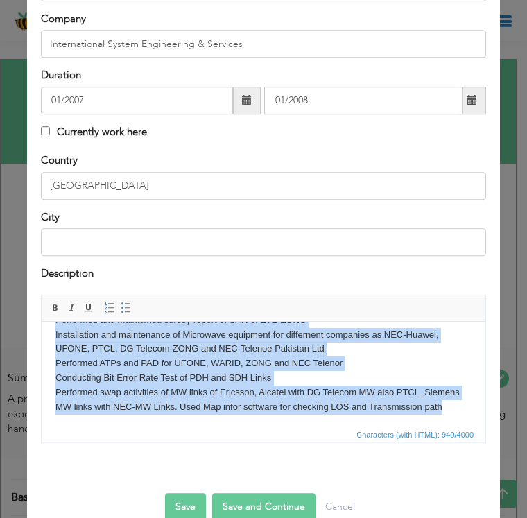
click at [94, 377] on body "Experience in comprehensice survey with detail LOS of (Path Survey, Balloon Sur…" at bounding box center [263, 320] width 416 height 187
click at [122, 310] on span at bounding box center [126, 308] width 11 height 11
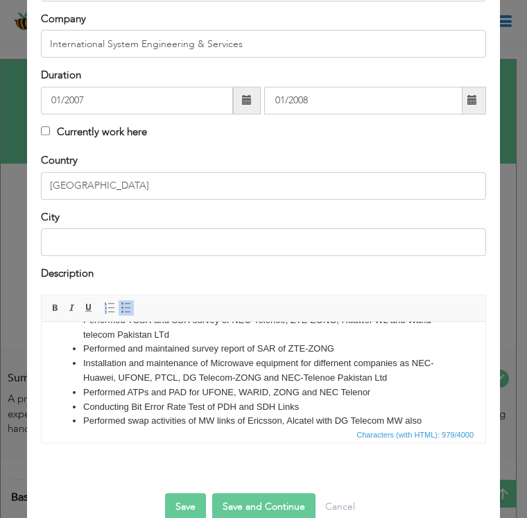
click at [186, 500] on button "Save" at bounding box center [185, 507] width 41 height 28
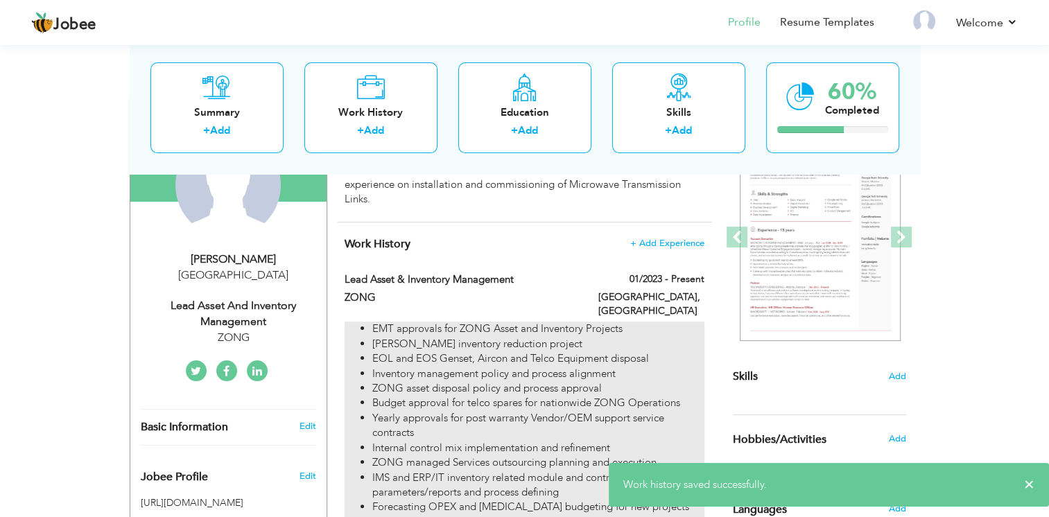
scroll to position [234, 0]
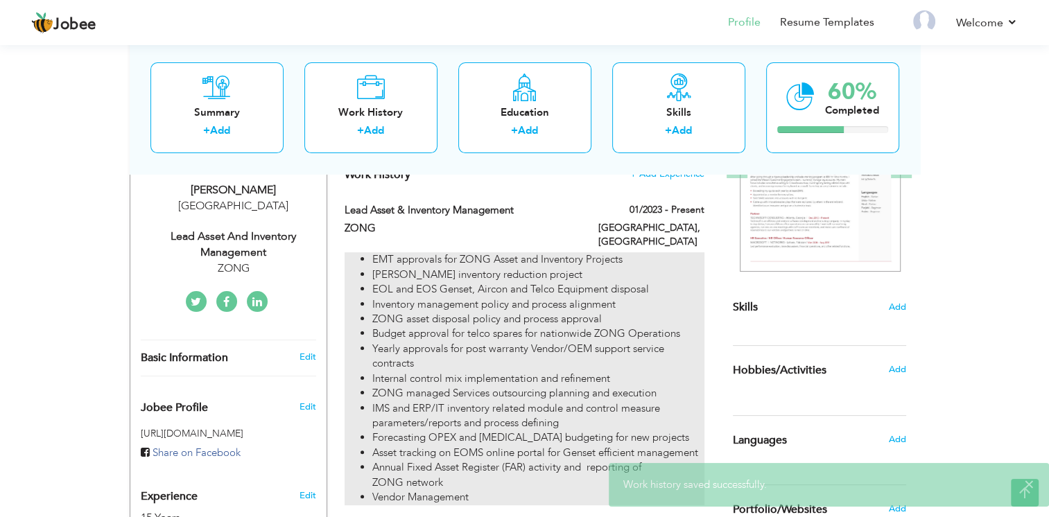
click at [624, 326] on li "Budget approval for telco spares for nationwide ZONG Operations" at bounding box center [537, 333] width 331 height 15
type input "Lead Asset & Inventory Management"
type input "ZONG"
type input "01/2023"
type input "Islamabad"
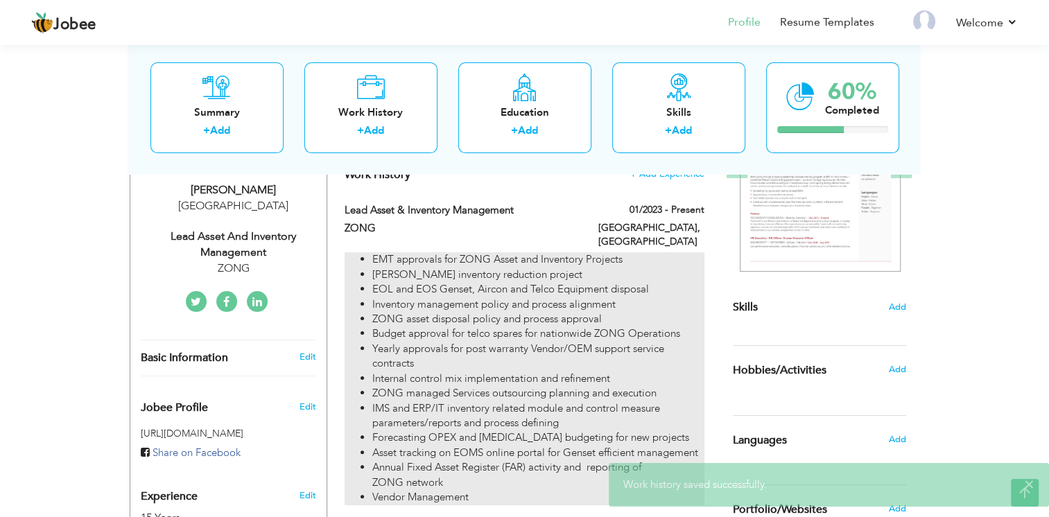
checkbox input "true"
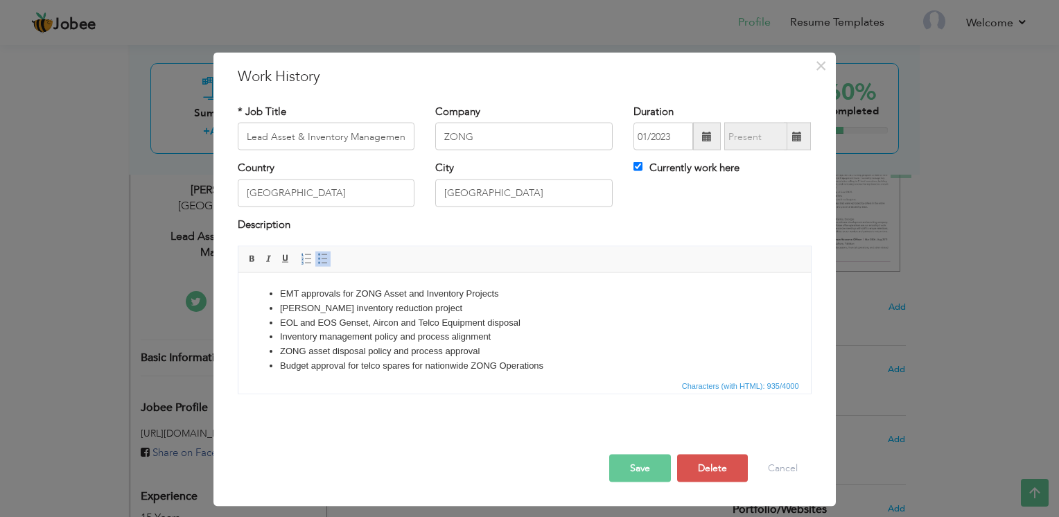
click at [430, 323] on li "EOL and EOS Genset, Aircon and Telco Equipment disposal" at bounding box center [523, 322] width 489 height 15
click at [541, 370] on li "Budget approval for telco spares for nationwide ZONG Operations" at bounding box center [523, 365] width 489 height 15
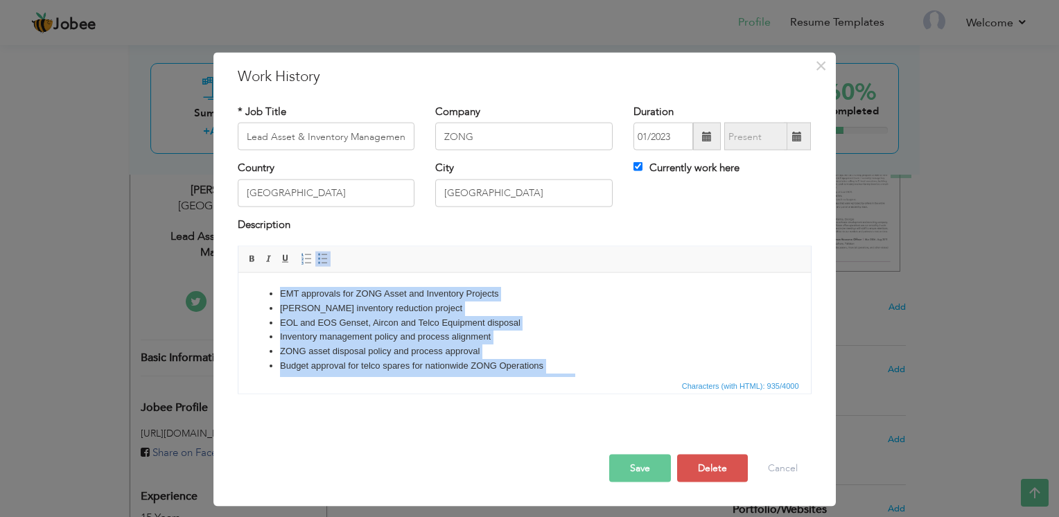
copy ul "EMT approvals for ZONG Asset and Inventory Projects ZONG slack inventory reduct…"
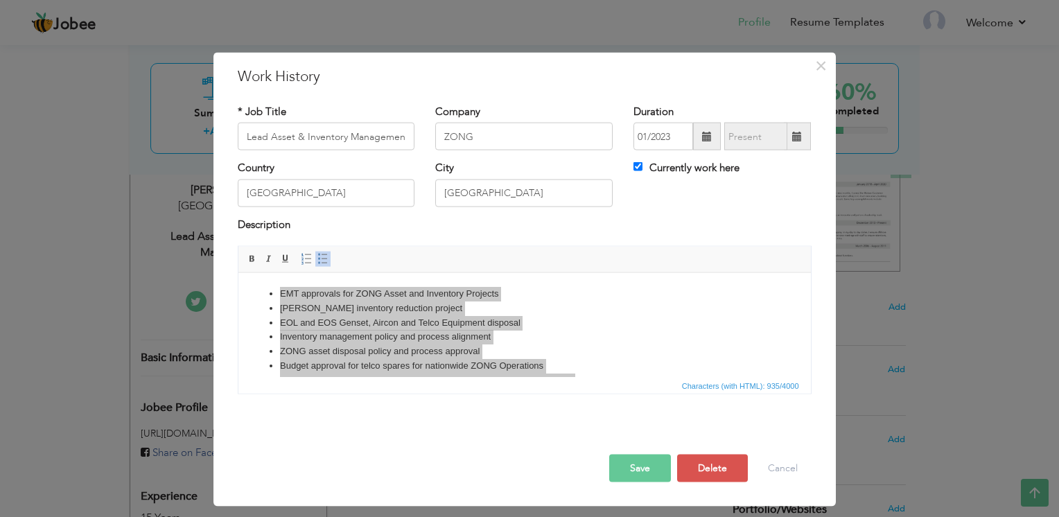
click at [638, 460] on button "Save" at bounding box center [640, 469] width 62 height 28
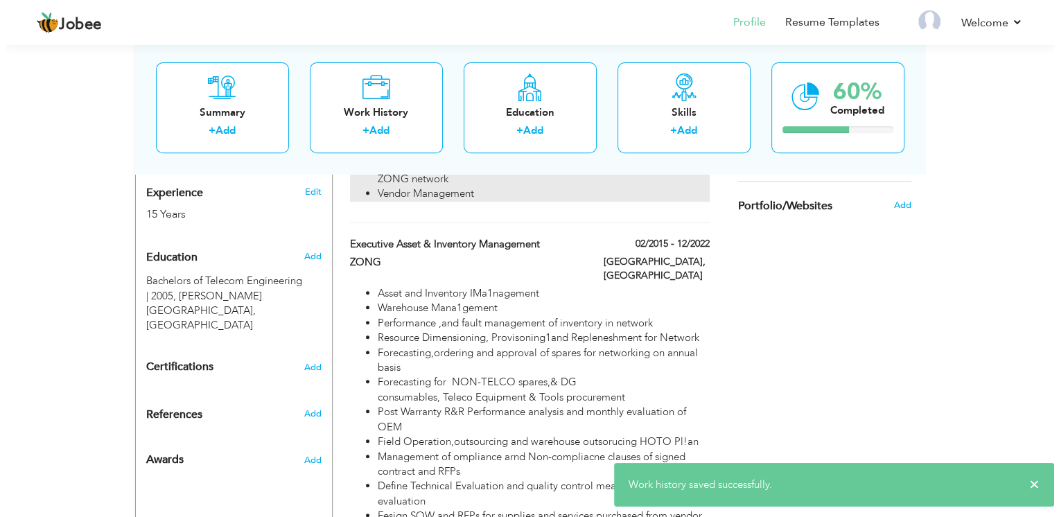
scroll to position [580, 0]
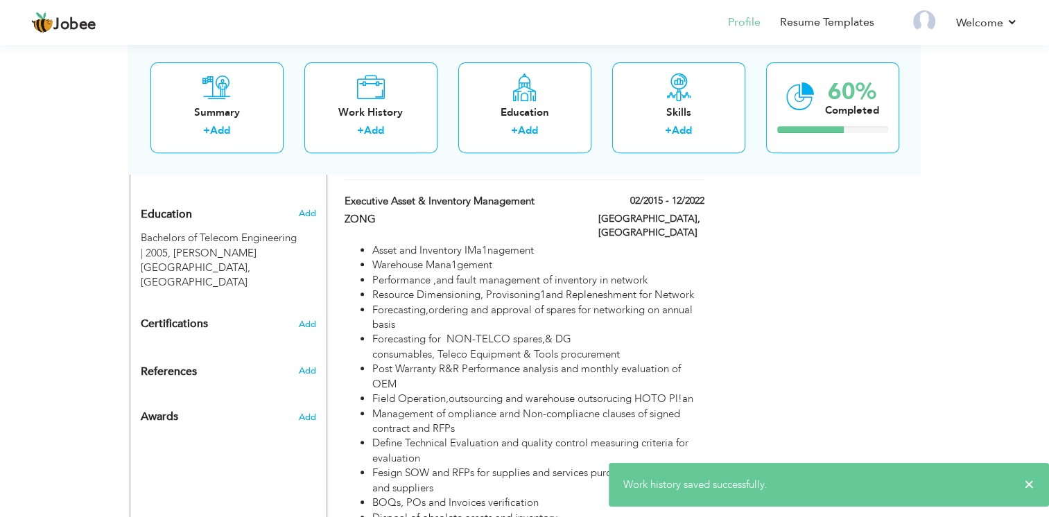
click at [505, 332] on li "Forecasting for NON-TELCO spares,& DG consumables, Teleco Equipment & Tools pro…" at bounding box center [537, 347] width 331 height 30
type input "Executive Asset & Inventory Management"
type input "02/2015"
type input "12/2022"
checkbox input "false"
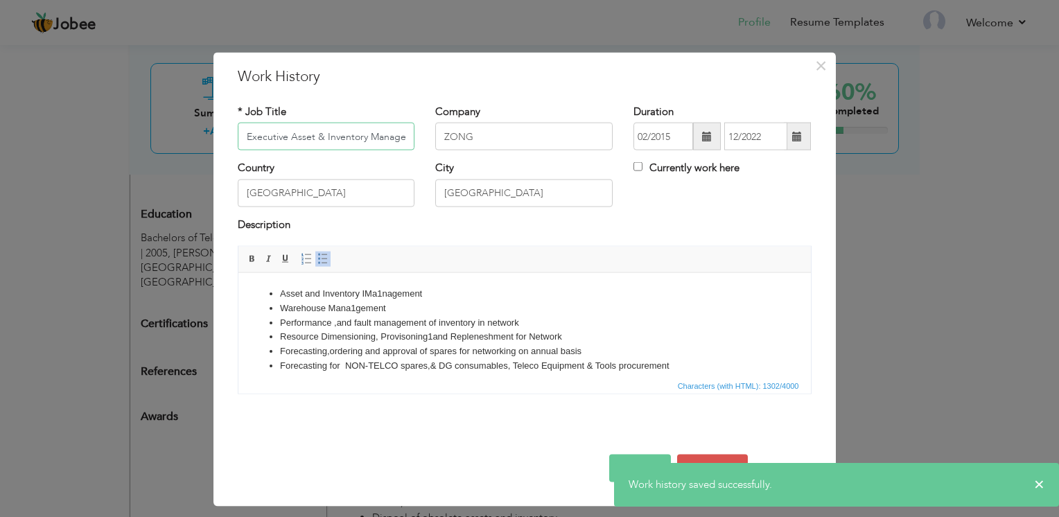
scroll to position [0, 19]
click at [484, 306] on li "Warehouse Mana1gement" at bounding box center [523, 308] width 489 height 15
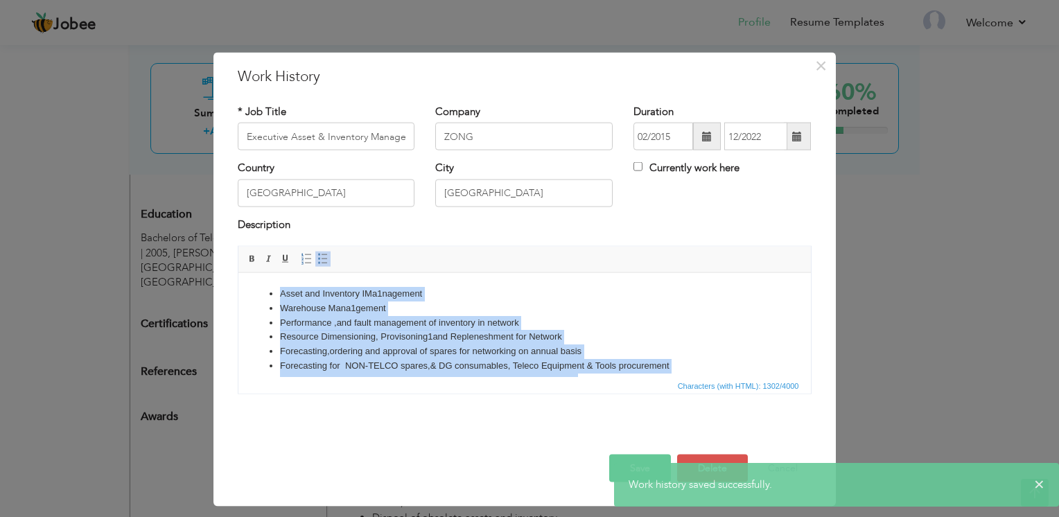
copy ul "Asset and Inventory IMa1nagement Warehouse Mana1gement Performance ,and fault m…"
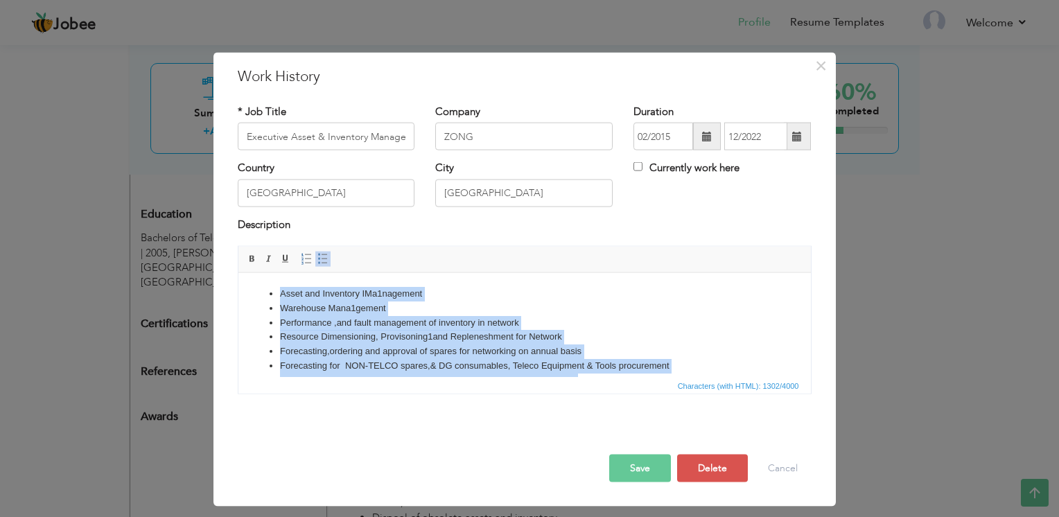
click at [545, 326] on li "Performance ,and fault management of inventory in network" at bounding box center [523, 322] width 489 height 15
click at [577, 327] on li "Performance ,and fault management of inventory in network" at bounding box center [523, 322] width 489 height 15
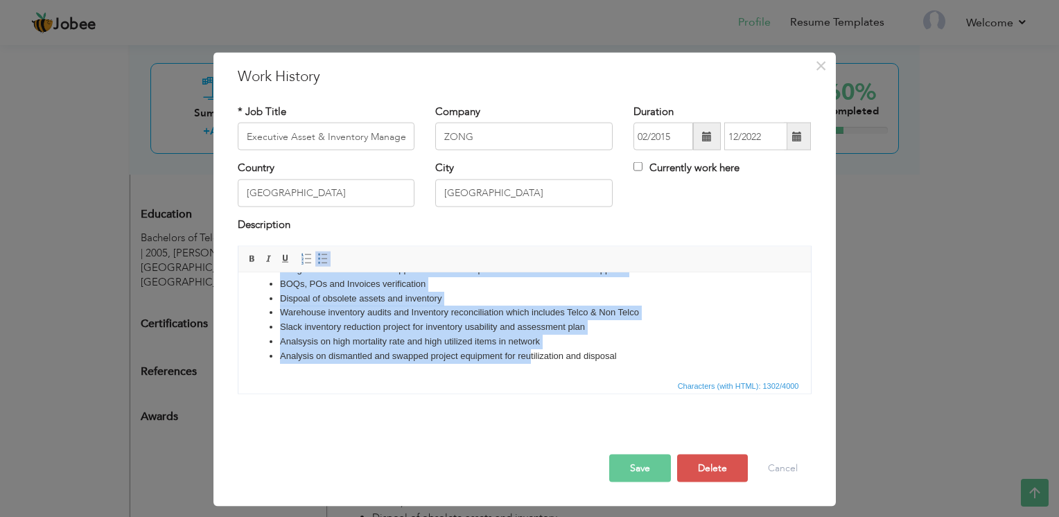
drag, startPoint x: 282, startPoint y: 295, endPoint x: 530, endPoint y: 437, distance: 285.9
click at [530, 377] on html "Asset and Inventory IMa1nagement Warehouse Mana1gement Performance ,and fault m…" at bounding box center [524, 240] width 572 height 273
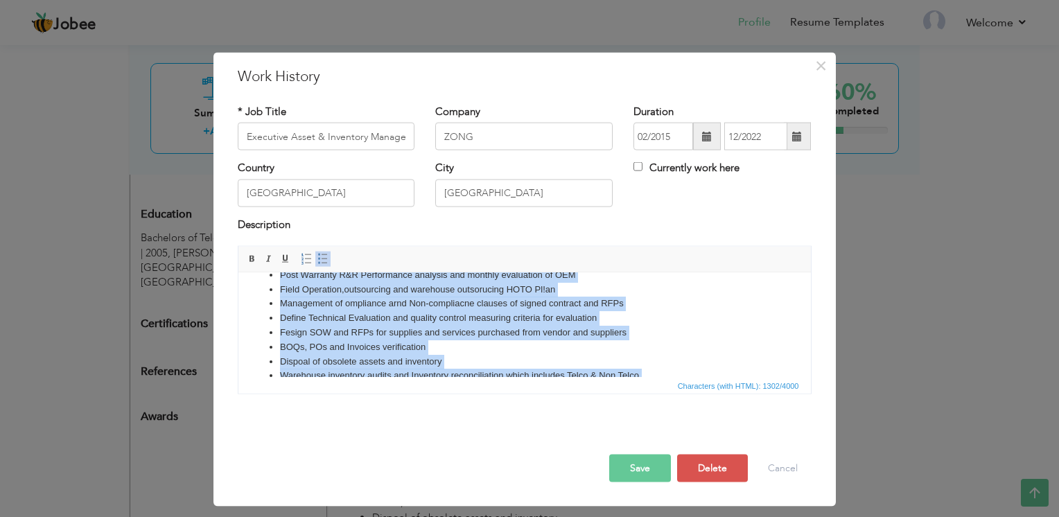
scroll to position [0, 0]
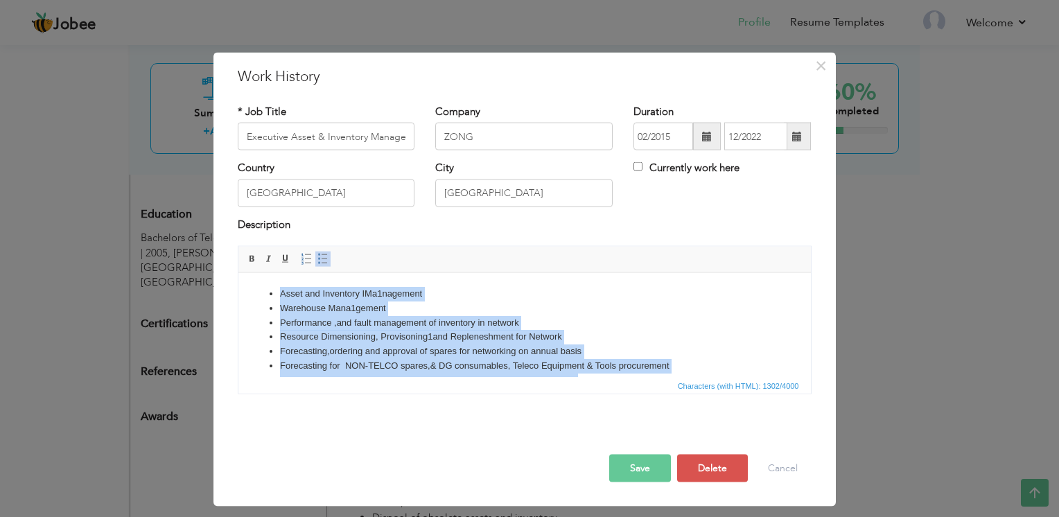
drag, startPoint x: 615, startPoint y: 356, endPoint x: 238, endPoint y: 243, distance: 393.4
click at [238, 272] on html "Asset and Inventory IMa1nagement Warehouse Mana1gement Performance ,and fault m…" at bounding box center [524, 408] width 572 height 273
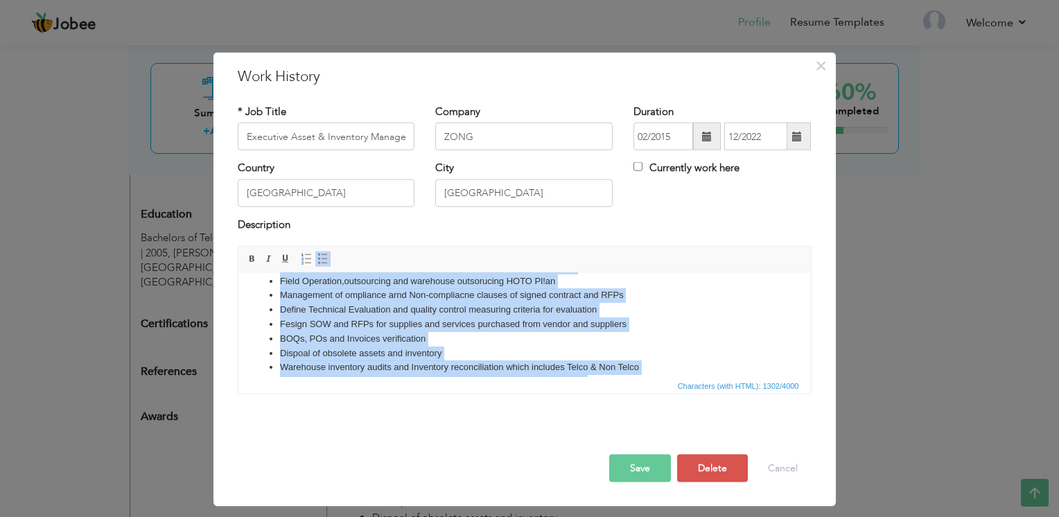
scroll to position [139, 0]
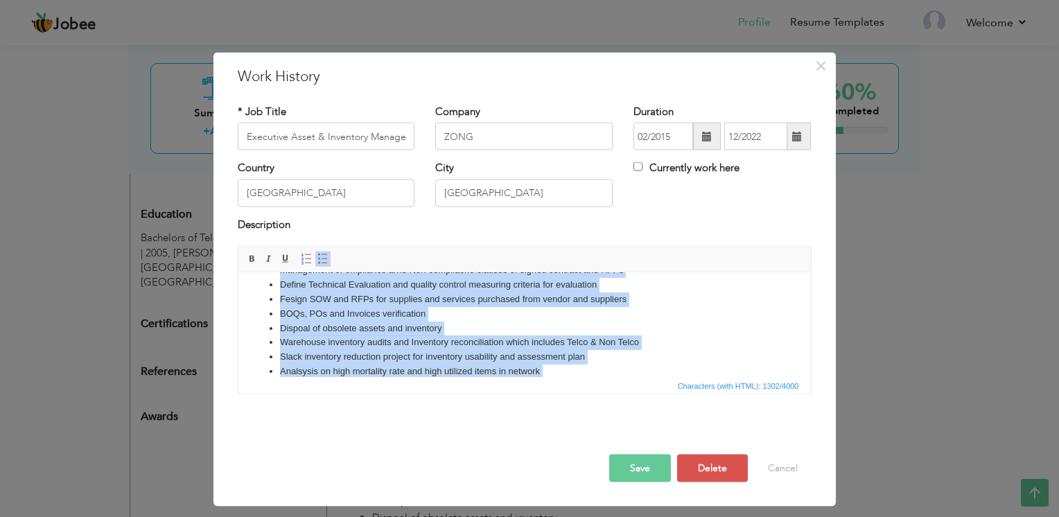
click at [318, 326] on li "Dispoal of obsolete assets and inventory" at bounding box center [523, 328] width 489 height 15
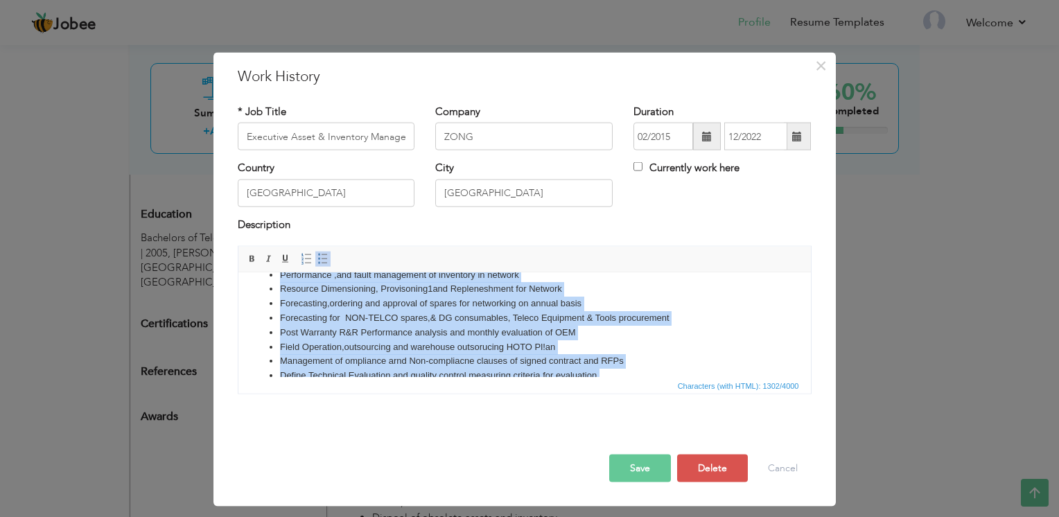
scroll to position [0, 0]
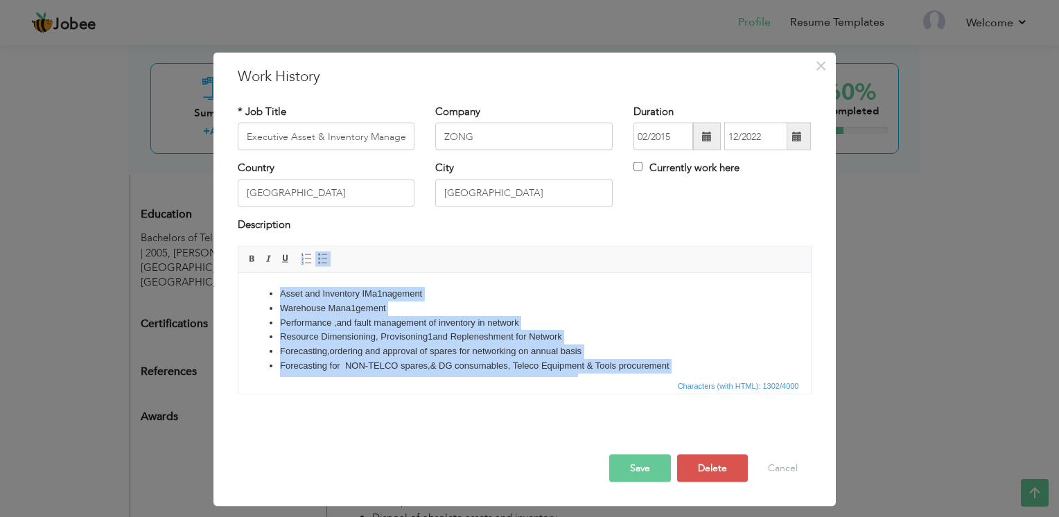
drag, startPoint x: 540, startPoint y: 373, endPoint x: 443, endPoint y: 519, distance: 175.5
click at [238, 272] on html "Asset and Inventory IMa1nagement Warehouse Mana1gement Performance ,and fault m…" at bounding box center [524, 408] width 572 height 273
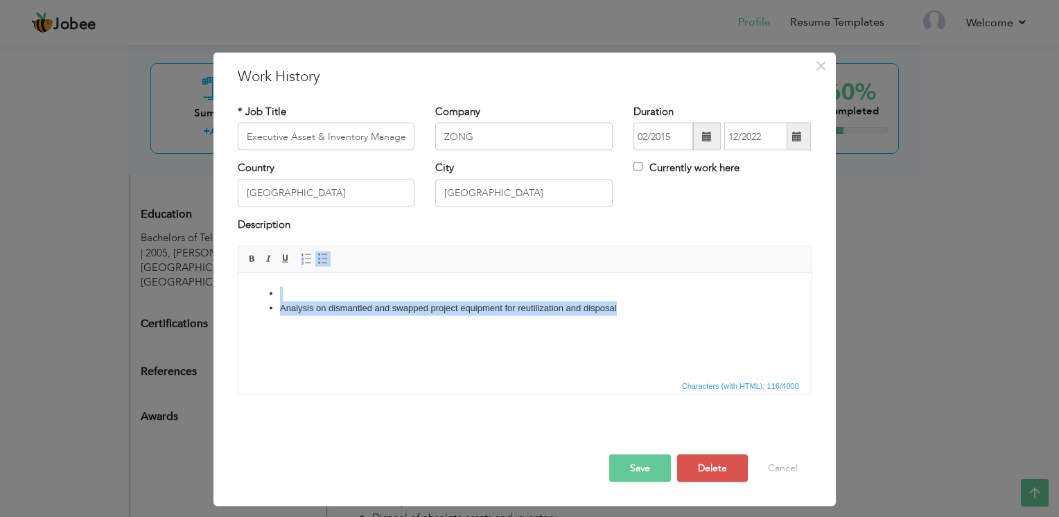
drag, startPoint x: 667, startPoint y: 333, endPoint x: 238, endPoint y: 280, distance: 432.3
click at [238, 280] on html "Analysis on dismantled and swapped project equipment for reutilization and disp…" at bounding box center [524, 300] width 572 height 57
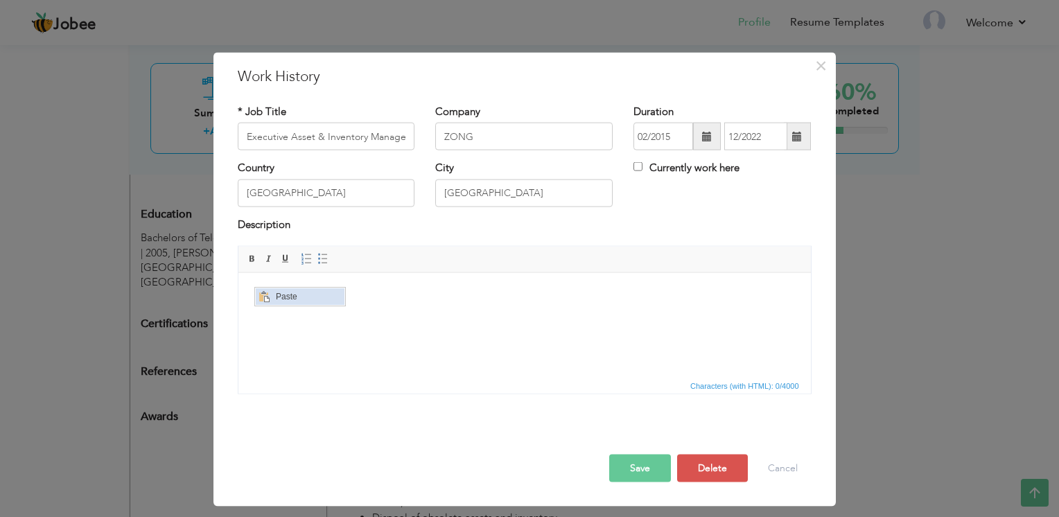
click at [274, 291] on span "Paste" at bounding box center [308, 296] width 72 height 17
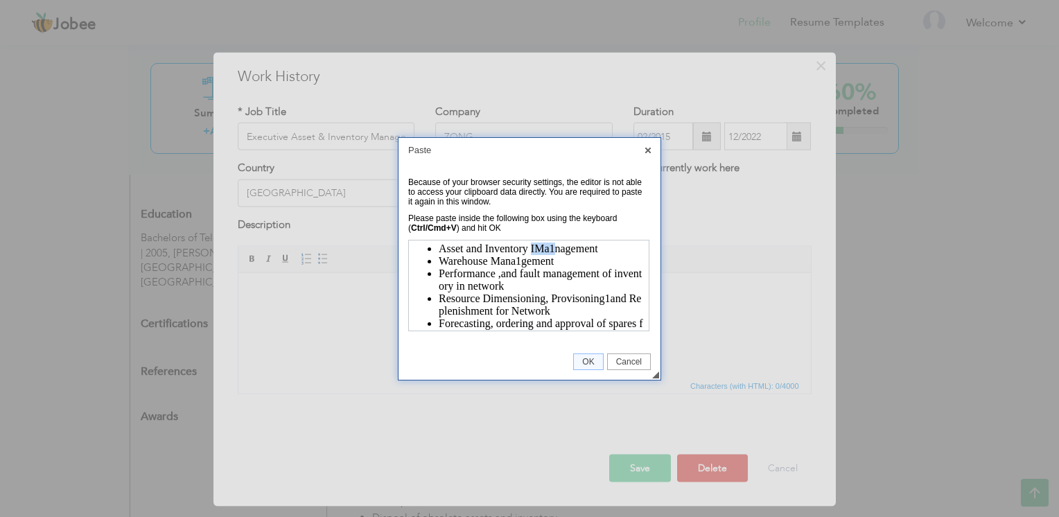
drag, startPoint x: 531, startPoint y: 247, endPoint x: 553, endPoint y: 247, distance: 22.2
click at [553, 247] on span "Asset and Inventory IMa1nagement" at bounding box center [517, 248] width 159 height 12
click at [589, 365] on span "OK" at bounding box center [588, 362] width 28 height 10
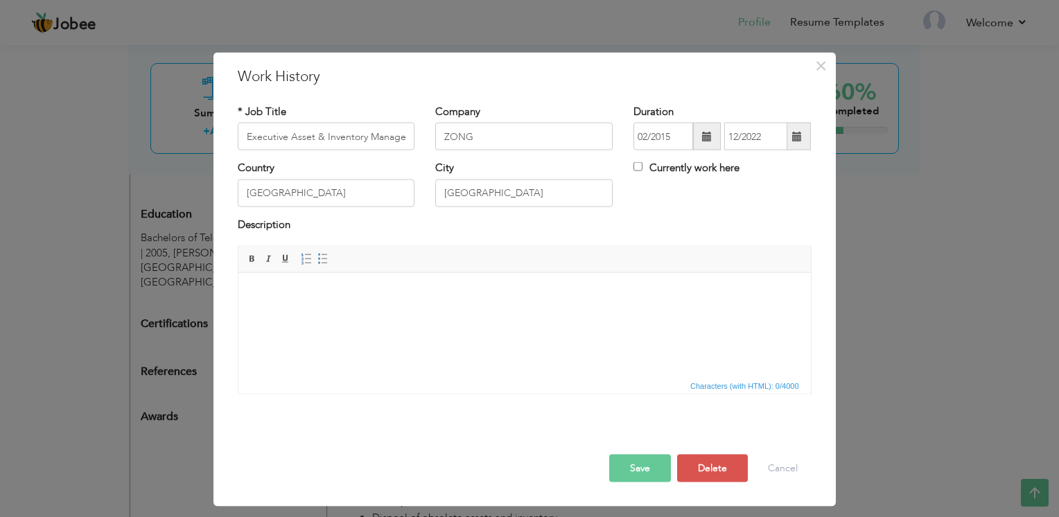
click at [520, 315] on html at bounding box center [524, 293] width 572 height 42
click at [776, 470] on button "Cancel" at bounding box center [783, 469] width 58 height 28
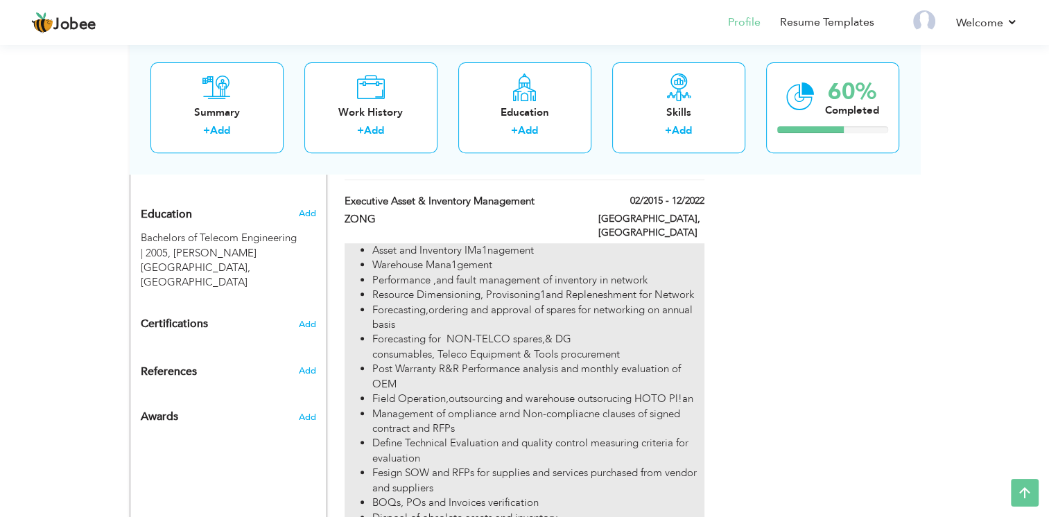
click at [484, 303] on li "Forecasting,ordering and approval of spares for networking on annual basis" at bounding box center [537, 318] width 331 height 30
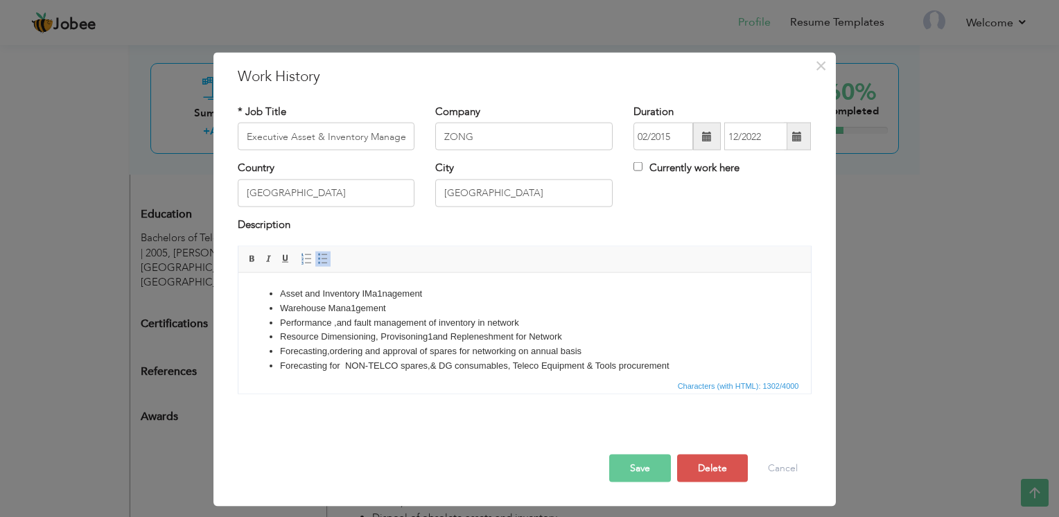
click at [380, 290] on li "Asset and Inventory IMa1nagement" at bounding box center [523, 293] width 489 height 15
click at [353, 304] on li "Warehouse Mana1gement" at bounding box center [523, 308] width 489 height 15
click at [432, 333] on li "Resource Dimensioning, Provisoning1and Repleneshment for Network" at bounding box center [523, 336] width 489 height 15
click at [481, 338] on li "Resource Dimensioning, Provisoning and Repleneshment for Network" at bounding box center [523, 336] width 489 height 15
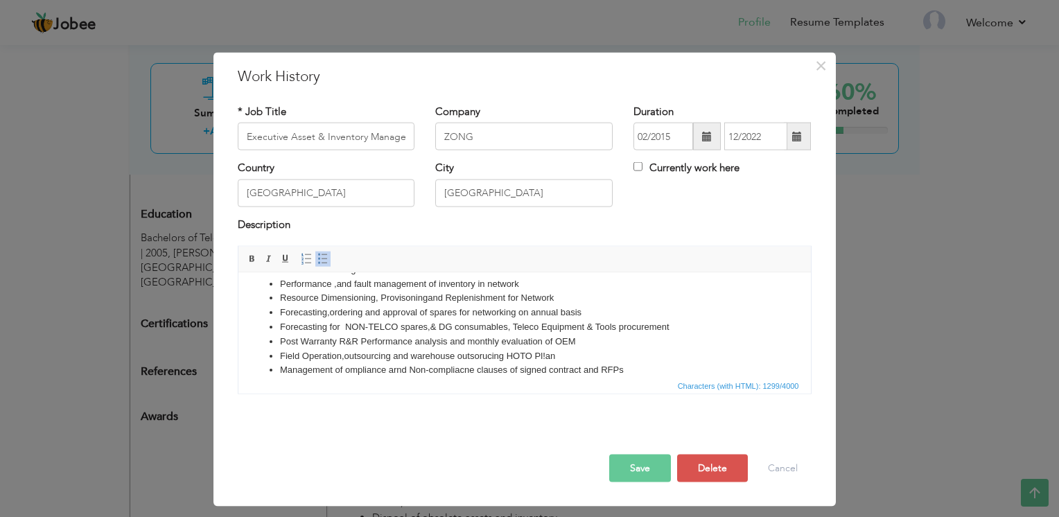
scroll to position [69, 0]
click at [526, 297] on li "Forecasting for NON-TELCO spares,& DG consumables, Teleco Equipment & Tools pro…" at bounding box center [523, 296] width 489 height 15
click at [543, 326] on li "Field Operation,outsourcing and warehouse outsorucing HOTO Pl!an" at bounding box center [523, 325] width 489 height 15
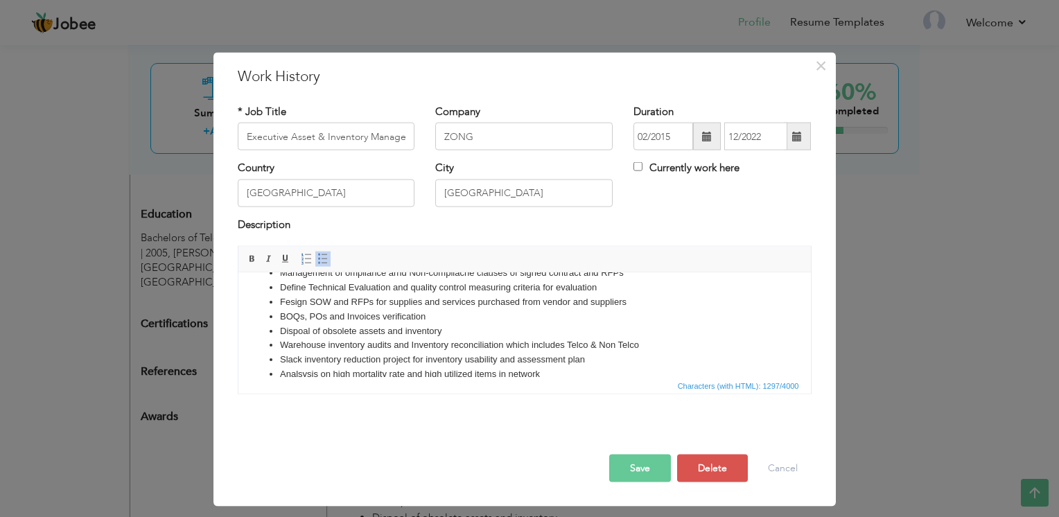
scroll to position [139, 0]
click at [282, 301] on li "Fesign SOW and RFPs for supplies and services purchased from vendor and supplie…" at bounding box center [523, 299] width 489 height 15
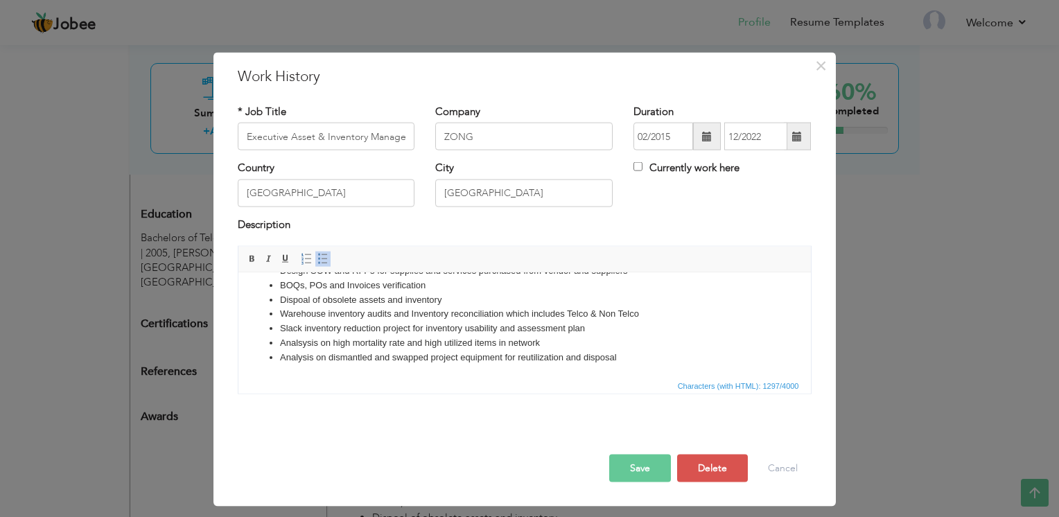
scroll to position [168, 0]
click at [636, 465] on button "Save" at bounding box center [640, 469] width 62 height 28
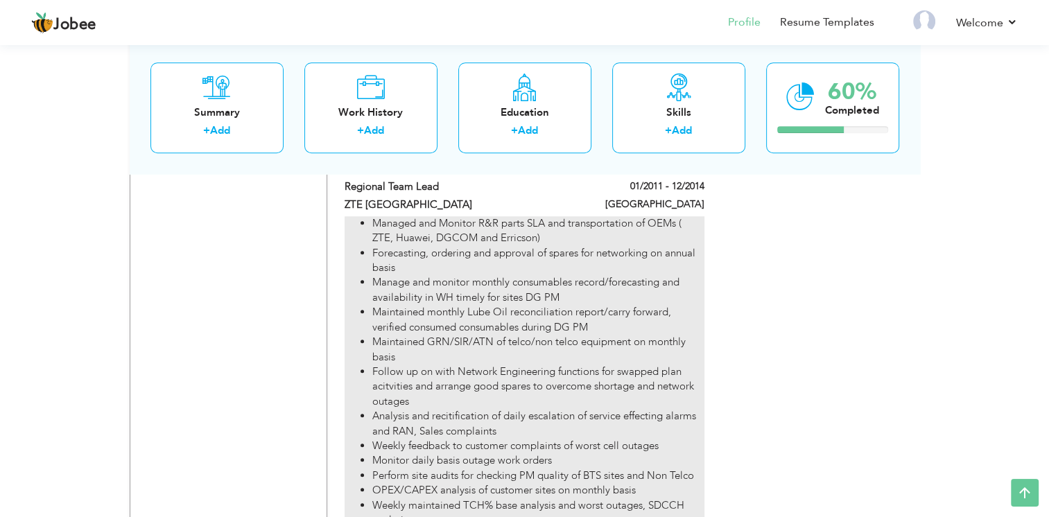
scroll to position [927, 0]
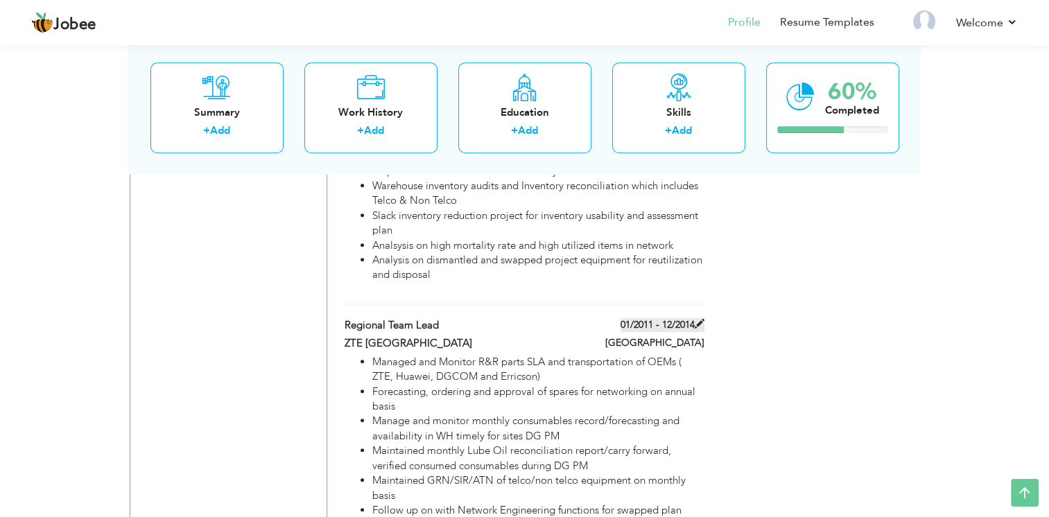
click at [649, 318] on label "01/2011 - 12/2014" at bounding box center [662, 325] width 84 height 14
type input "Regional Team Lead"
type input "ZTE [GEOGRAPHIC_DATA]"
type input "01/2011"
type input "12/2014"
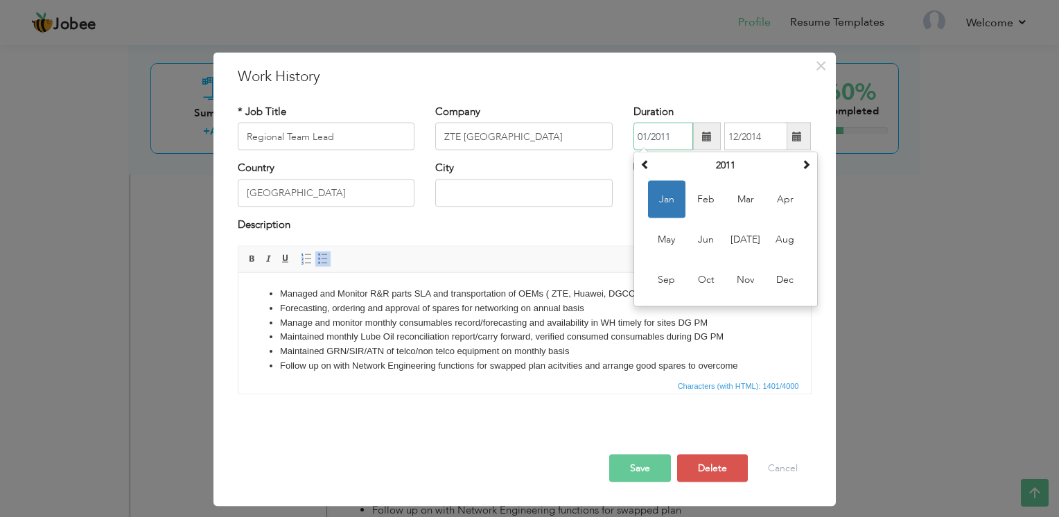
drag, startPoint x: 647, startPoint y: 134, endPoint x: 639, endPoint y: 133, distance: 7.7
click at [639, 133] on input "01/2011" at bounding box center [663, 137] width 60 height 28
type input "12/2011"
click at [638, 467] on button "Save" at bounding box center [640, 469] width 62 height 28
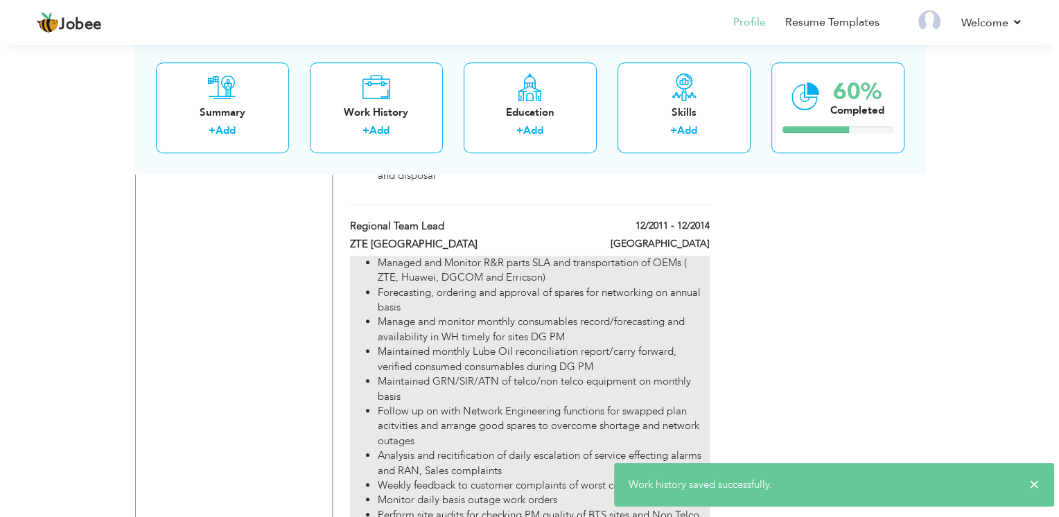
scroll to position [996, 0]
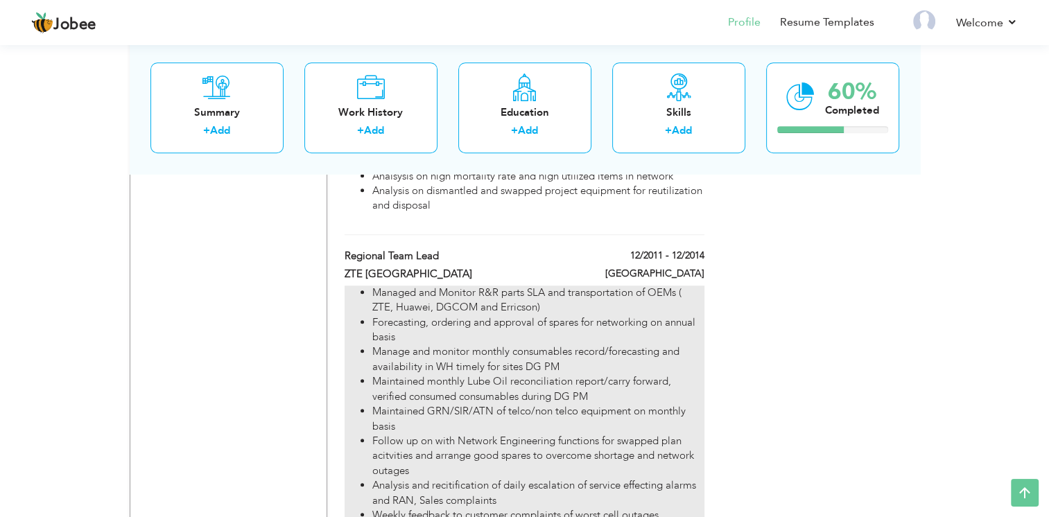
click at [473, 344] on li "Manage and monitor monthly consumables record/forecasting and availability in W…" at bounding box center [537, 359] width 331 height 30
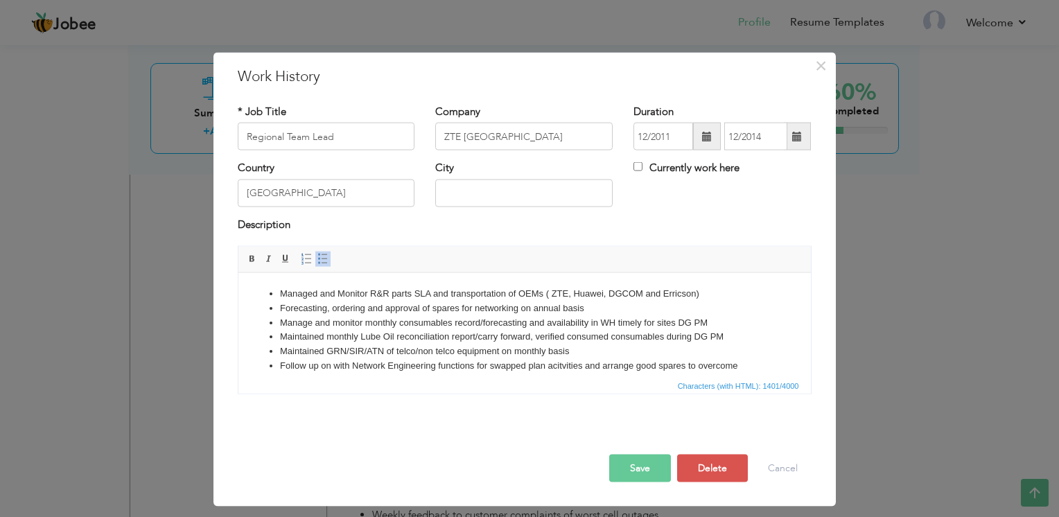
click at [415, 329] on li "Manage and monitor monthly consumables record/forecasting and availability in W…" at bounding box center [523, 322] width 489 height 15
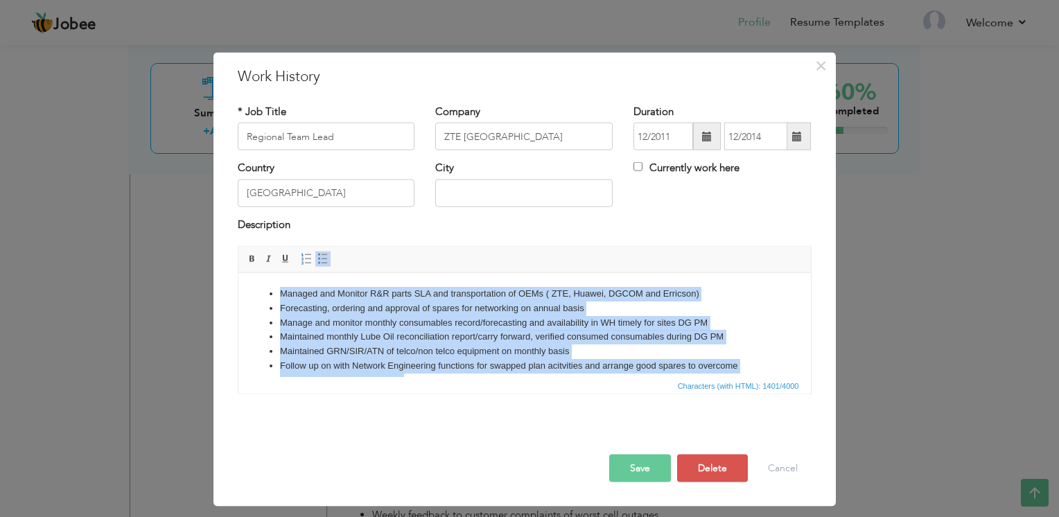
copy ul "Managed and Monitor R&R parts SLA and transportation of OEMs ( ZTE, Huawei, DGC…"
click at [384, 309] on li "Forecasting, ordering and approval of spares for networking on annual basis" at bounding box center [523, 308] width 489 height 15
click at [674, 296] on li "Managed and Monitor R&R parts SLA and transportation of OEMs ( ZTE, Huawei, DGC…" at bounding box center [523, 293] width 489 height 15
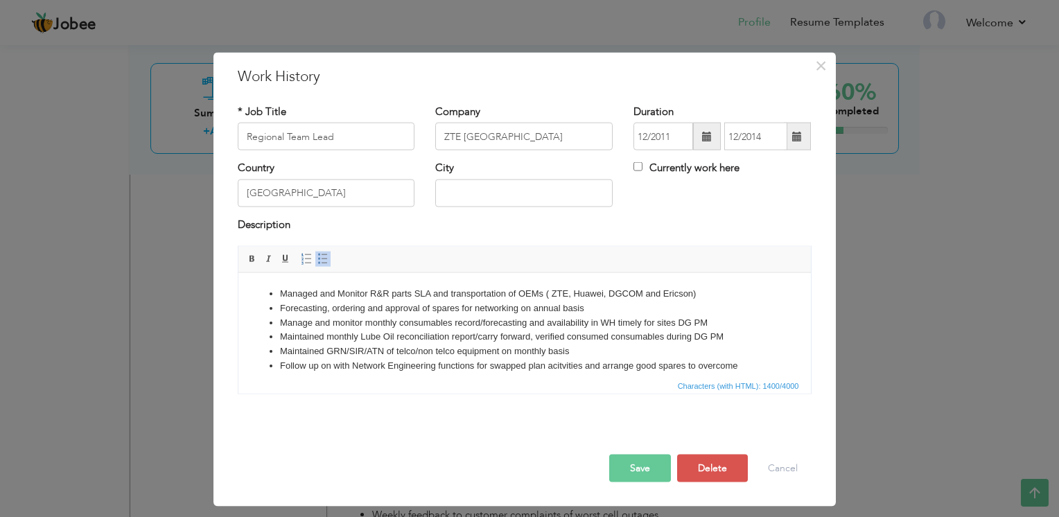
click at [683, 294] on li "Managed and Monitor R&R parts SLA and transportation of OEMs ( ZTE, Huawei, DGC…" at bounding box center [523, 293] width 489 height 15
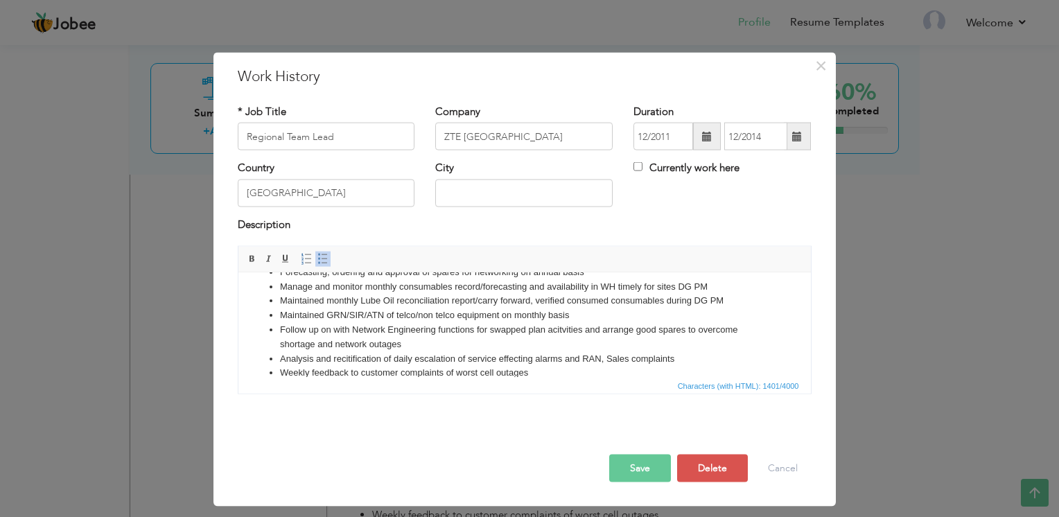
scroll to position [69, 0]
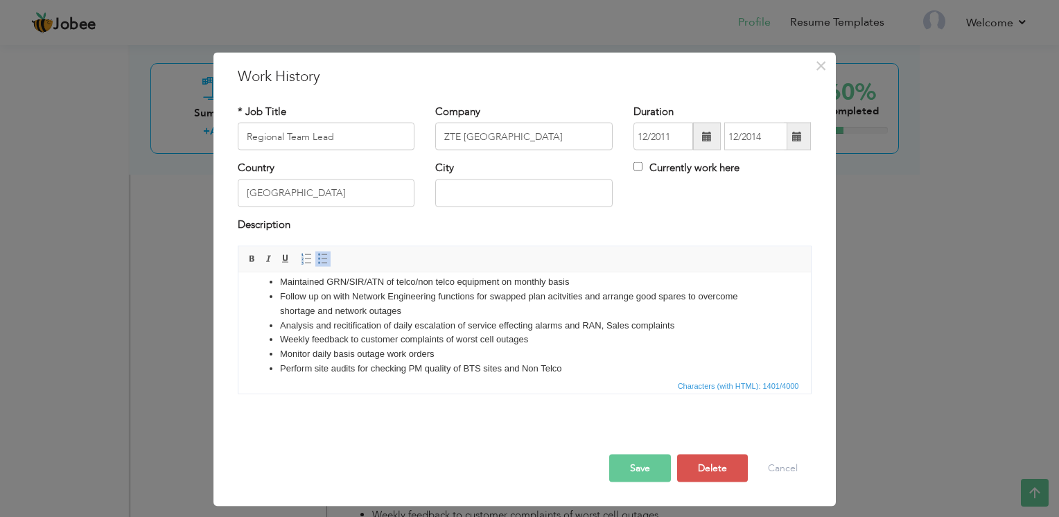
click at [559, 296] on li "Follow up on with Network Engineering functions for swapped plan acitvities and…" at bounding box center [523, 303] width 489 height 29
click at [516, 323] on li "Analysis and recitification of daily escalation of service effecting alarms and…" at bounding box center [523, 325] width 489 height 15
click at [365, 325] on li "Analysis and recitification of daily escalation of service effecting alarms and…" at bounding box center [523, 325] width 489 height 15
click at [627, 464] on button "Save" at bounding box center [640, 469] width 62 height 28
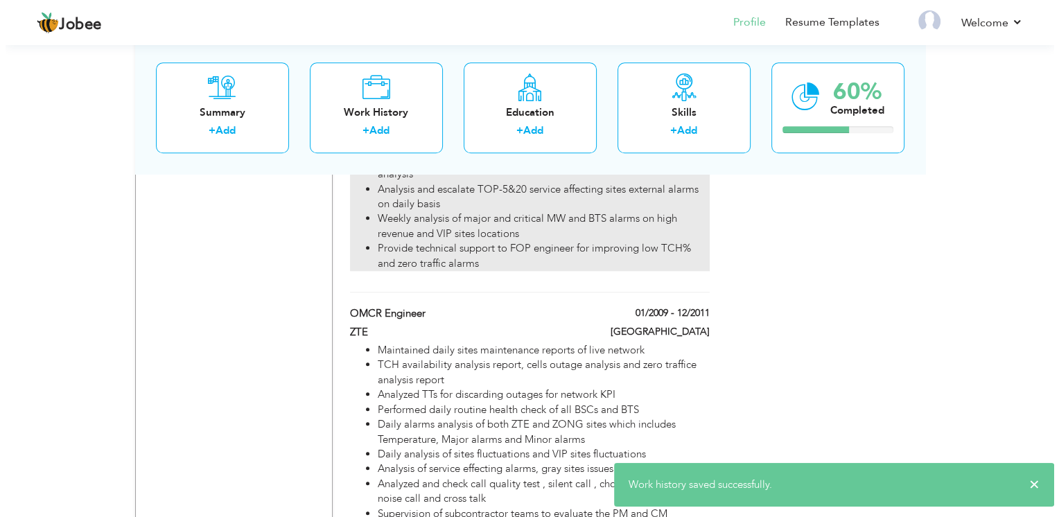
scroll to position [1412, 0]
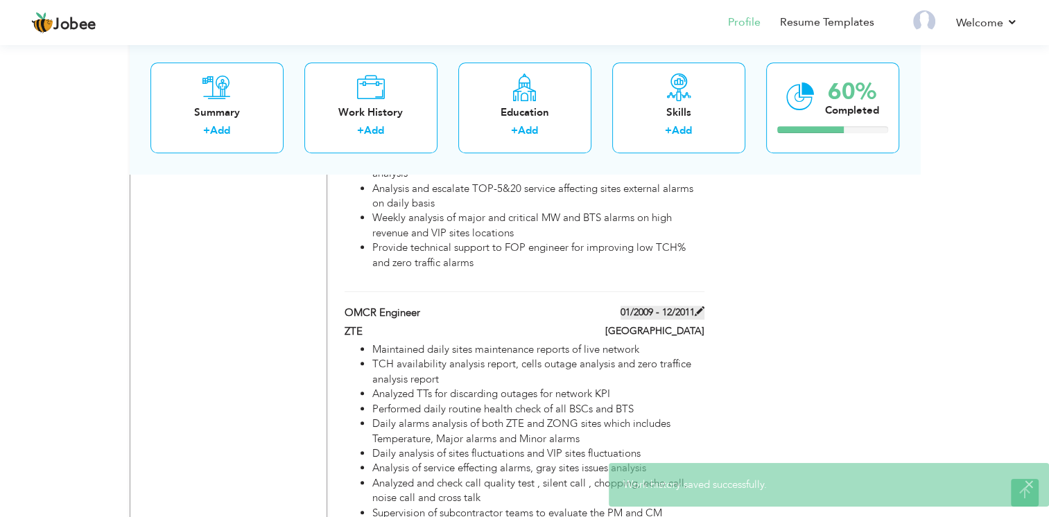
click at [669, 306] on label "01/2009 - 12/2011" at bounding box center [662, 313] width 84 height 14
type input "OMCR Engineer"
type input "ZTE"
type input "01/2009"
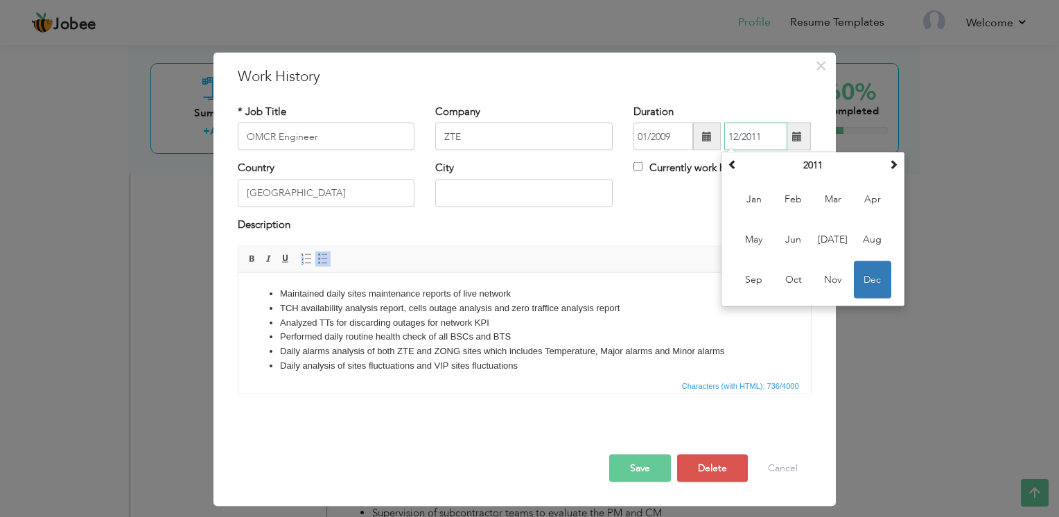
click at [736, 135] on input "12/2011" at bounding box center [755, 137] width 63 height 28
type input "11/2011"
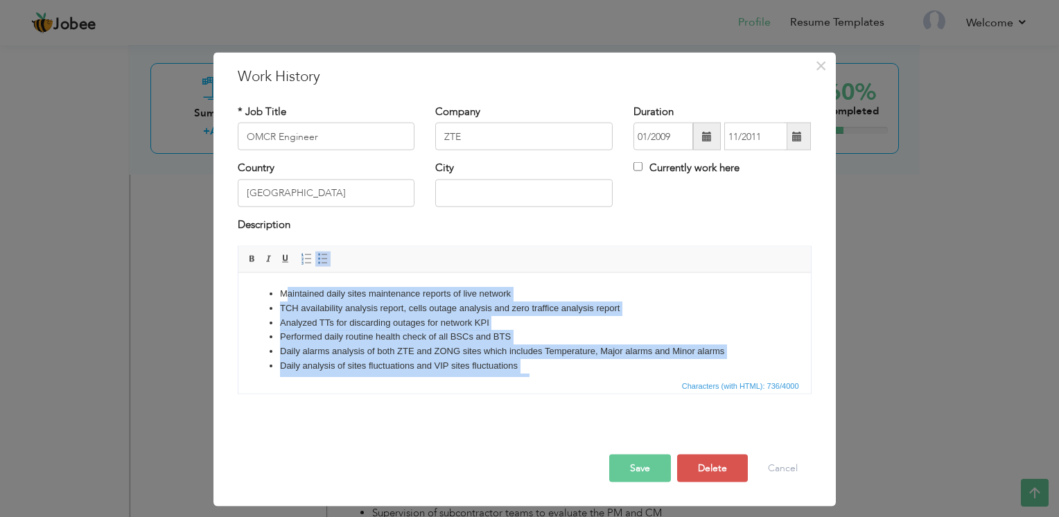
scroll to position [53, 0]
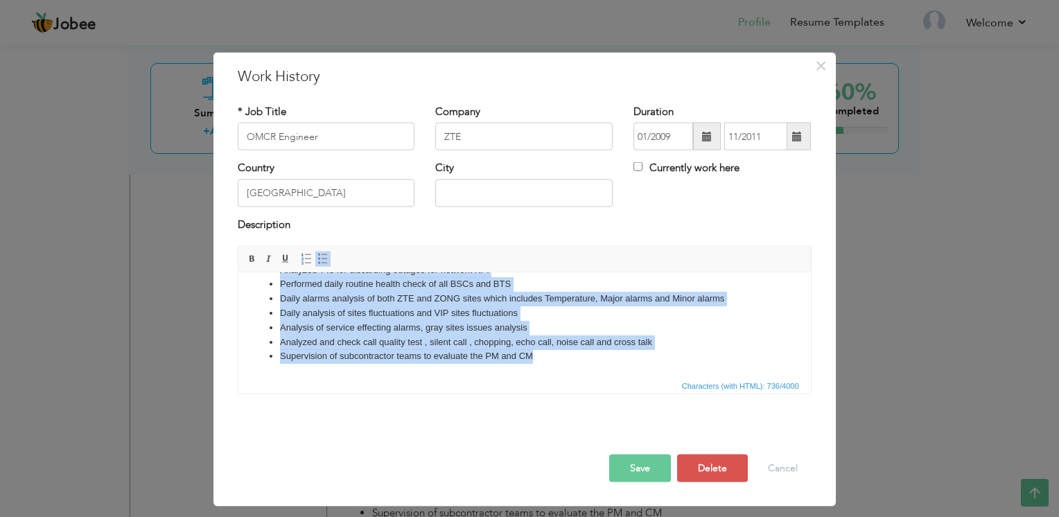
drag, startPoint x: 284, startPoint y: 295, endPoint x: 575, endPoint y: 408, distance: 312.2
click at [575, 377] on html "Maintained daily sites maintenance reports of live network TCH availability ana…" at bounding box center [524, 298] width 572 height 157
copy ul "aintained daily sites maintenance reports of live network TCH availability anal…"
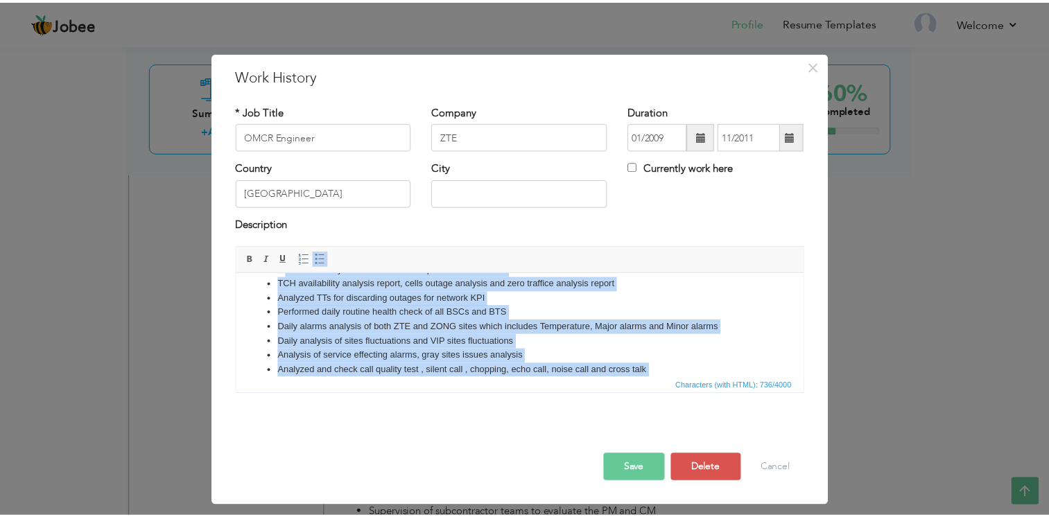
scroll to position [0, 0]
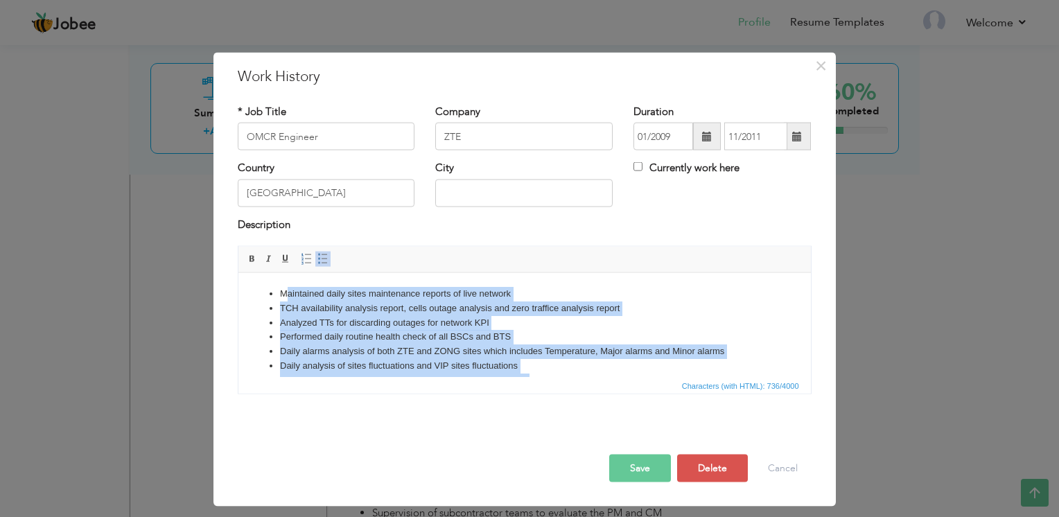
click at [557, 306] on li "TCH availability analysis report, cells outage analysis and zero traffice analy…" at bounding box center [523, 308] width 489 height 15
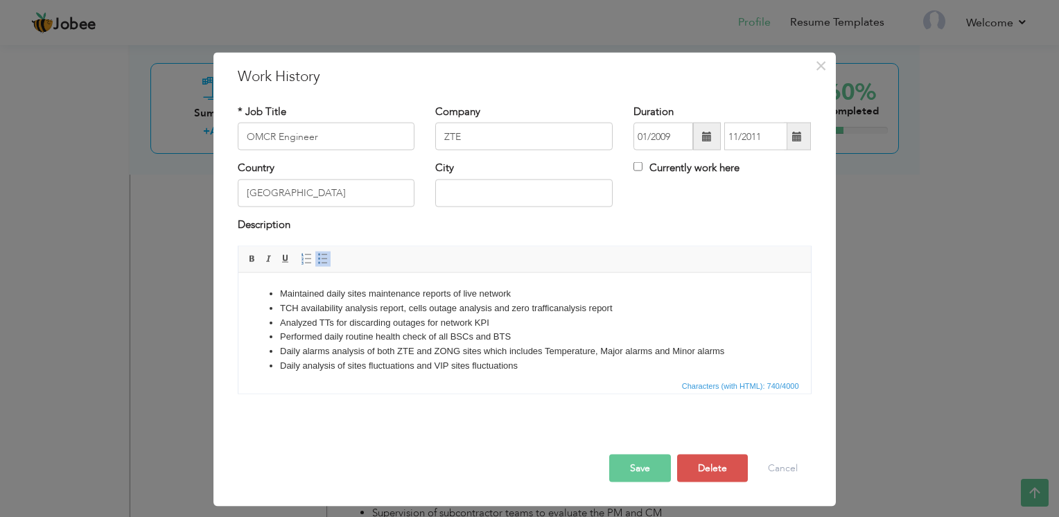
click at [628, 459] on button "Save" at bounding box center [640, 469] width 62 height 28
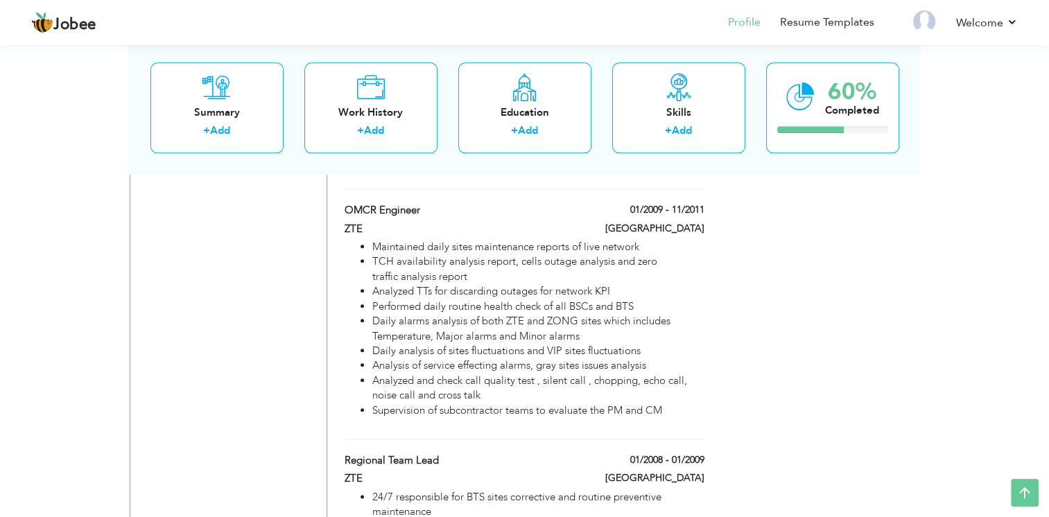
scroll to position [1481, 0]
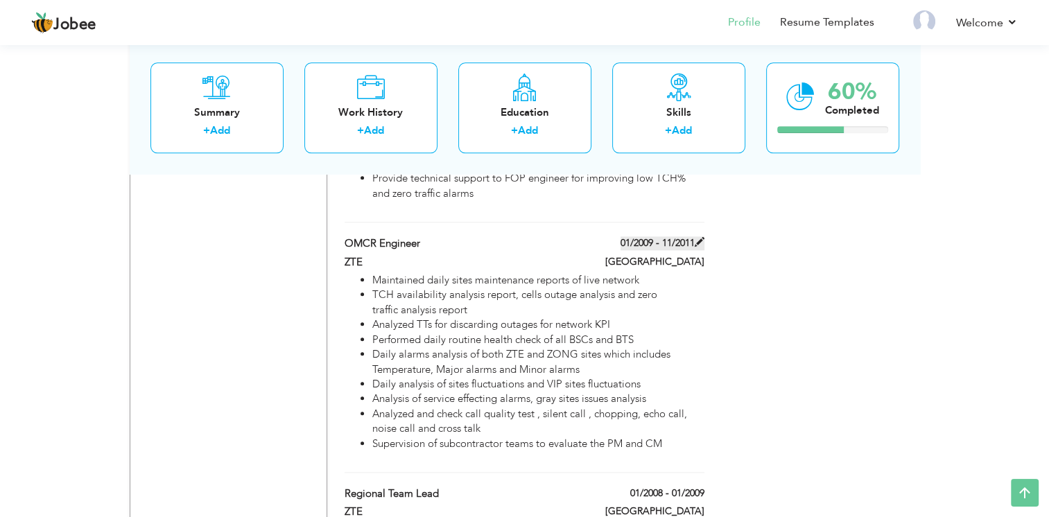
click at [642, 236] on label "01/2009 - 11/2011" at bounding box center [662, 243] width 84 height 14
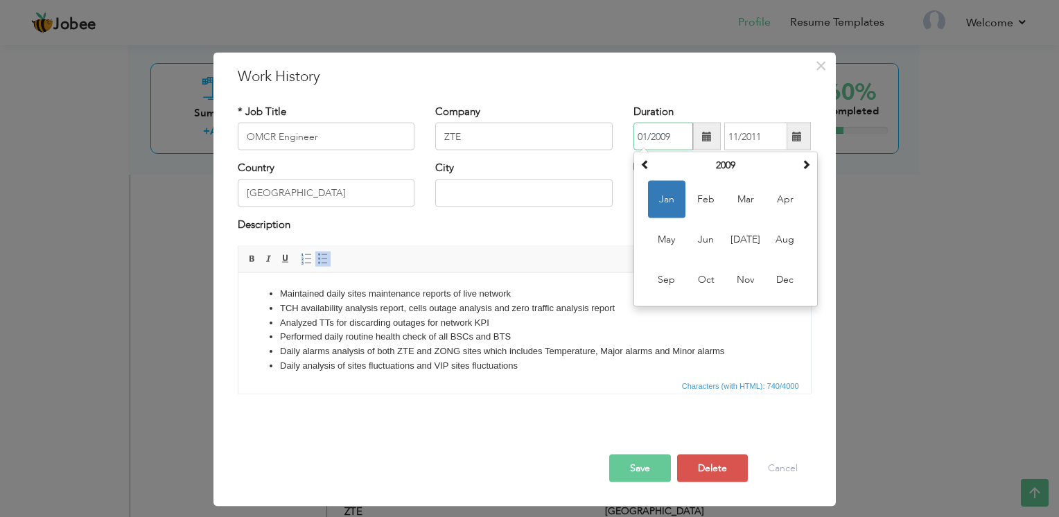
click at [646, 136] on input "01/2009" at bounding box center [663, 137] width 60 height 28
type input "03/2009"
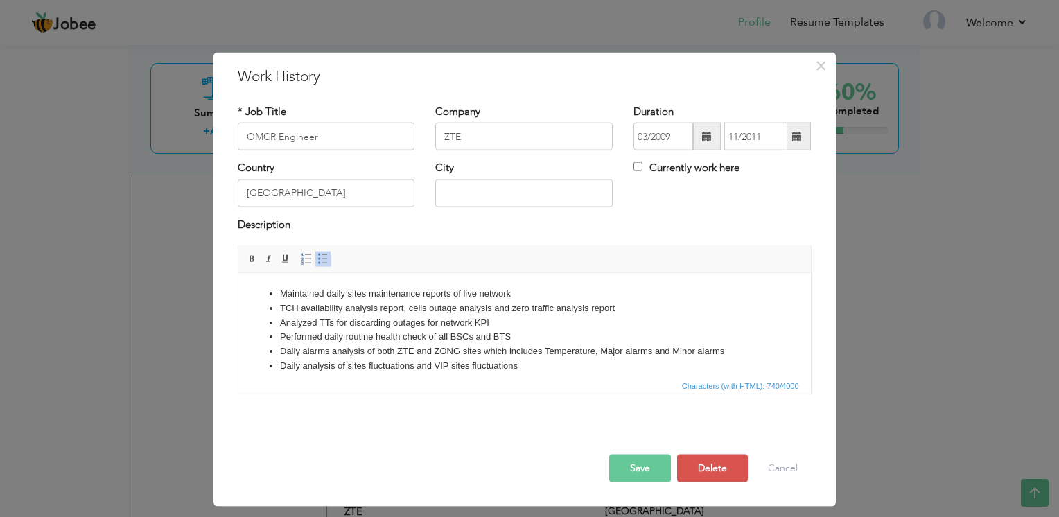
click at [657, 458] on button "Save" at bounding box center [640, 469] width 62 height 28
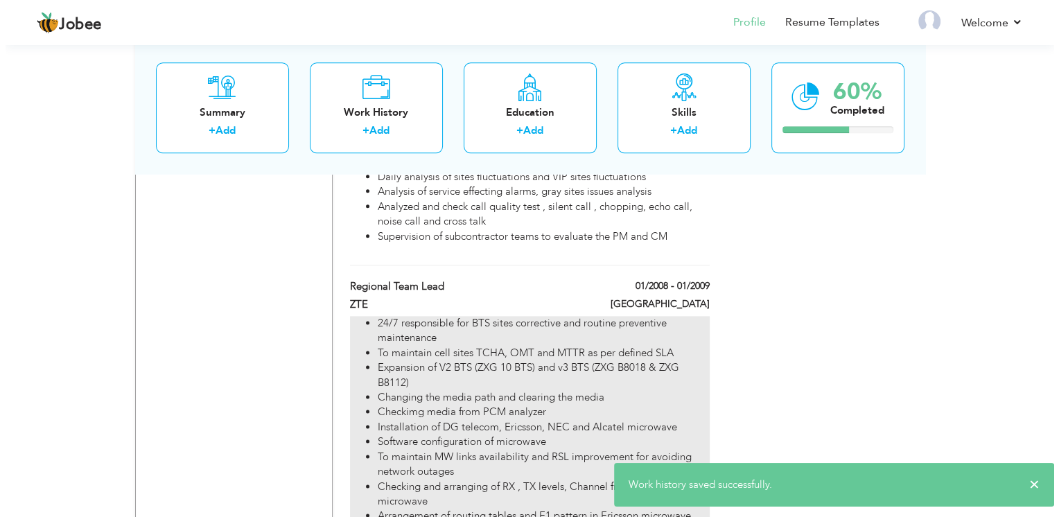
scroll to position [1689, 0]
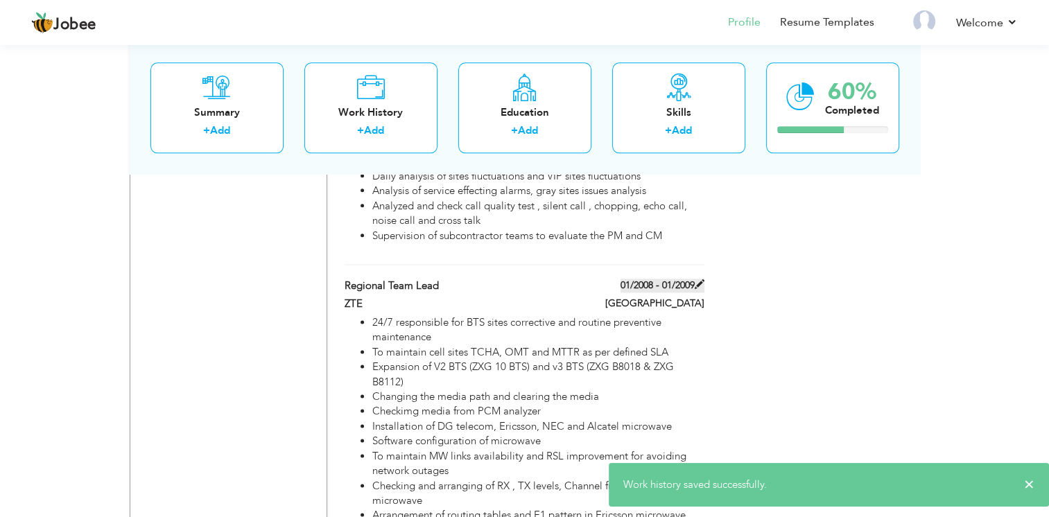
click at [635, 279] on label "01/2008 - 01/2009" at bounding box center [662, 286] width 84 height 14
type input "Regional Team Lead"
type input "01/2008"
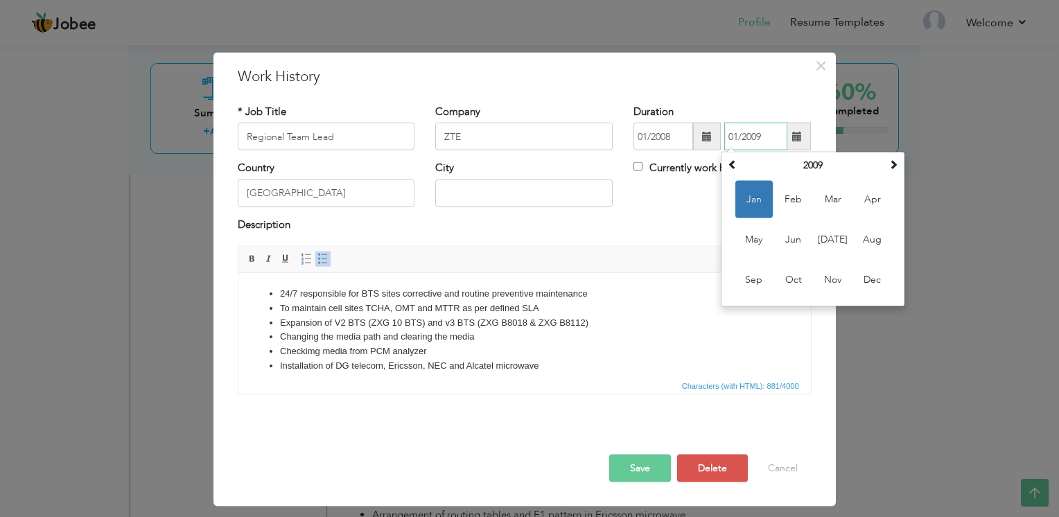
click at [734, 134] on input "01/2009" at bounding box center [755, 137] width 63 height 28
type input "02/2009"
click at [635, 473] on button "Save" at bounding box center [640, 469] width 62 height 28
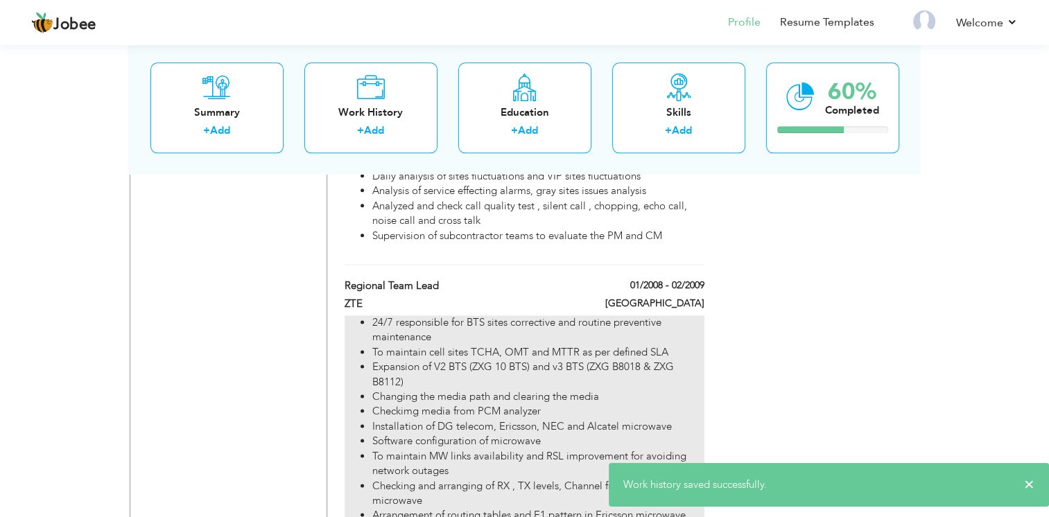
click at [452, 360] on li "Expansion of V2 BTS (ZXG 10 BTS) and v3 BTS (ZXG B8018 & ZXG B8112)" at bounding box center [537, 375] width 331 height 30
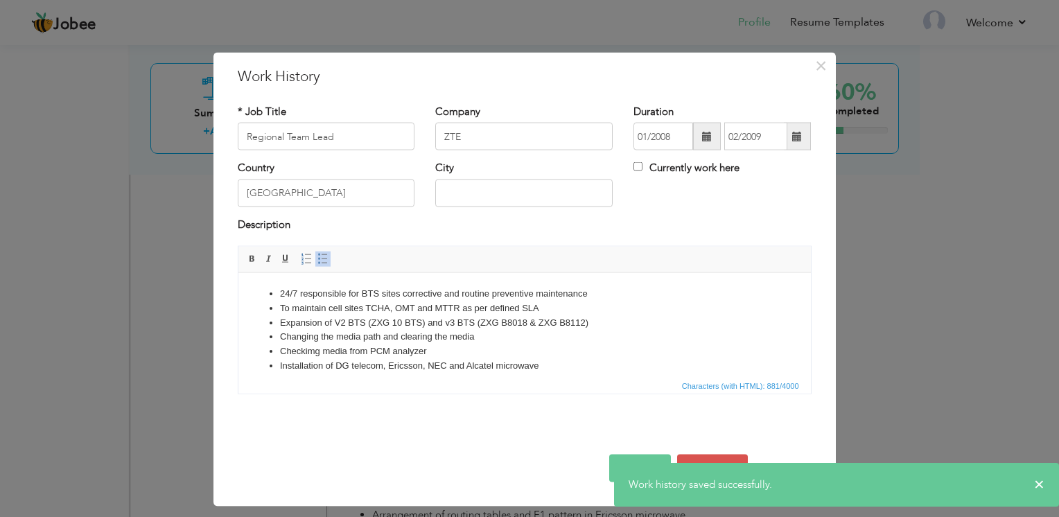
click at [282, 292] on li "24/7 responsible for BTS sites corrective and routine preventive maintenance" at bounding box center [523, 293] width 489 height 15
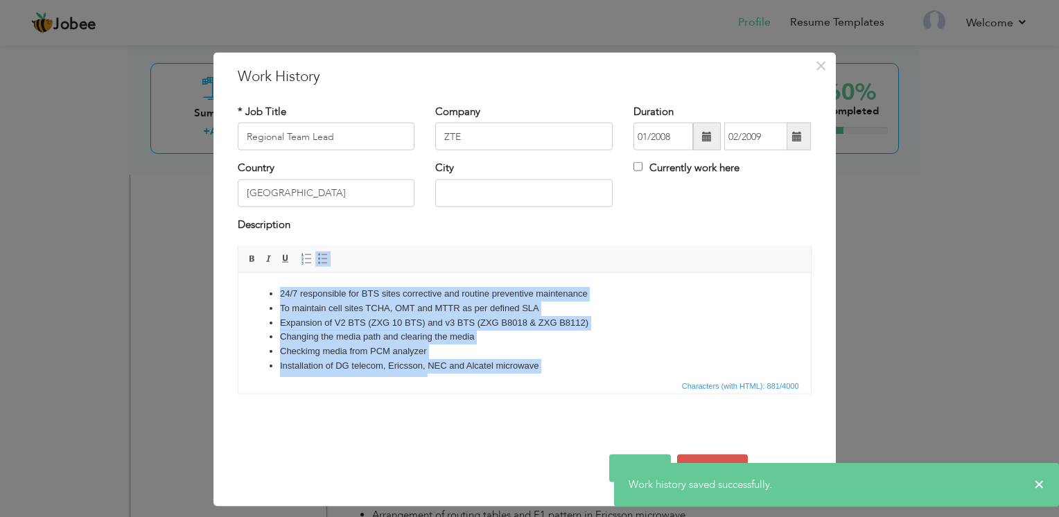
copy ul "24/7 responsible for BTS sites corrective and routine preventive maintenance To…"
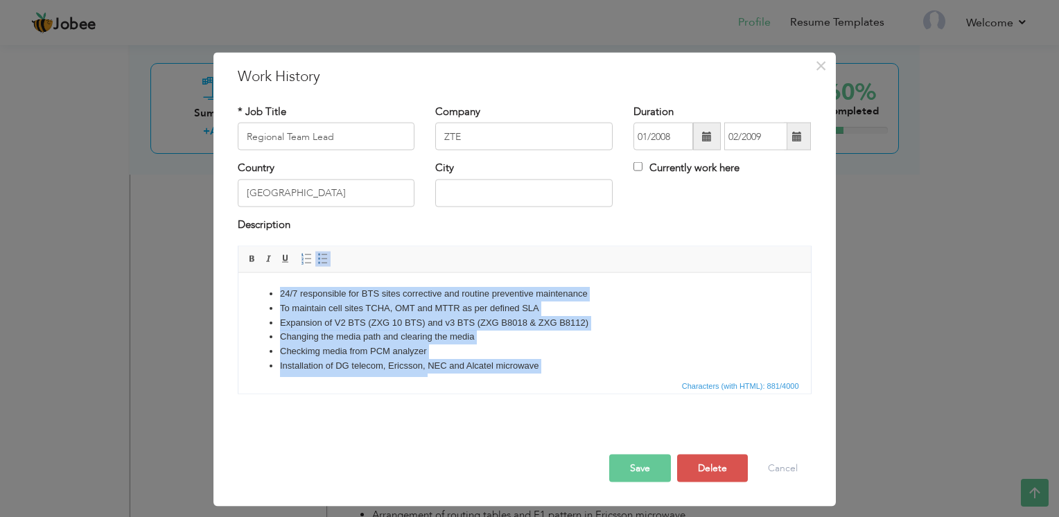
click at [313, 351] on li "Checkimg media from PCM analyzer" at bounding box center [523, 351] width 489 height 15
click at [318, 352] on li "Checkimg media from PCM analyzer" at bounding box center [523, 351] width 489 height 15
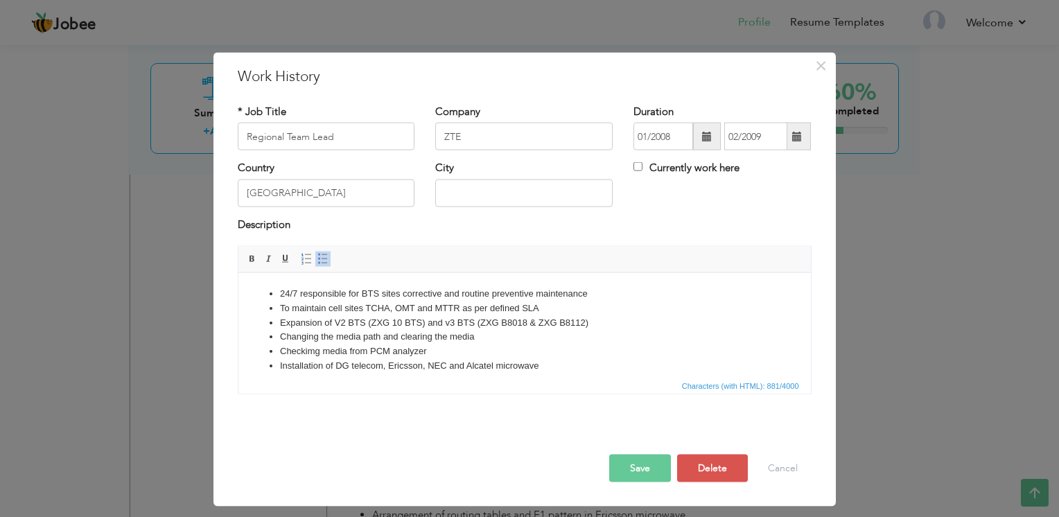
click at [315, 351] on li "Checkimg media from PCM analyzer" at bounding box center [523, 351] width 489 height 15
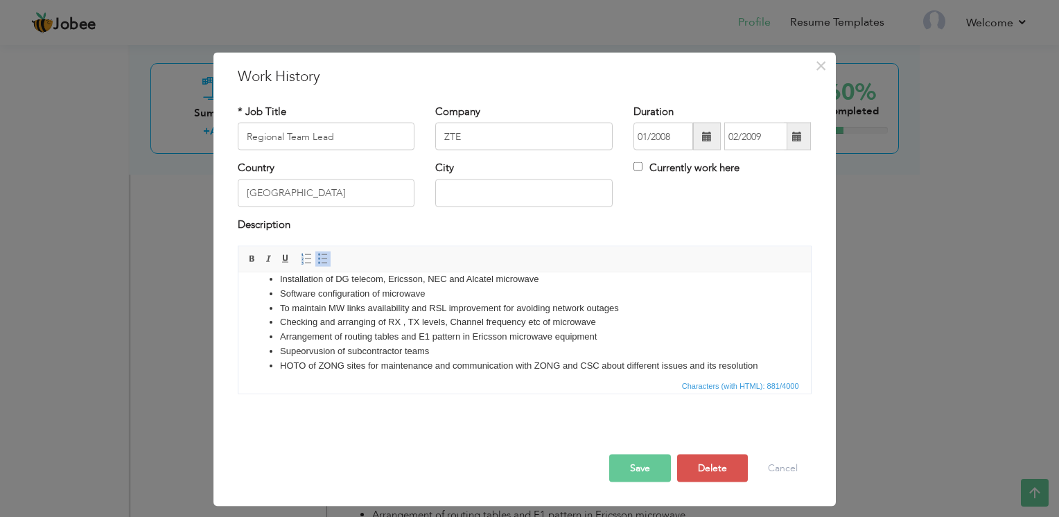
scroll to position [96, 0]
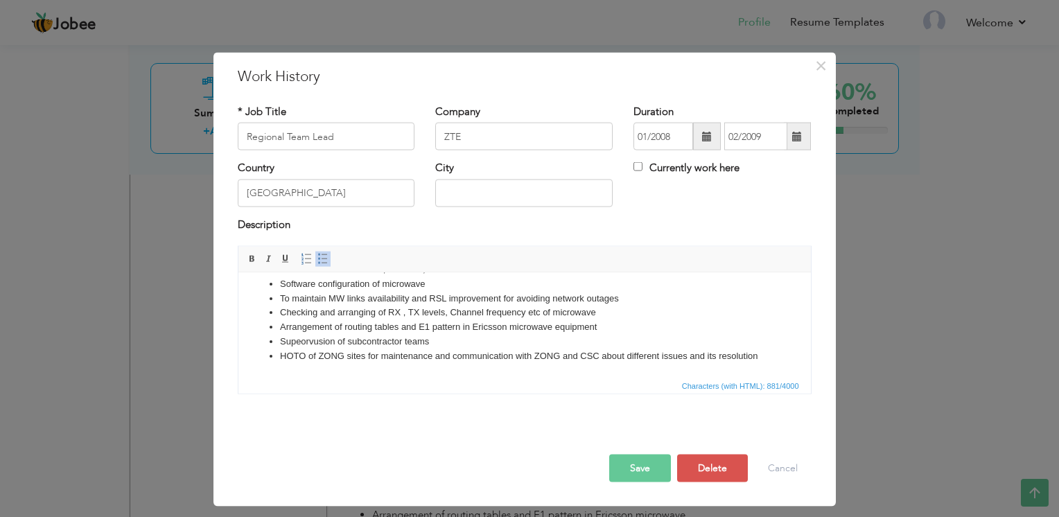
click at [306, 341] on li "Supeorvusion of subcontractor teams" at bounding box center [523, 341] width 489 height 15
click at [631, 472] on button "Save" at bounding box center [640, 469] width 62 height 28
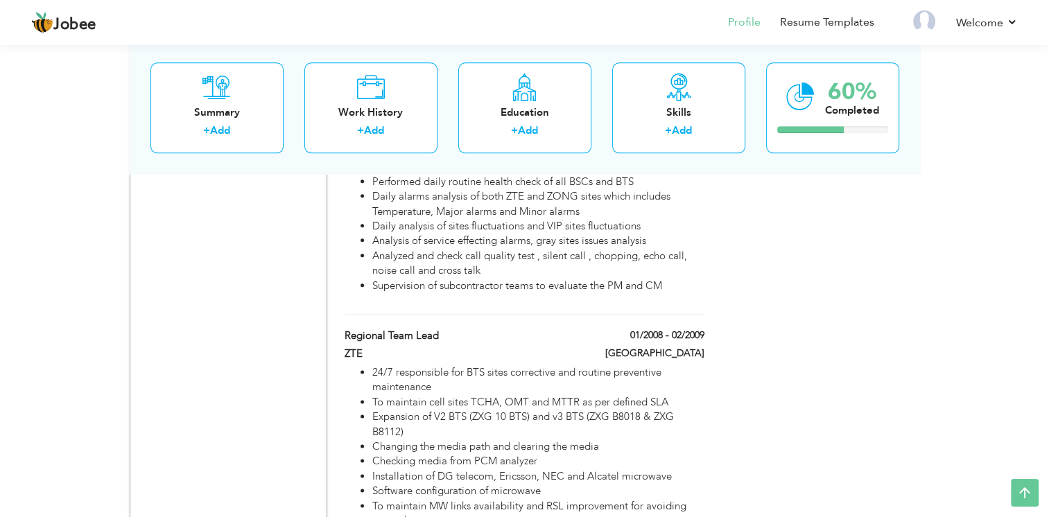
scroll to position [1620, 0]
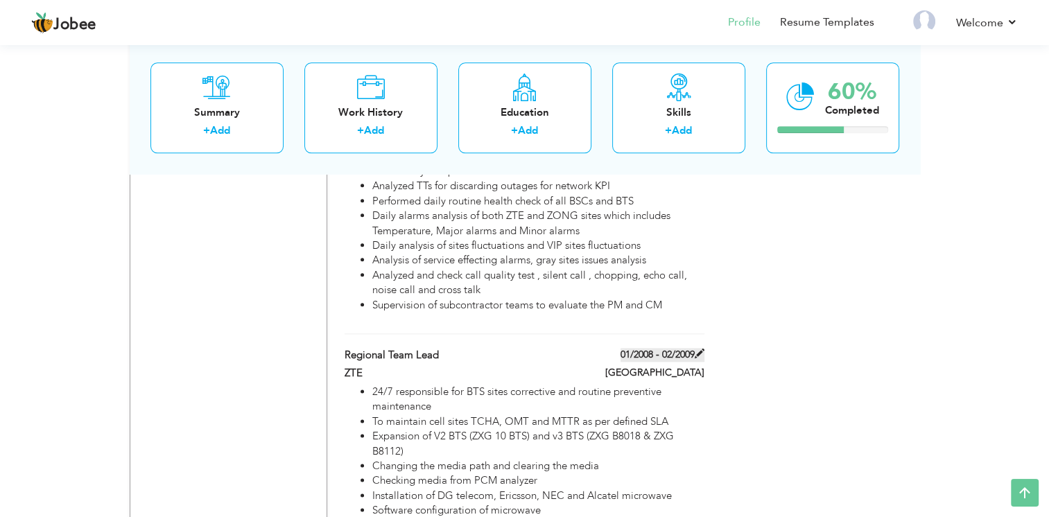
click at [645, 348] on label "01/2008 - 02/2009" at bounding box center [662, 355] width 84 height 14
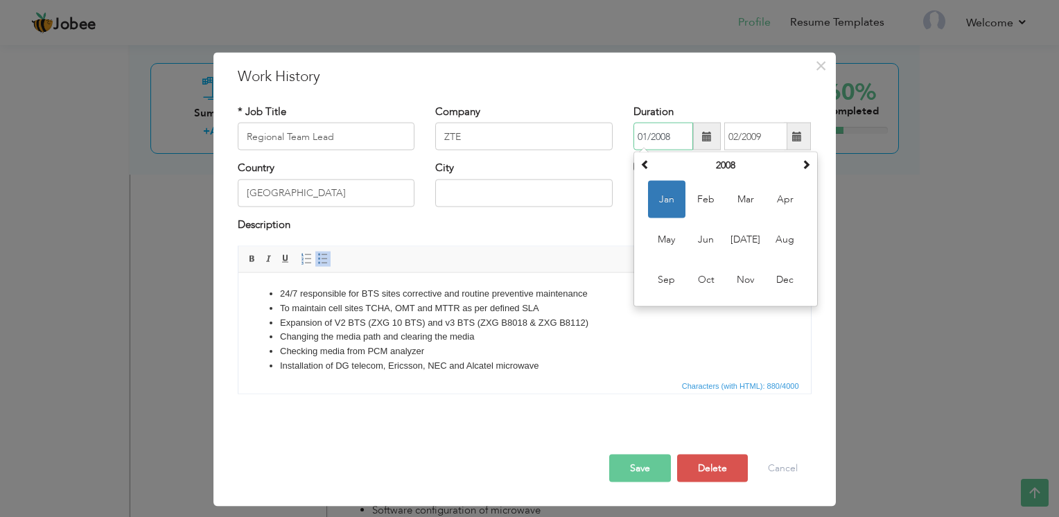
click at [644, 134] on input "01/2008" at bounding box center [663, 137] width 60 height 28
type input "02/2008"
click at [647, 467] on button "Save" at bounding box center [640, 469] width 62 height 28
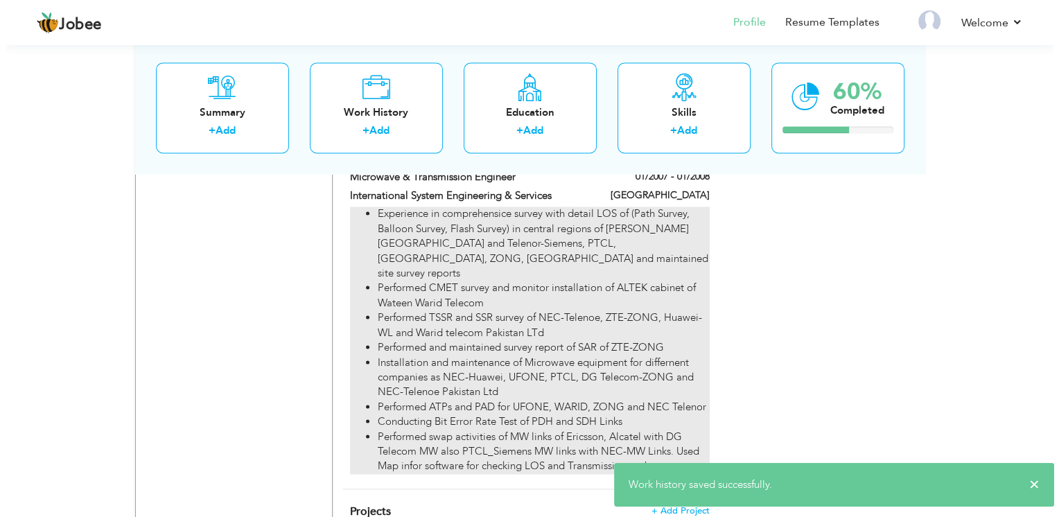
scroll to position [2174, 0]
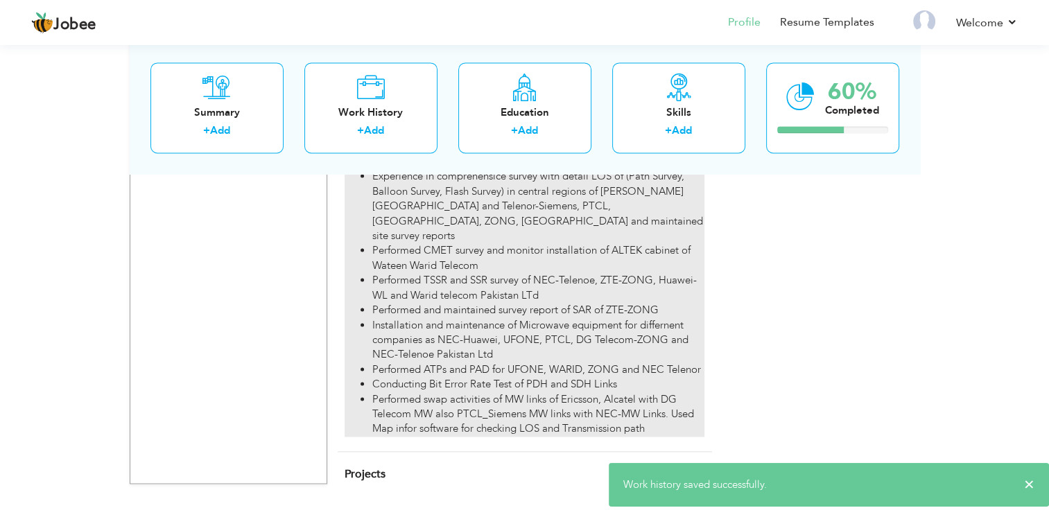
click at [557, 362] on li "Performed ATPs and PAD for UFONE, WARID, ZONG and NEC Telenor" at bounding box center [537, 369] width 331 height 15
type input "Microwave & Transmission Engineer"
type input "International System Engineering & Services"
type input "01/2007"
type input "01/2008"
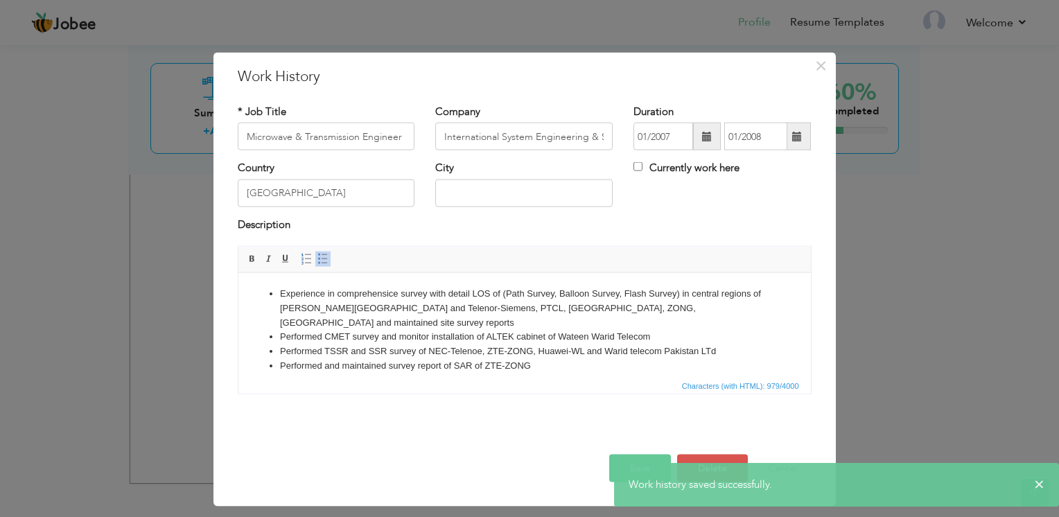
click at [487, 358] on li "Performed and maintained survey report of SAR of ZTE-ZONG" at bounding box center [523, 365] width 489 height 15
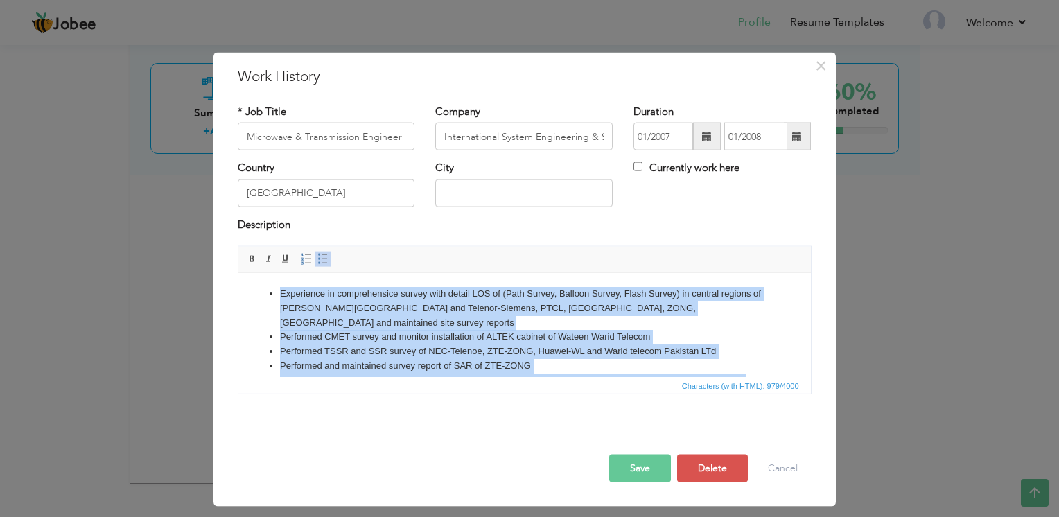
copy ul "Experience in comprehensice survey with detail LOS of (Path Survey, Balloon Sur…"
click at [390, 292] on li "Experience in comprehensice survey with detail LOS of (Path Survey, Balloon Sur…" at bounding box center [523, 307] width 489 height 43
click at [393, 292] on li "Experience in comprehensice survey with detail LOS of (Path Survey, Balloon Sur…" at bounding box center [523, 307] width 489 height 43
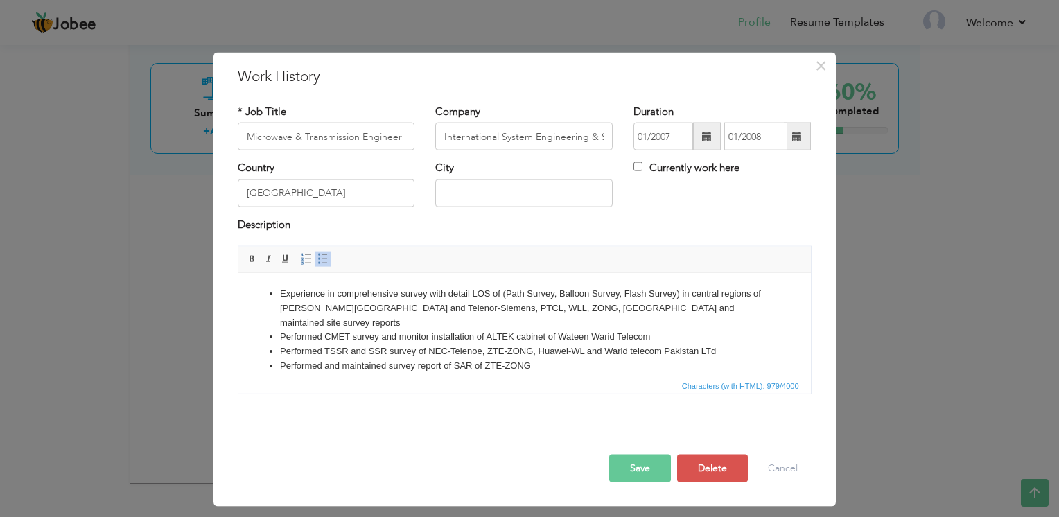
click at [481, 344] on li "Performed TSSR and SSR survey of NEC-Telenoe, ZTE-ZONG, Huawei-WL and Warid tel…" at bounding box center [523, 351] width 489 height 15
click at [710, 344] on li "Performed TSSR and SSR survey of NEC-Telenor , ZTE-ZONG, Huawei-WL and Warid te…" at bounding box center [523, 351] width 489 height 15
click at [532, 373] on li "Installation and maintenance of Microwave equipment for differnent companies as…" at bounding box center [523, 387] width 489 height 29
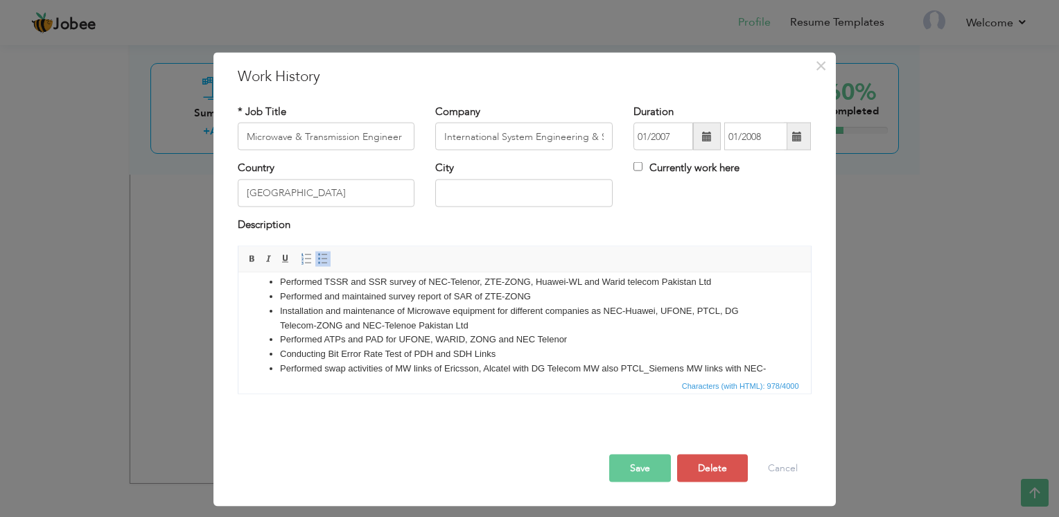
click at [413, 312] on li "Installation and maintenance of Microwave equipment for differ ent companies as…" at bounding box center [523, 318] width 489 height 29
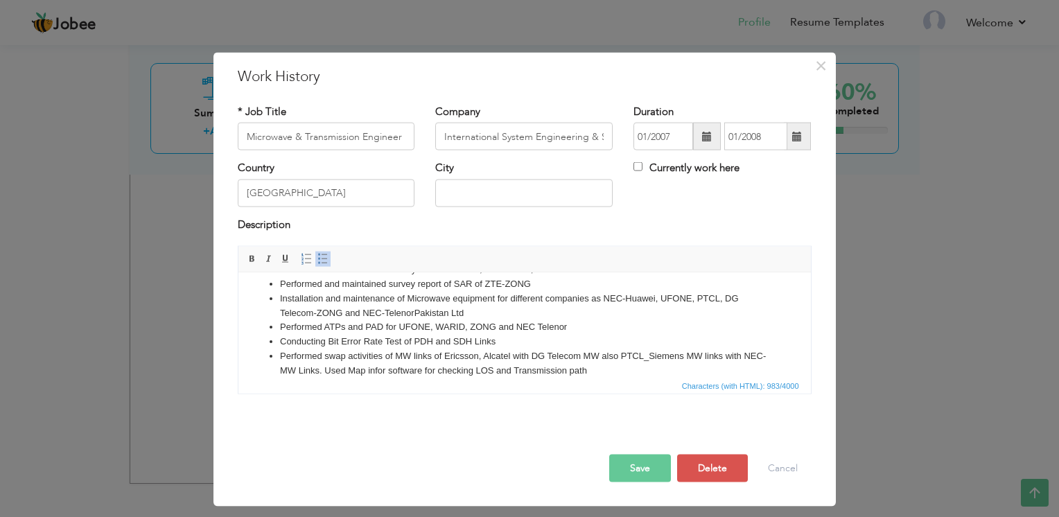
click at [649, 349] on li "Performed swap activities of MW links of Ericsson, Alcatel with DG Telecom MW a…" at bounding box center [523, 363] width 489 height 29
click at [640, 483] on div "Save Save and Continue Delete Cancel" at bounding box center [524, 454] width 595 height 78
click at [647, 473] on button "Save" at bounding box center [640, 469] width 62 height 28
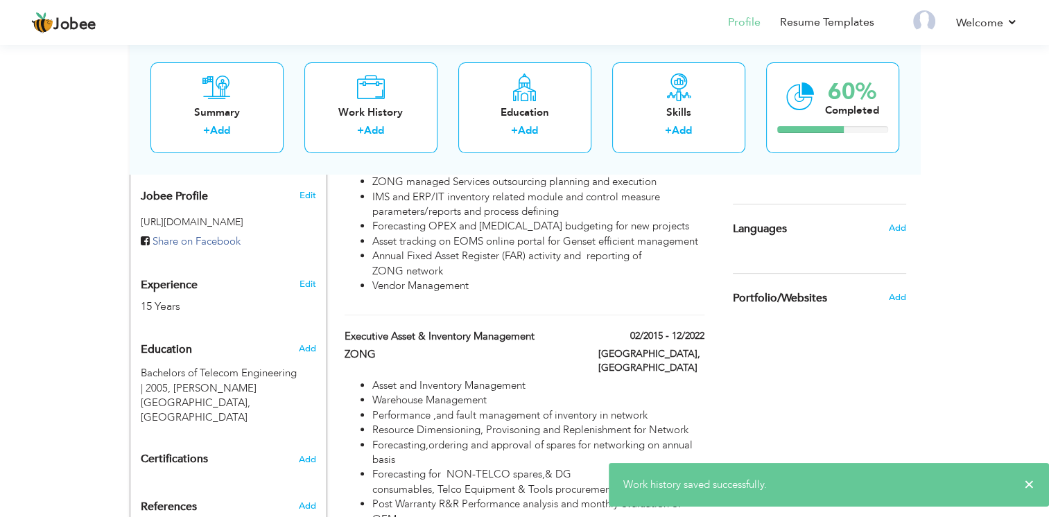
scroll to position [168, 0]
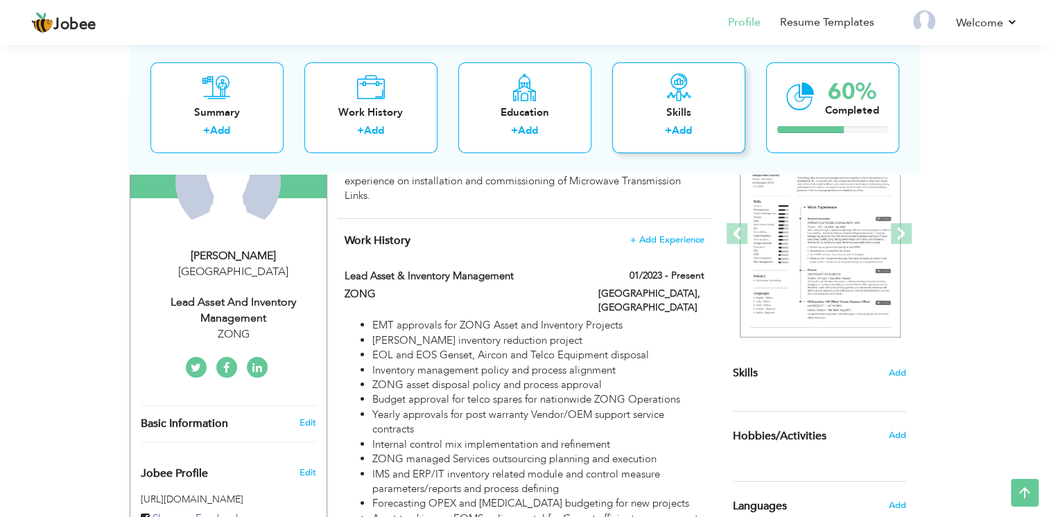
click at [684, 130] on link "Add" at bounding box center [682, 131] width 20 height 14
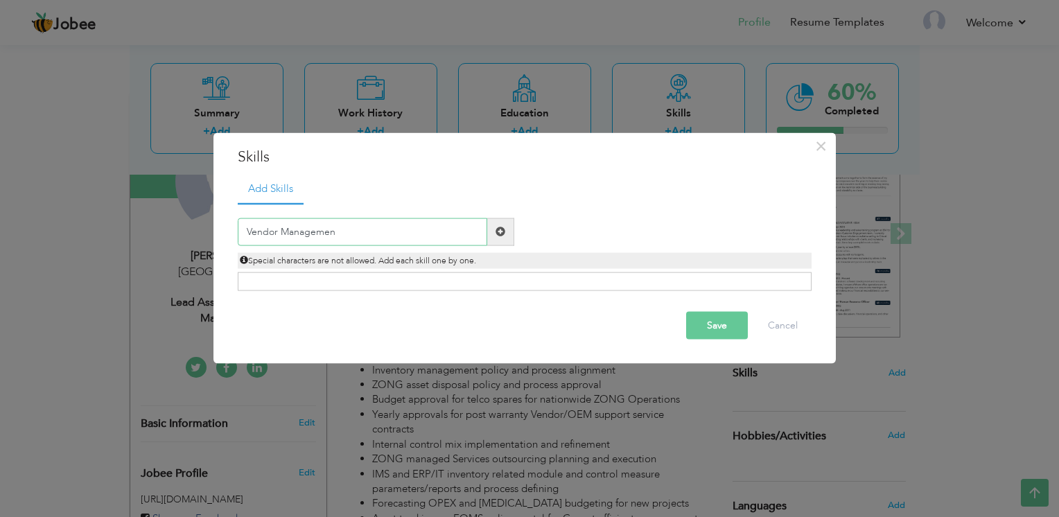
type input "Vendor Management"
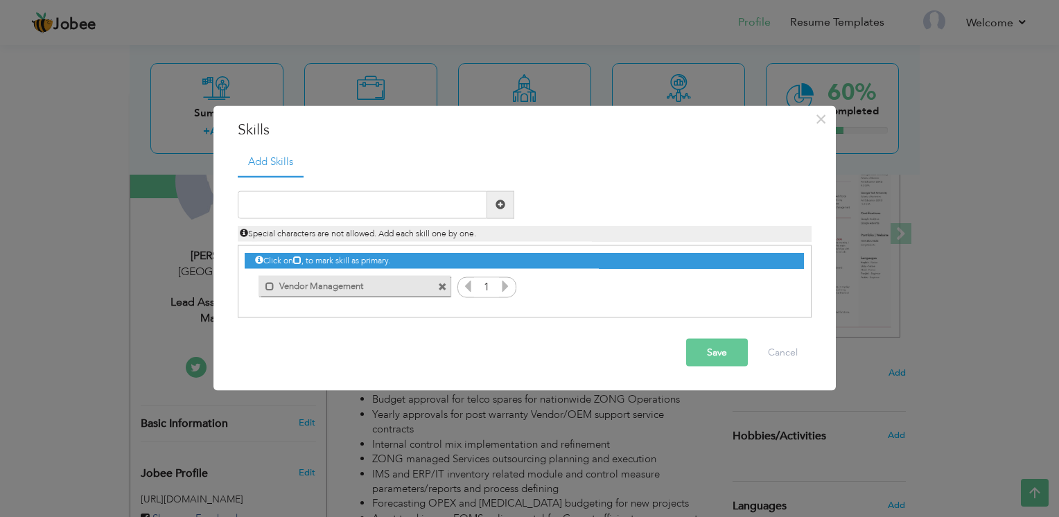
click at [365, 281] on label "Vendor Management" at bounding box center [344, 284] width 140 height 17
click at [505, 288] on icon at bounding box center [505, 285] width 12 height 12
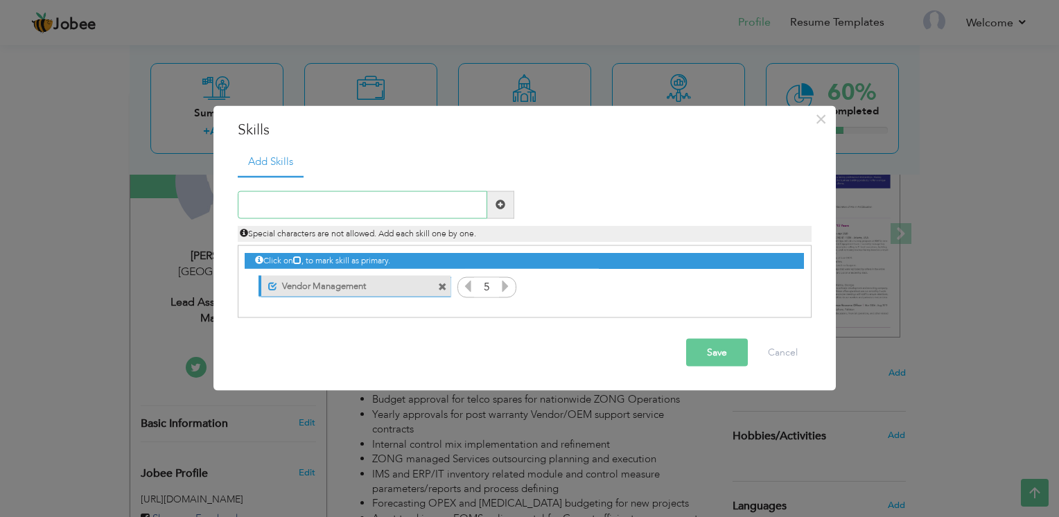
click at [347, 214] on input "text" at bounding box center [362, 205] width 249 height 28
click at [427, 289] on div "Unmark as primary skill. Vendor Management" at bounding box center [354, 286] width 191 height 21
click at [362, 207] on input "text" at bounding box center [362, 205] width 249 height 28
type input "("
type input "Inventory Management"
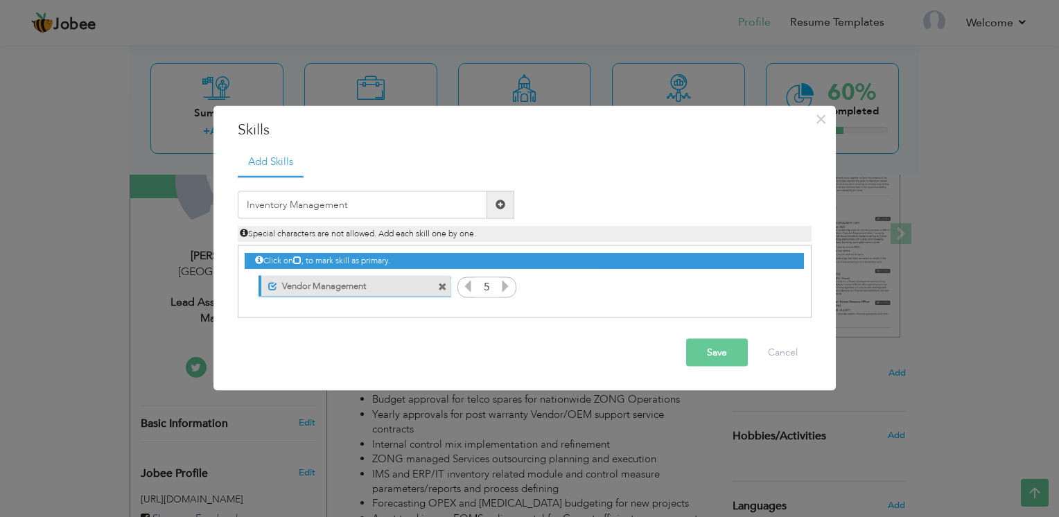
click at [497, 207] on span at bounding box center [501, 205] width 10 height 10
click at [755, 281] on input "1" at bounding box center [758, 287] width 26 height 19
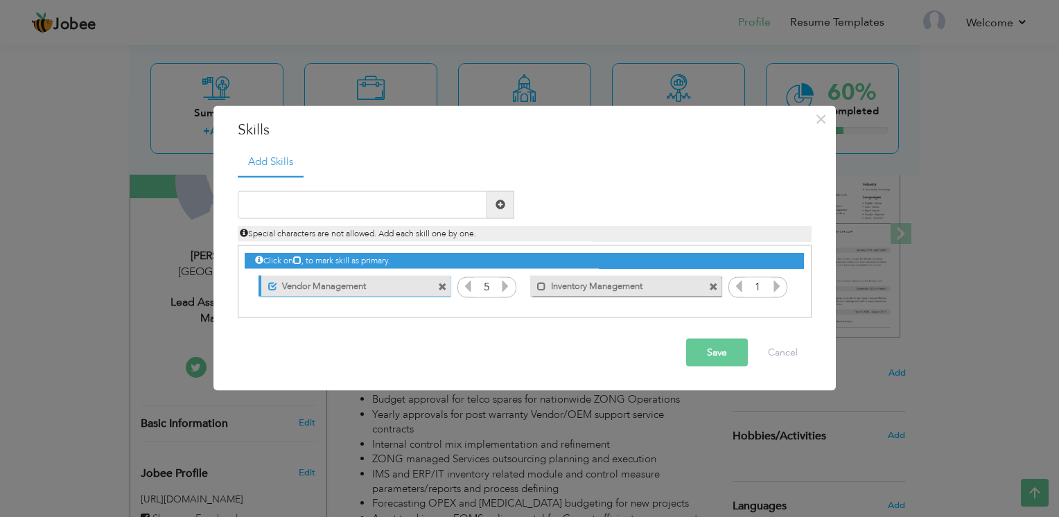
click at [765, 298] on div "Click on , to mark skill as primary. Unmark as primary skill. Vendor Management…" at bounding box center [524, 273] width 559 height 54
click at [778, 284] on icon at bounding box center [777, 285] width 12 height 12
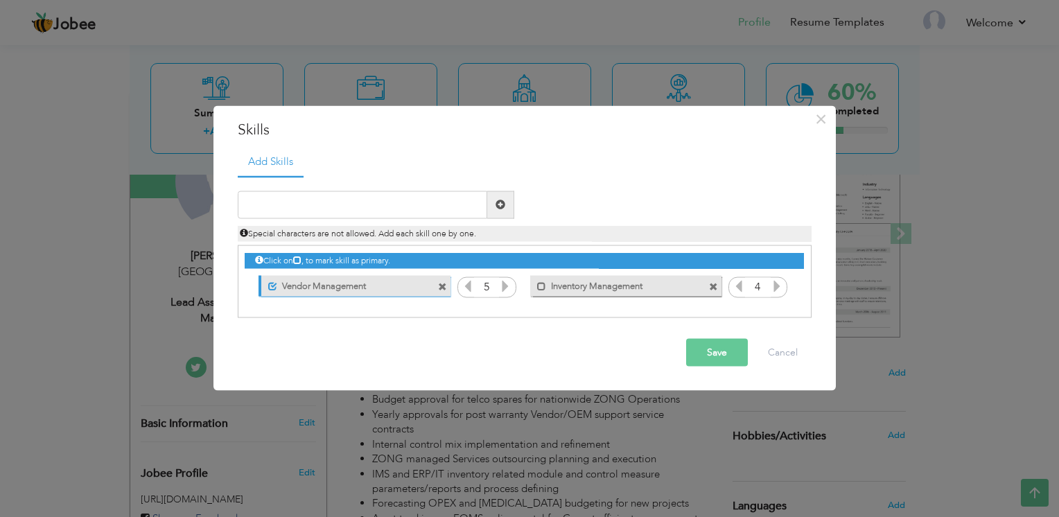
click at [778, 284] on icon at bounding box center [777, 285] width 12 height 12
click at [352, 213] on input "text" at bounding box center [362, 205] width 249 height 28
type input "Microsoft Office"
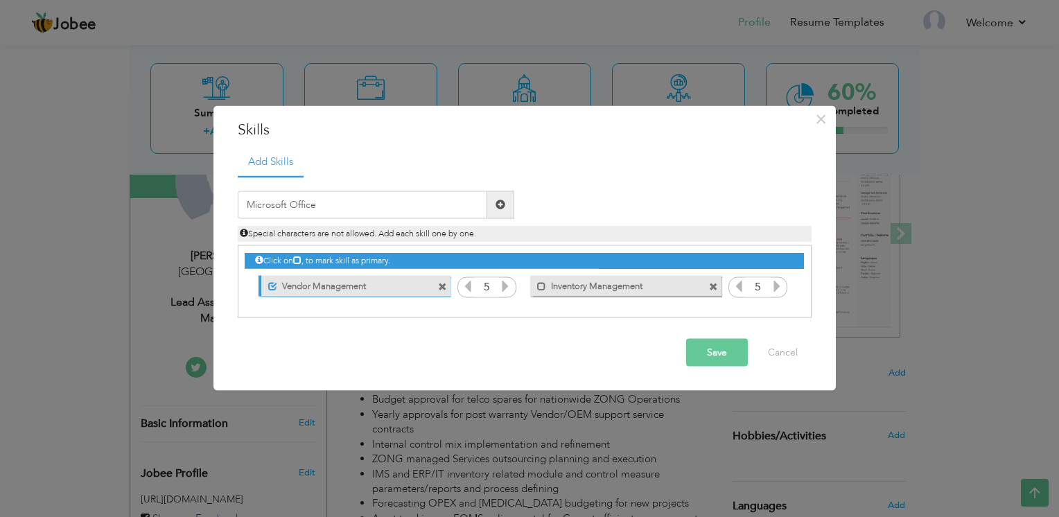
click at [496, 207] on span at bounding box center [501, 205] width 10 height 10
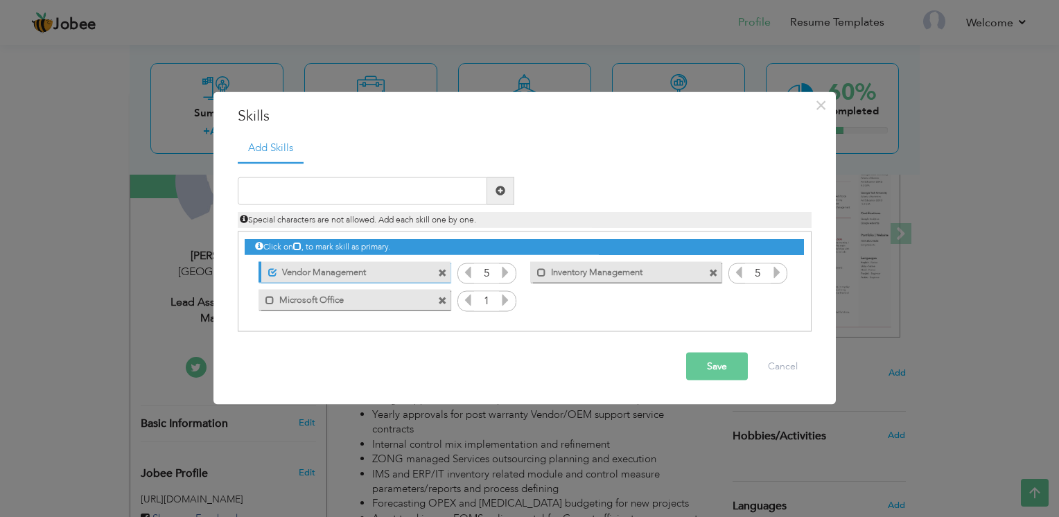
click at [510, 304] on icon at bounding box center [505, 299] width 12 height 12
click at [706, 368] on button "Save" at bounding box center [717, 366] width 62 height 28
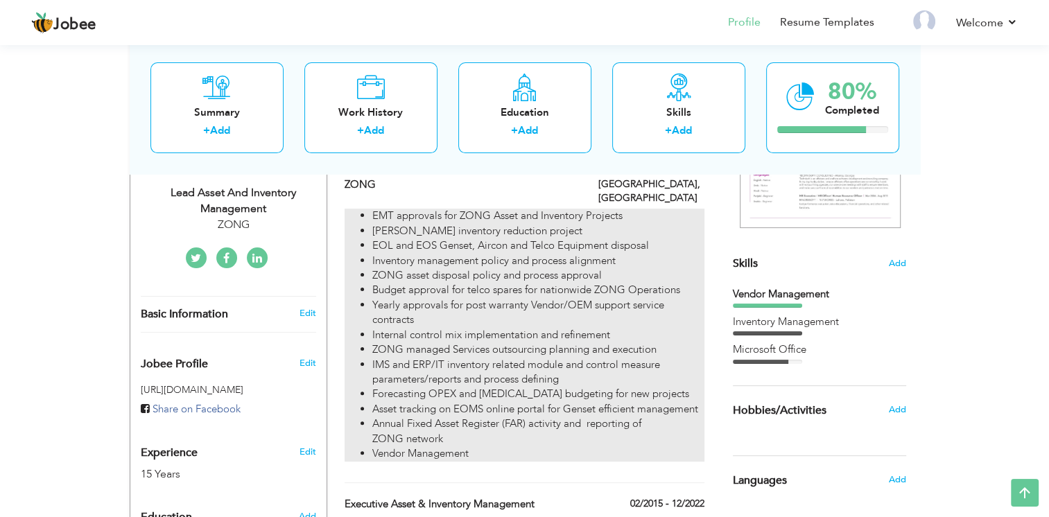
scroll to position [347, 0]
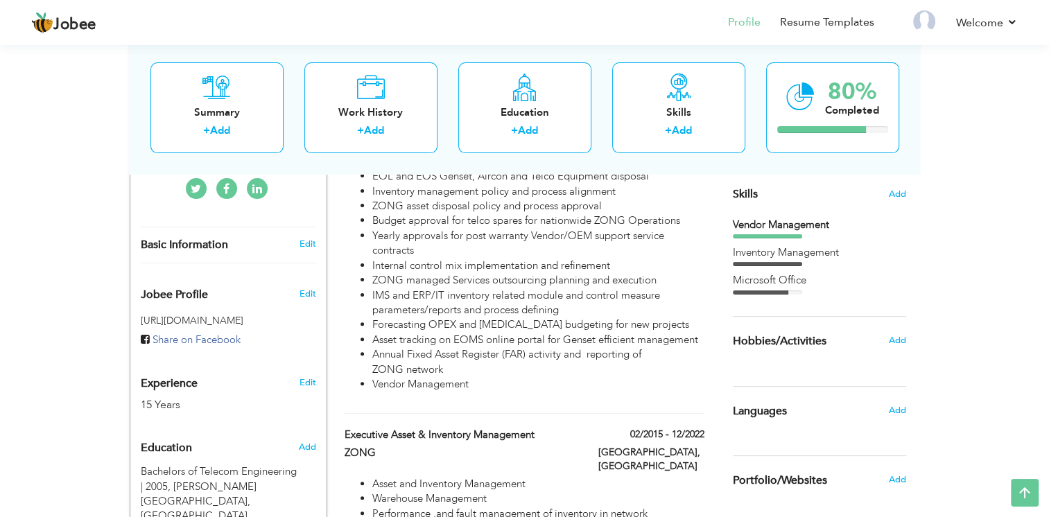
click at [790, 265] on div at bounding box center [767, 264] width 69 height 4
click at [900, 195] on span "Add" at bounding box center [897, 194] width 18 height 13
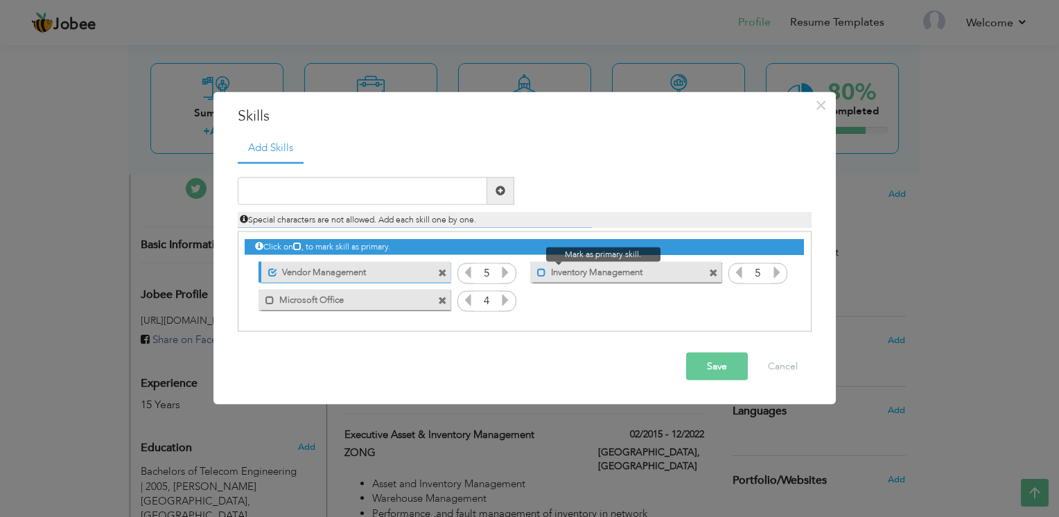
click at [543, 269] on span at bounding box center [541, 272] width 9 height 9
drag, startPoint x: 265, startPoint y: 298, endPoint x: 272, endPoint y: 299, distance: 7.7
click at [265, 298] on span at bounding box center [269, 300] width 9 height 9
click at [717, 373] on button "Save" at bounding box center [717, 366] width 62 height 28
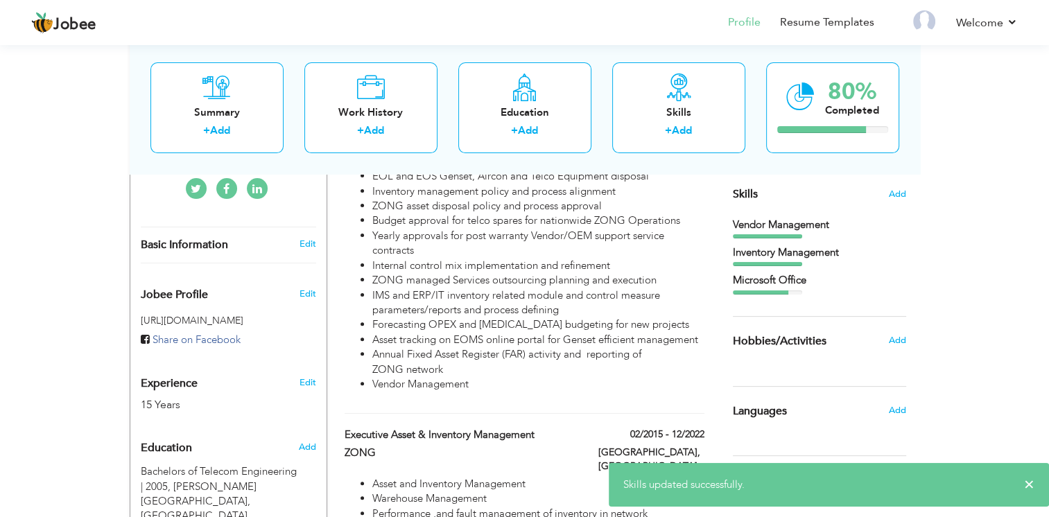
scroll to position [416, 0]
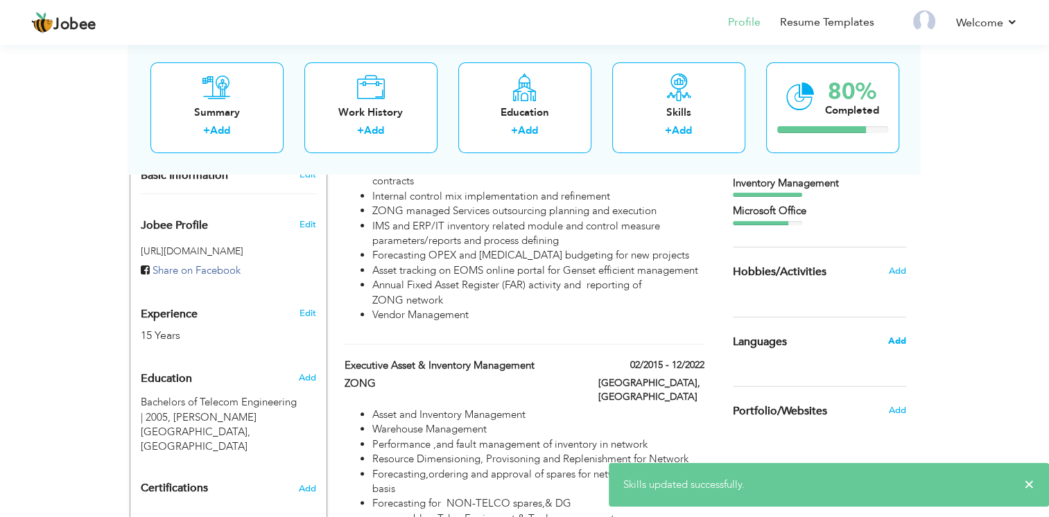
click at [901, 342] on span "Add" at bounding box center [896, 341] width 18 height 12
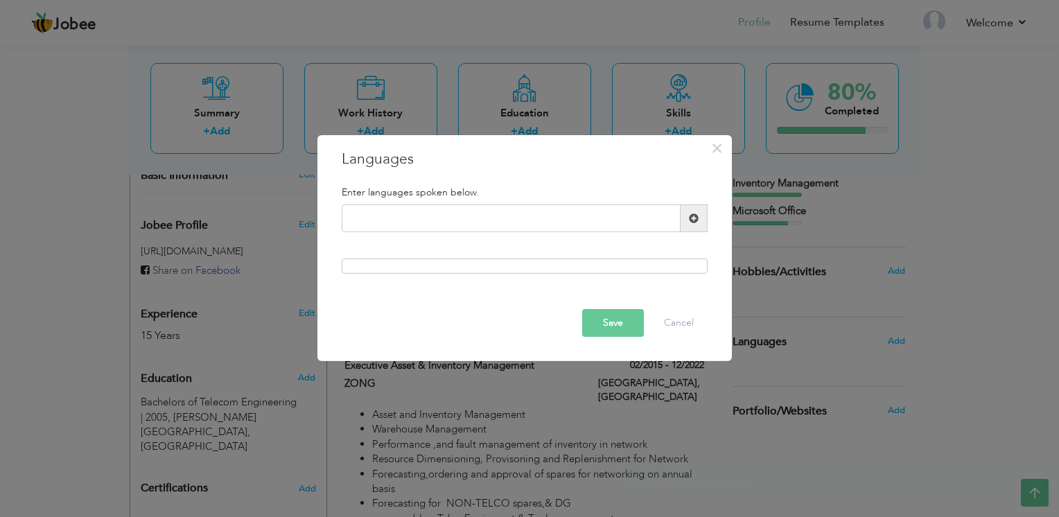
click at [491, 254] on div "Enter languages spoken below. Please enter a valid language." at bounding box center [524, 230] width 387 height 107
click at [474, 222] on input "text" at bounding box center [511, 218] width 339 height 28
type input "English"
click at [689, 215] on span at bounding box center [694, 218] width 10 height 10
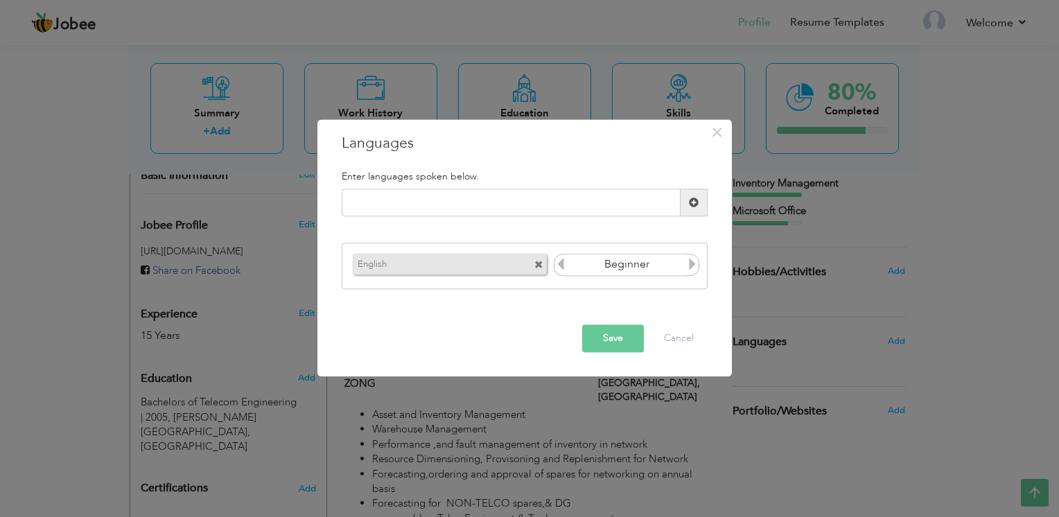
click at [694, 265] on icon at bounding box center [692, 264] width 12 height 12
click at [562, 269] on icon at bounding box center [560, 264] width 12 height 12
click at [462, 209] on input "text" at bounding box center [511, 203] width 339 height 28
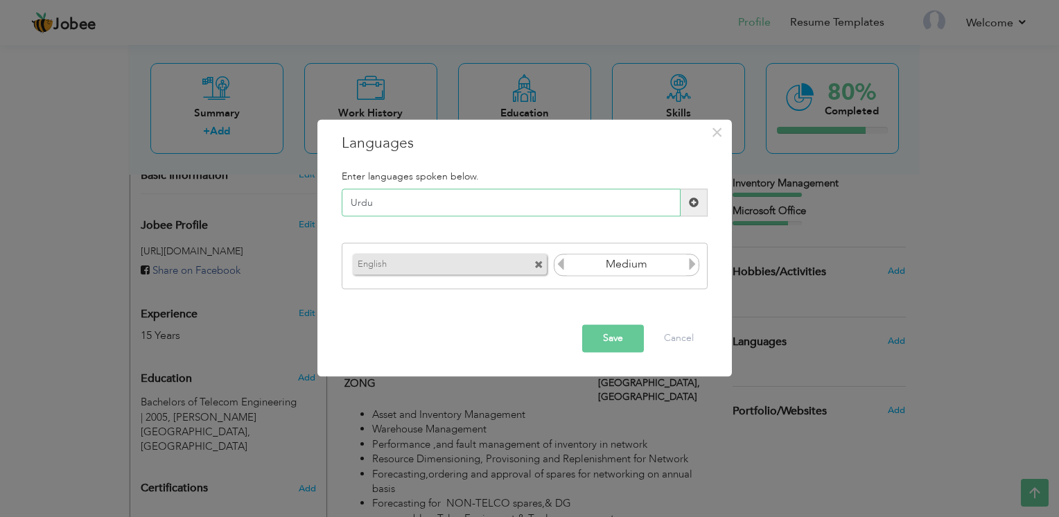
type input "Urdu"
click at [694, 198] on span at bounding box center [694, 203] width 10 height 10
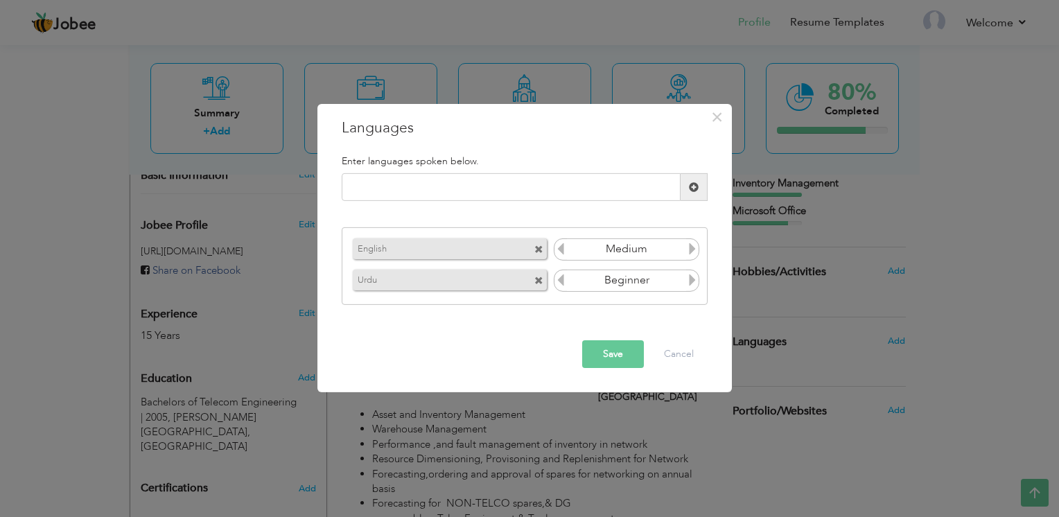
click at [692, 281] on icon at bounding box center [692, 280] width 12 height 12
click at [618, 356] on button "Save" at bounding box center [613, 354] width 62 height 28
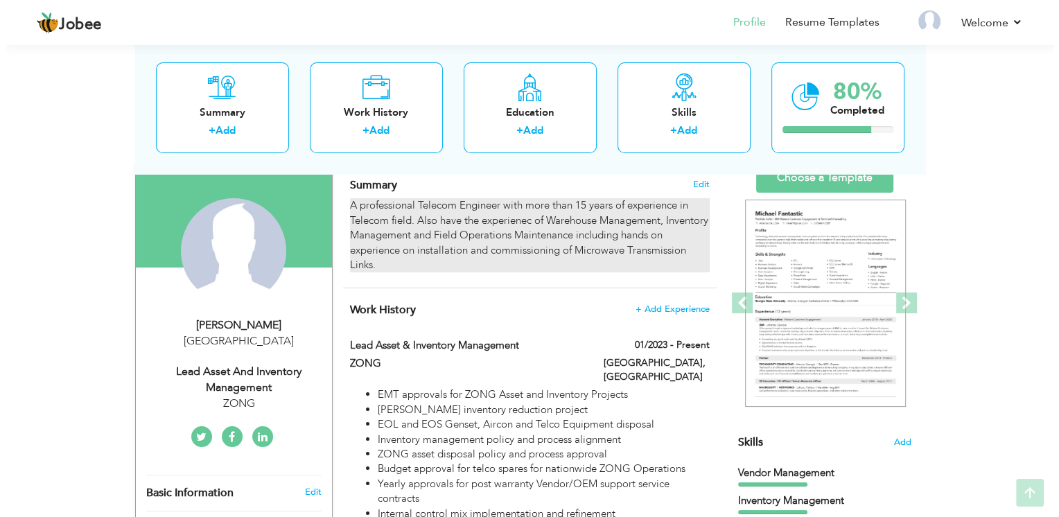
scroll to position [208, 0]
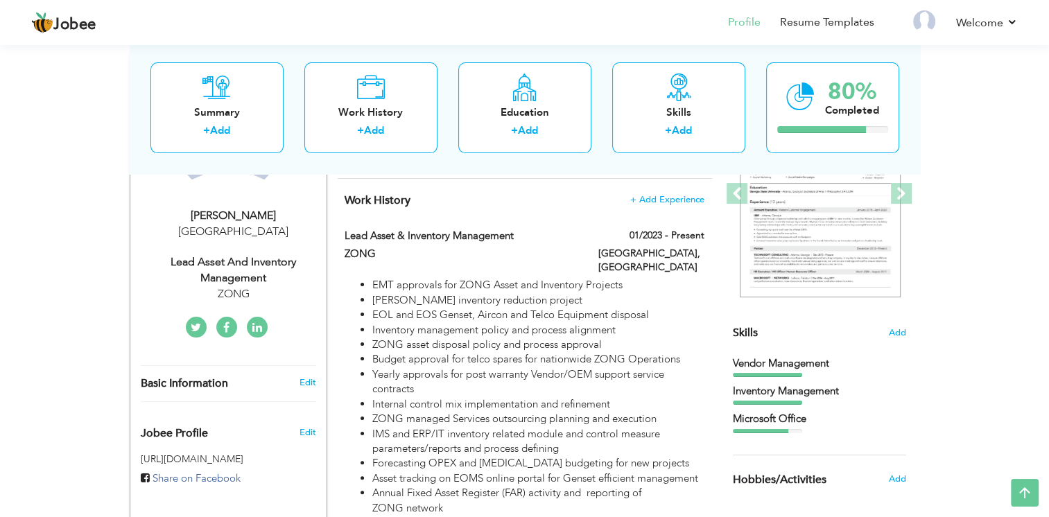
click at [247, 286] on div "ZONG" at bounding box center [234, 294] width 186 height 16
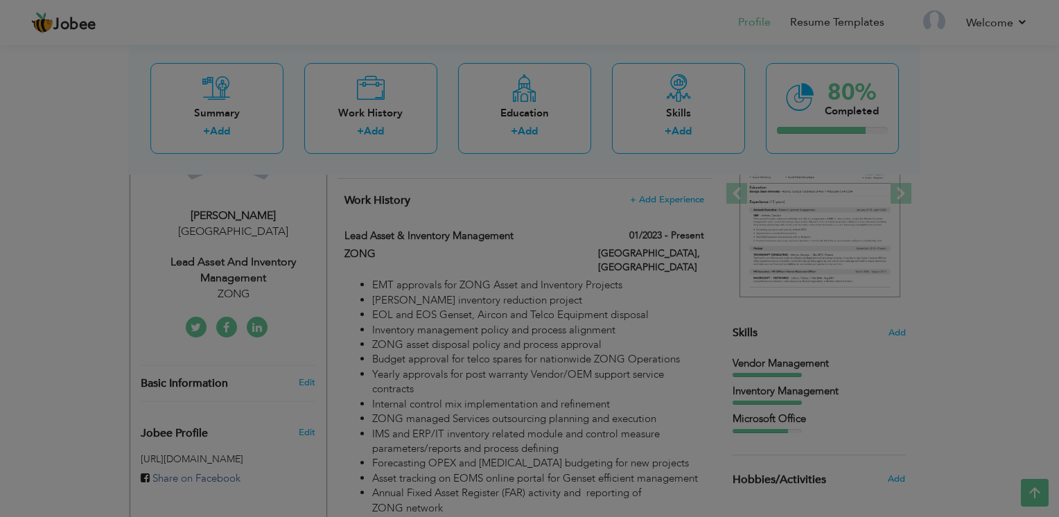
scroll to position [0, 0]
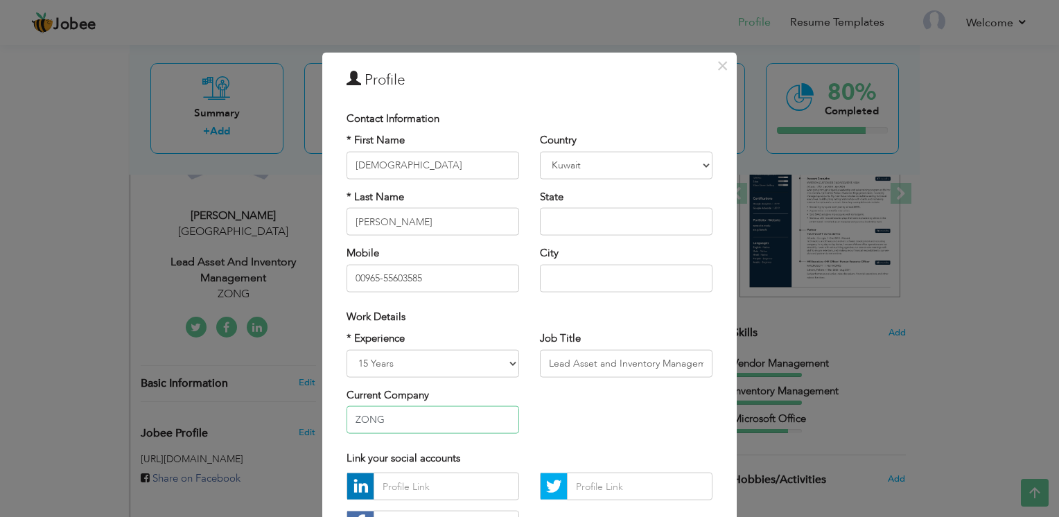
drag, startPoint x: 428, startPoint y: 414, endPoint x: 315, endPoint y: 417, distance: 112.3
click at [315, 417] on div "× Profile Contact Information * First Name Muhammad * Last Name Ahmad" at bounding box center [529, 258] width 1059 height 517
click at [685, 421] on div "* Experience Entry Level Less than 1 Year 1 Year 2 Years 3 Years 4 Years 5 Year…" at bounding box center [529, 387] width 387 height 113
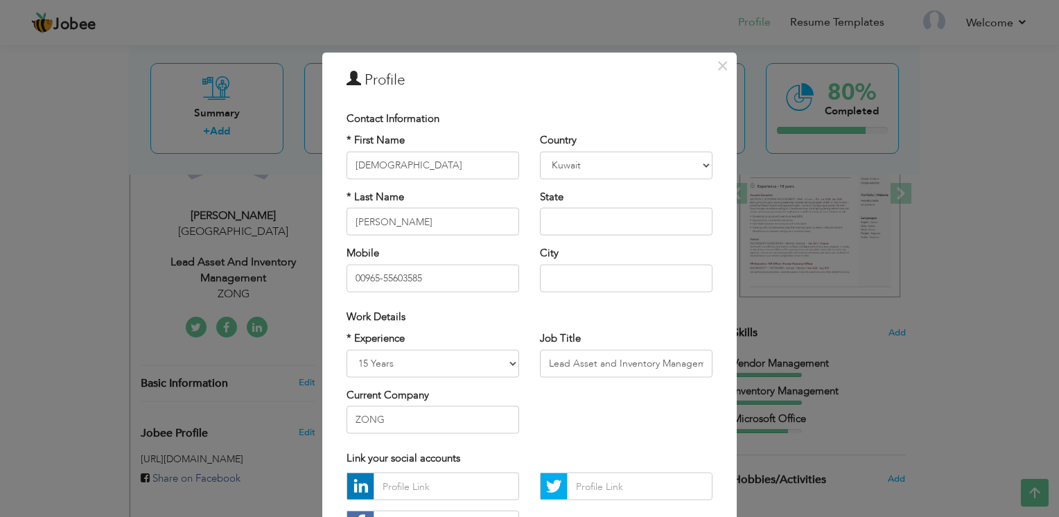
click at [620, 402] on div "* Experience Entry Level Less than 1 Year 1 Year 2 Years 3 Years 4 Years 5 Year…" at bounding box center [529, 387] width 387 height 113
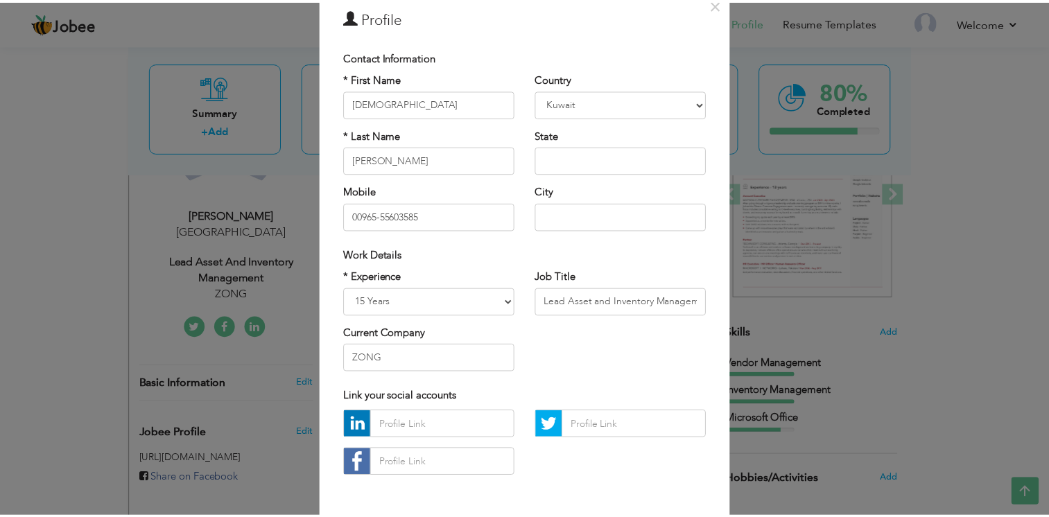
scroll to position [115, 0]
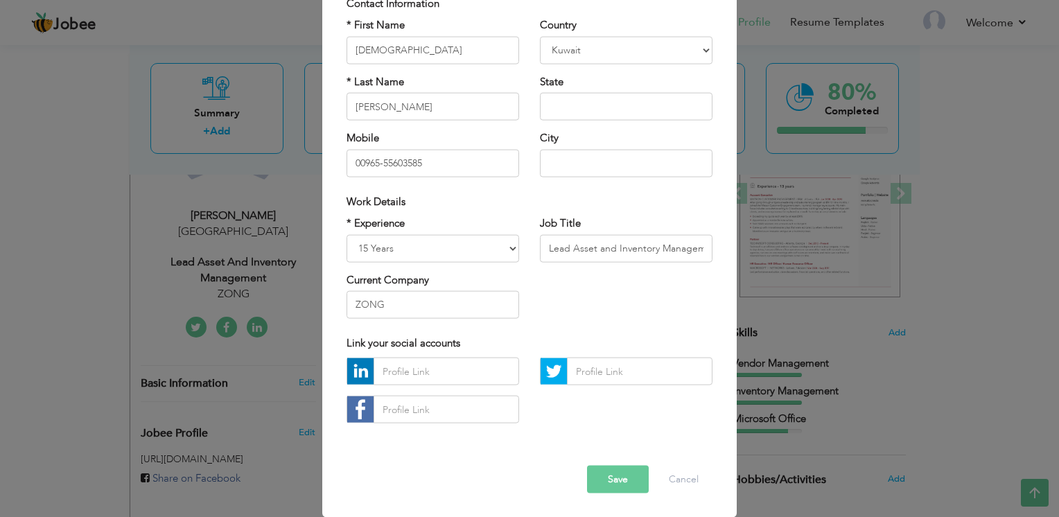
click at [609, 478] on button "Save" at bounding box center [618, 480] width 62 height 28
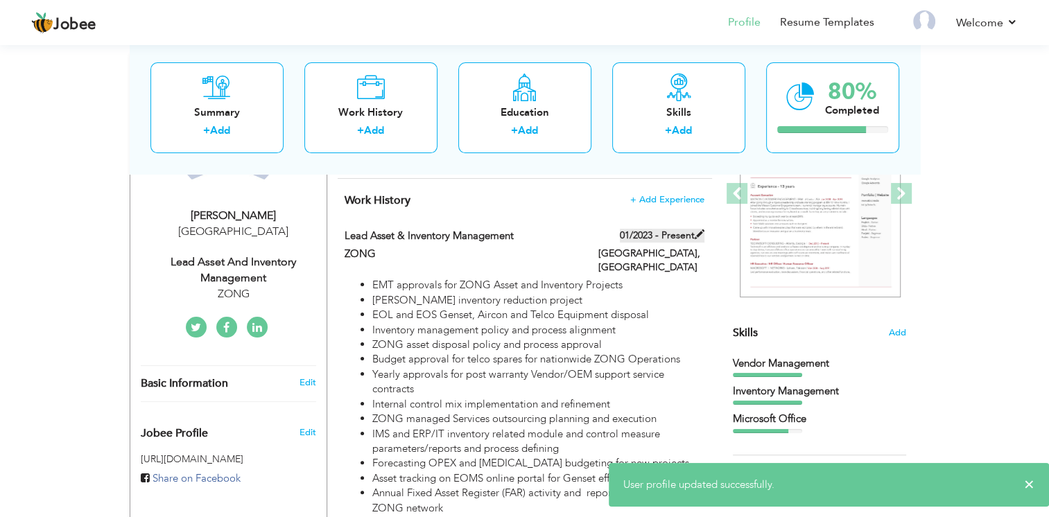
click at [699, 234] on span at bounding box center [699, 234] width 10 height 10
type input "Lead Asset & Inventory Management"
type input "ZONG"
type input "01/2023"
type input "Islamabad"
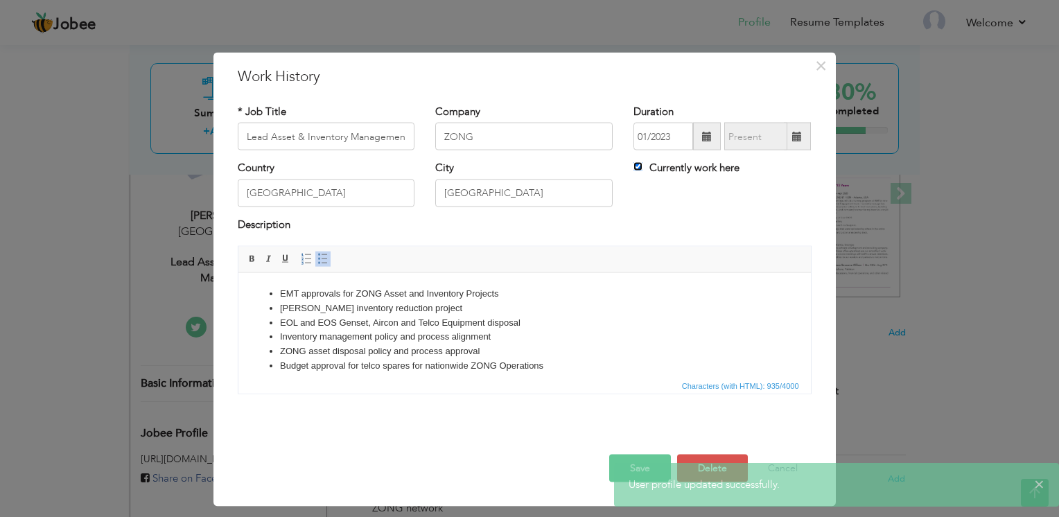
click at [636, 170] on input "Currently work here" at bounding box center [637, 166] width 9 height 9
checkbox input "false"
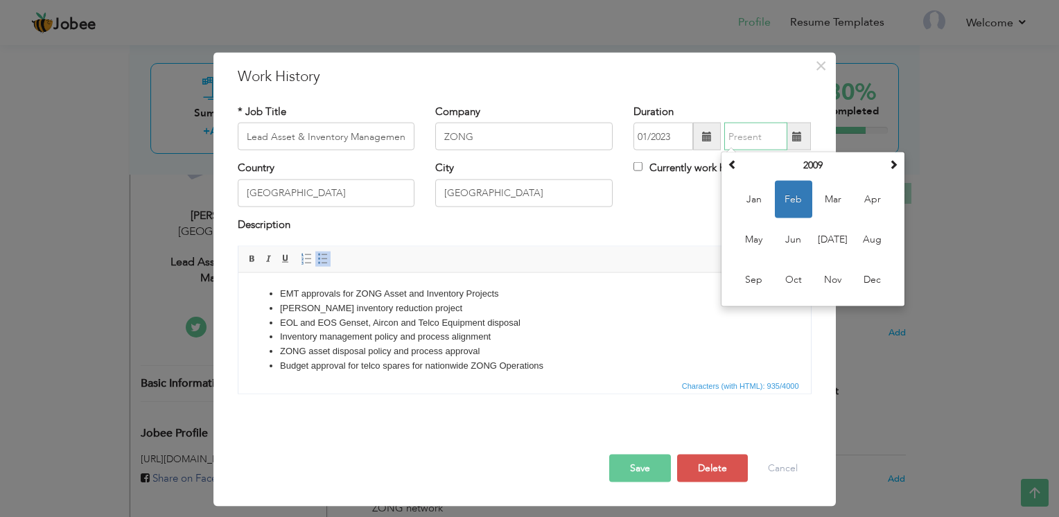
click at [754, 128] on input "text" at bounding box center [755, 137] width 63 height 28
click at [677, 222] on div "Description" at bounding box center [525, 226] width 574 height 18
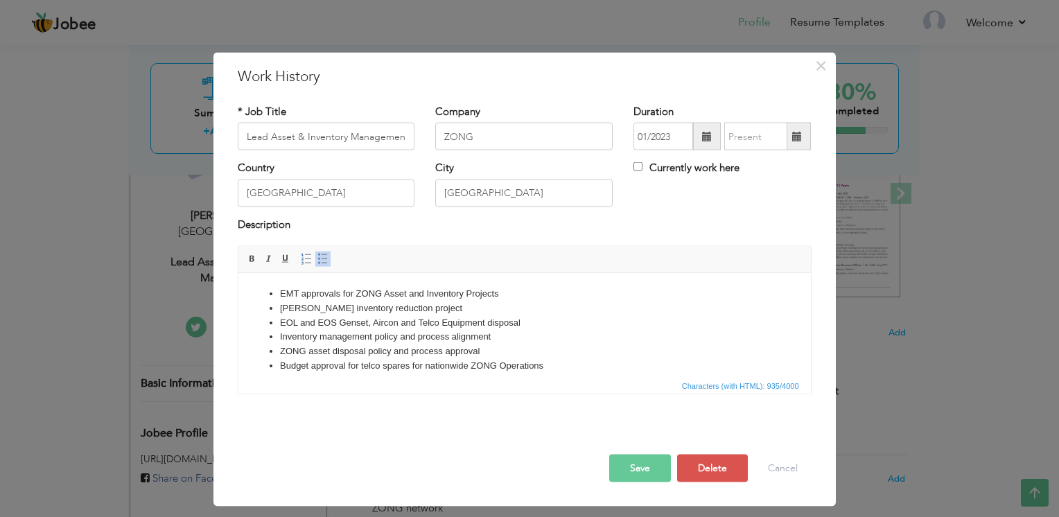
click at [799, 129] on span at bounding box center [797, 137] width 27 height 28
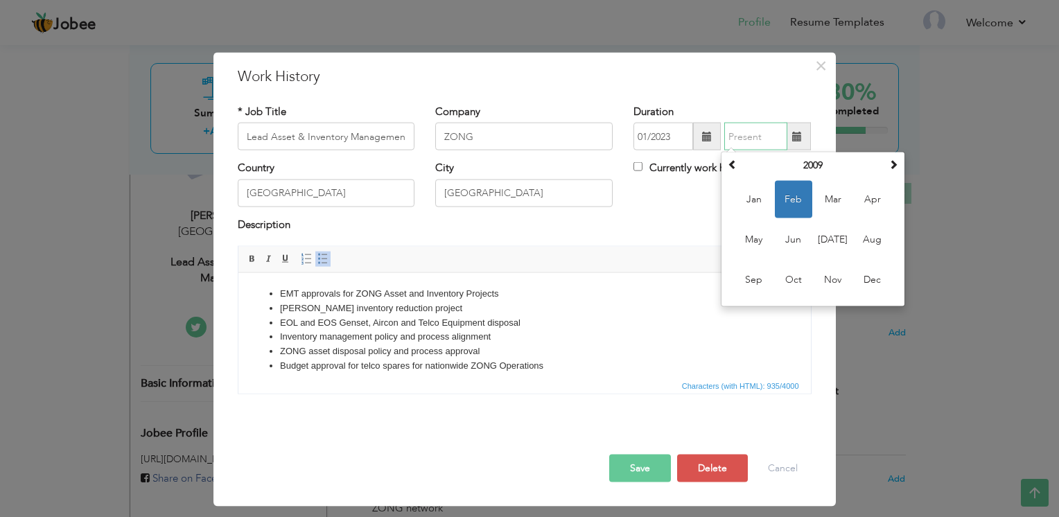
click at [794, 168] on th "2009" at bounding box center [813, 165] width 144 height 21
click at [891, 164] on span at bounding box center [893, 164] width 10 height 10
click at [882, 273] on span "2025" at bounding box center [872, 279] width 37 height 37
click at [862, 248] on span "Aug" at bounding box center [872, 239] width 37 height 37
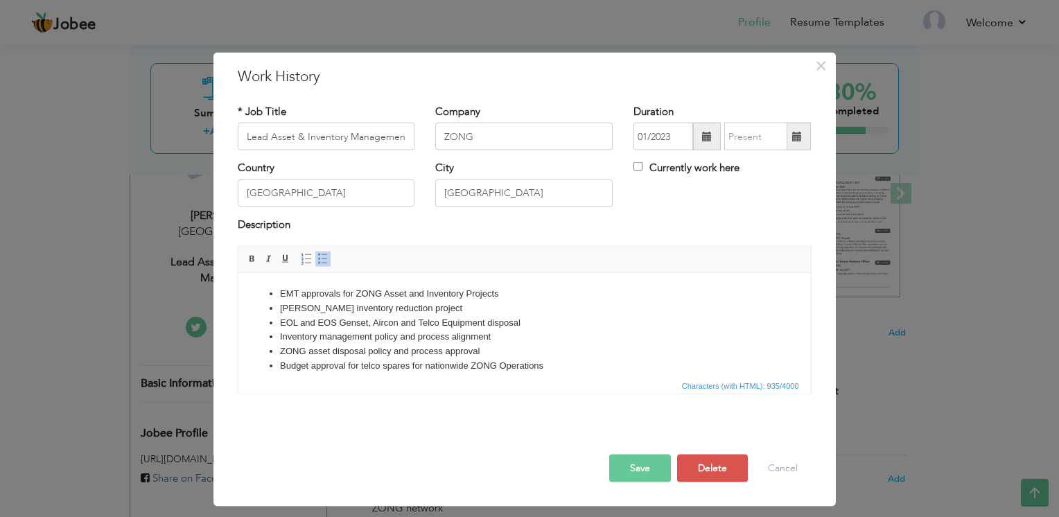
type input "08/2025"
click at [654, 466] on button "Save" at bounding box center [640, 469] width 62 height 28
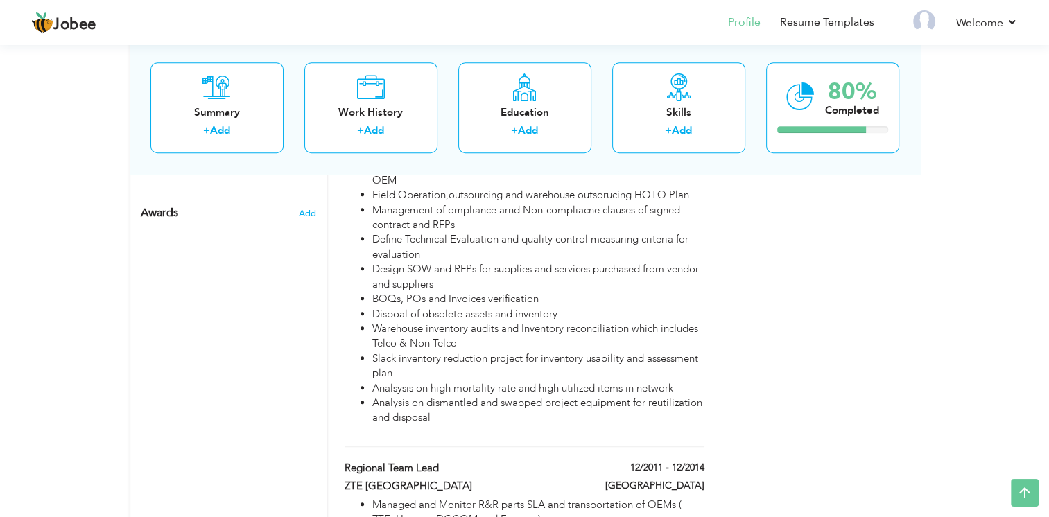
scroll to position [832, 0]
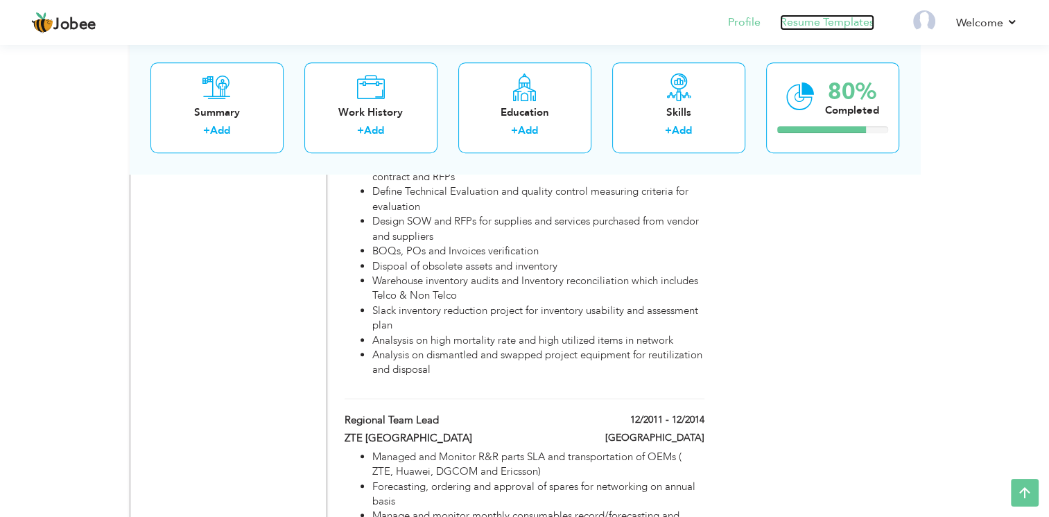
click at [836, 26] on link "Resume Templates" at bounding box center [827, 23] width 94 height 16
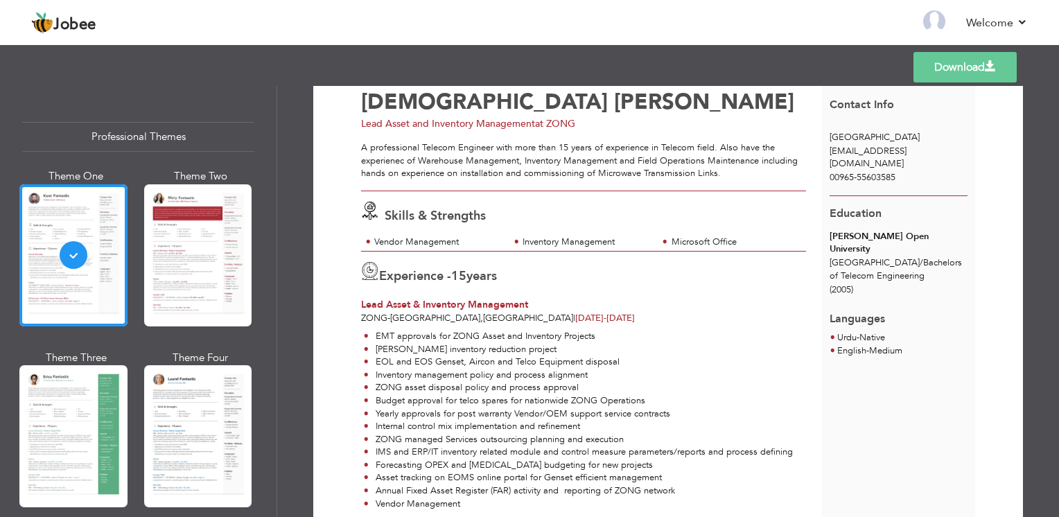
scroll to position [69, 0]
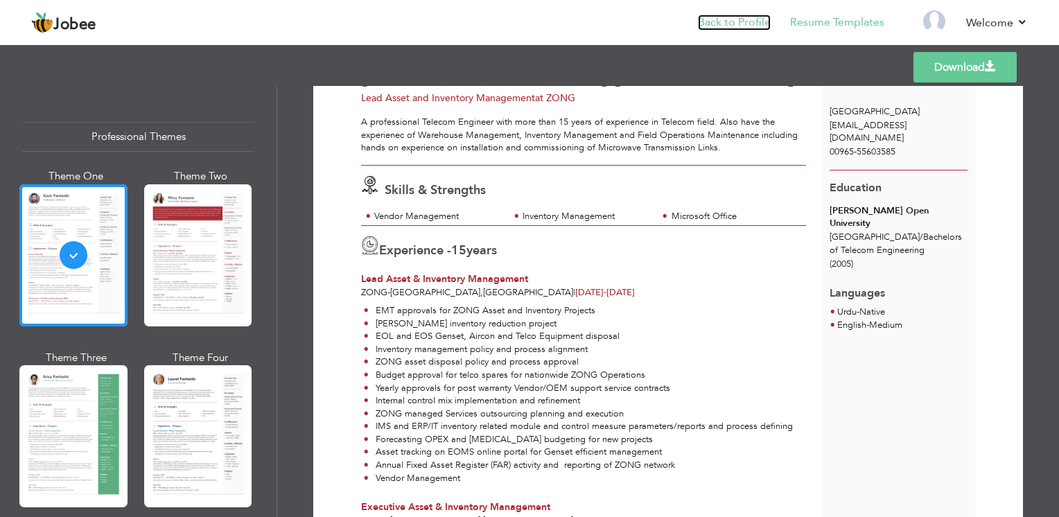
click at [756, 21] on link "Back to Profile" at bounding box center [734, 23] width 73 height 16
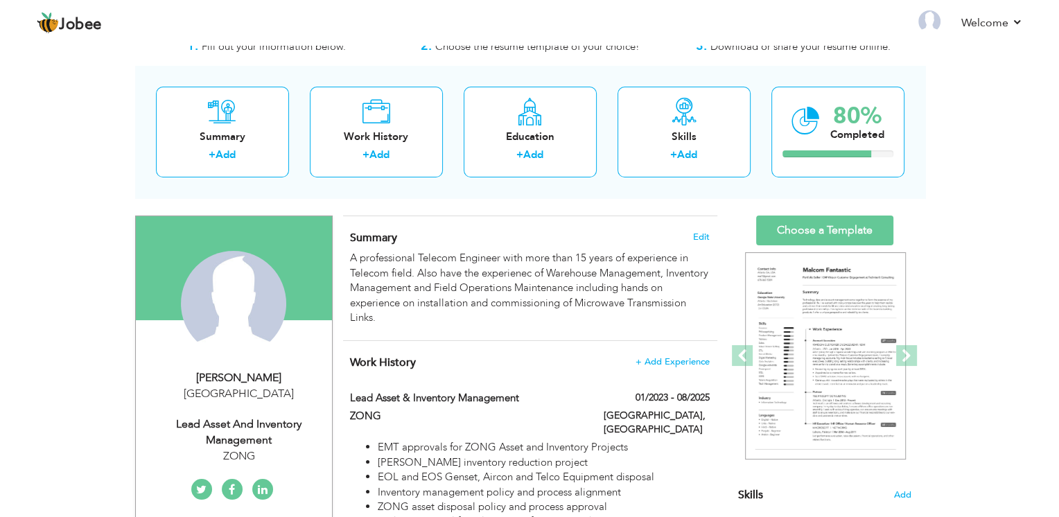
scroll to position [69, 0]
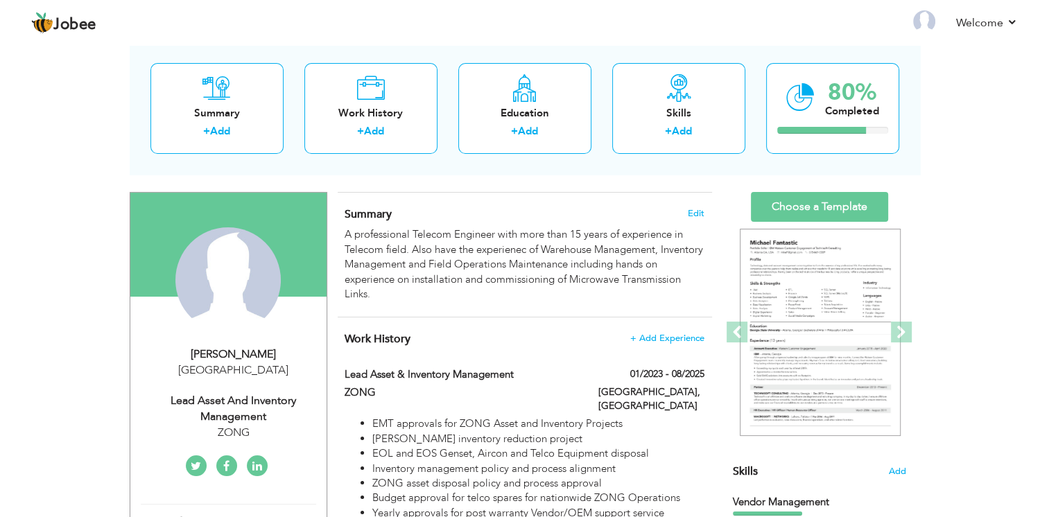
click at [261, 342] on div "Change Remove" at bounding box center [228, 286] width 175 height 119
click at [268, 347] on div "[PERSON_NAME]" at bounding box center [234, 355] width 186 height 16
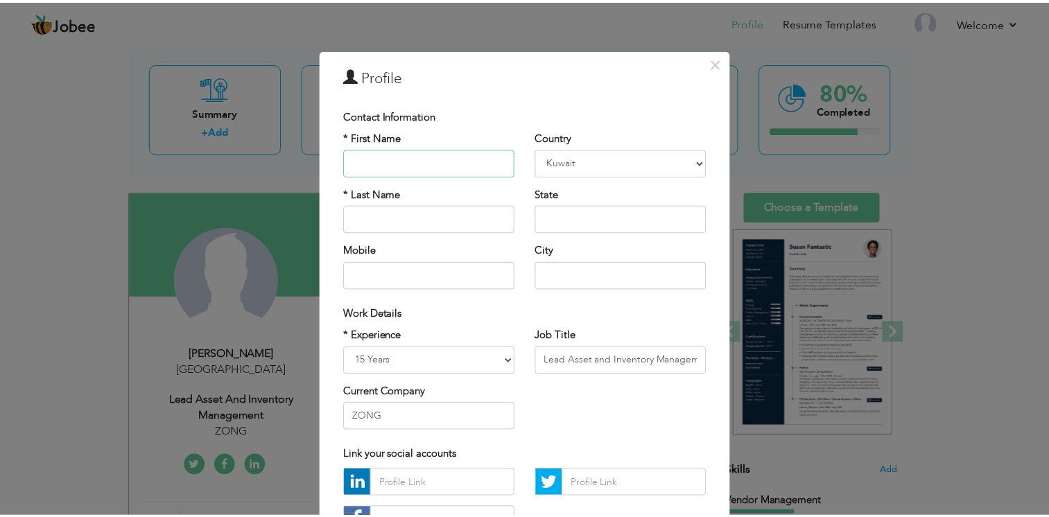
scroll to position [0, 0]
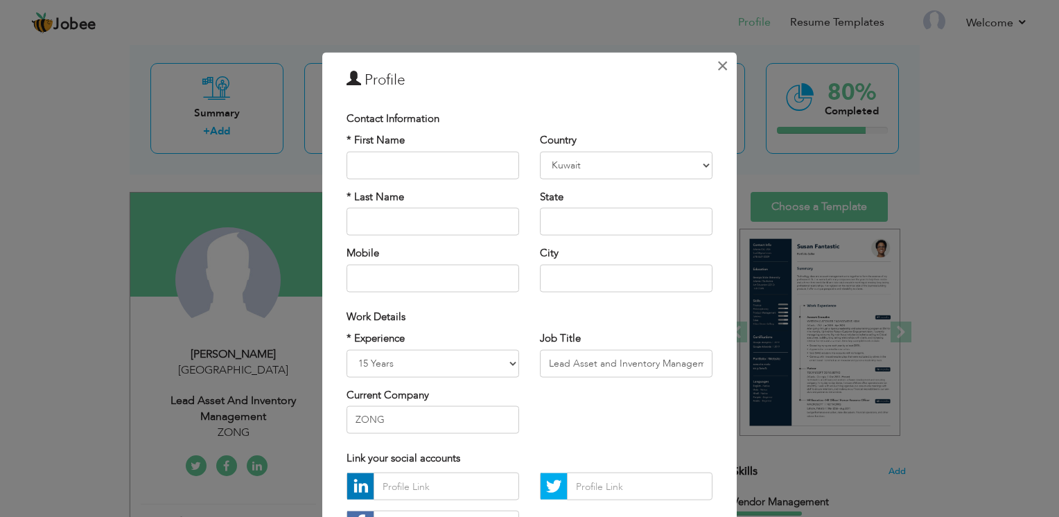
click at [723, 61] on span "×" at bounding box center [723, 65] width 12 height 25
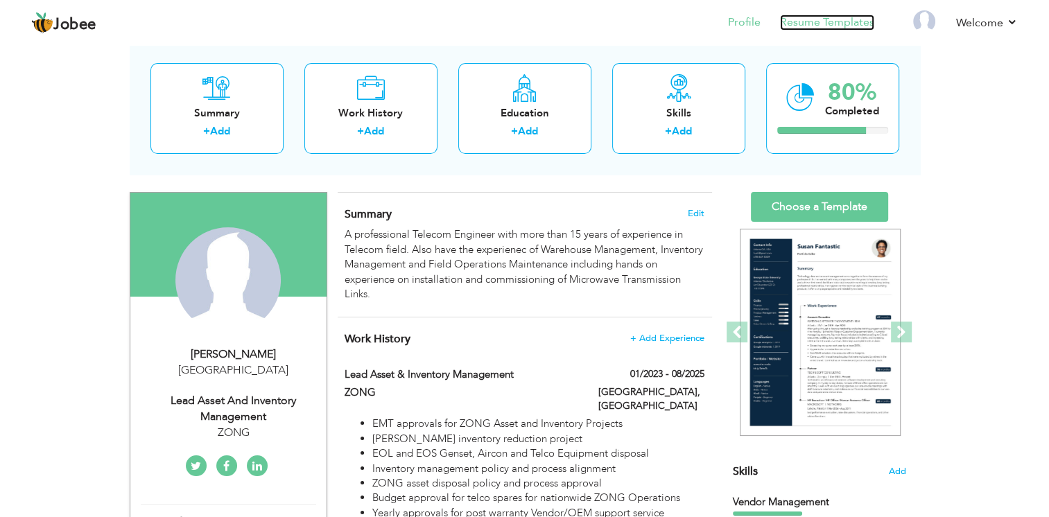
click at [859, 19] on link "Resume Templates" at bounding box center [827, 23] width 94 height 16
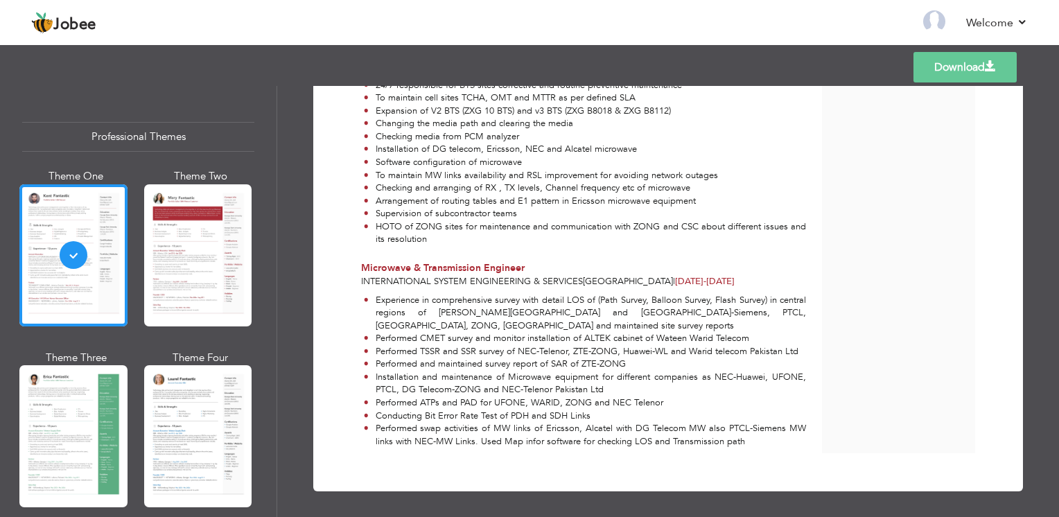
scroll to position [1245, 0]
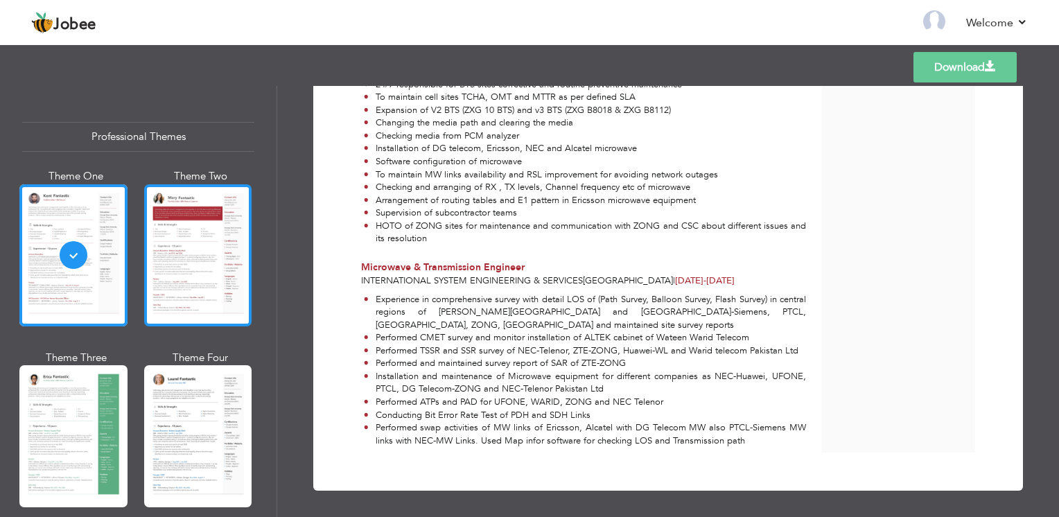
click at [208, 262] on div at bounding box center [198, 255] width 108 height 142
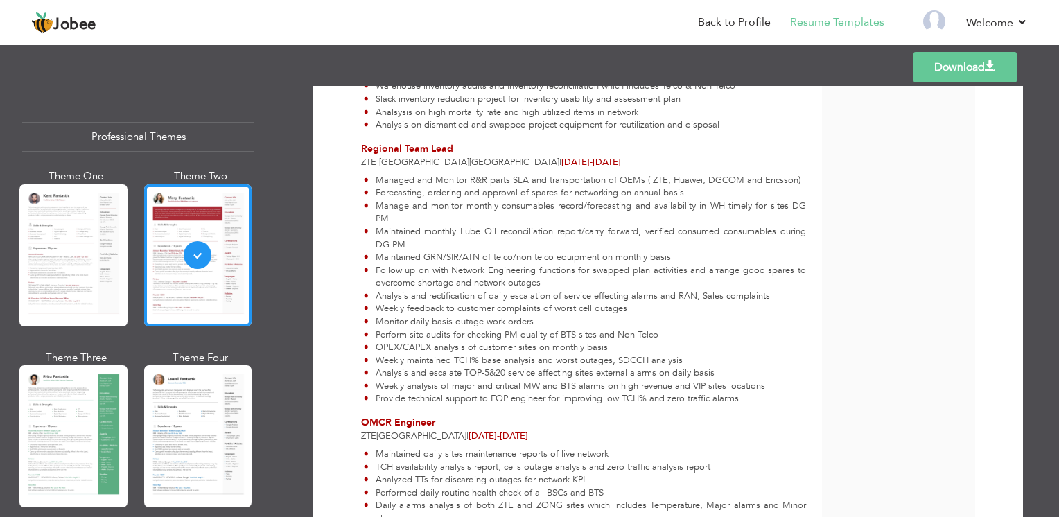
scroll to position [901, 0]
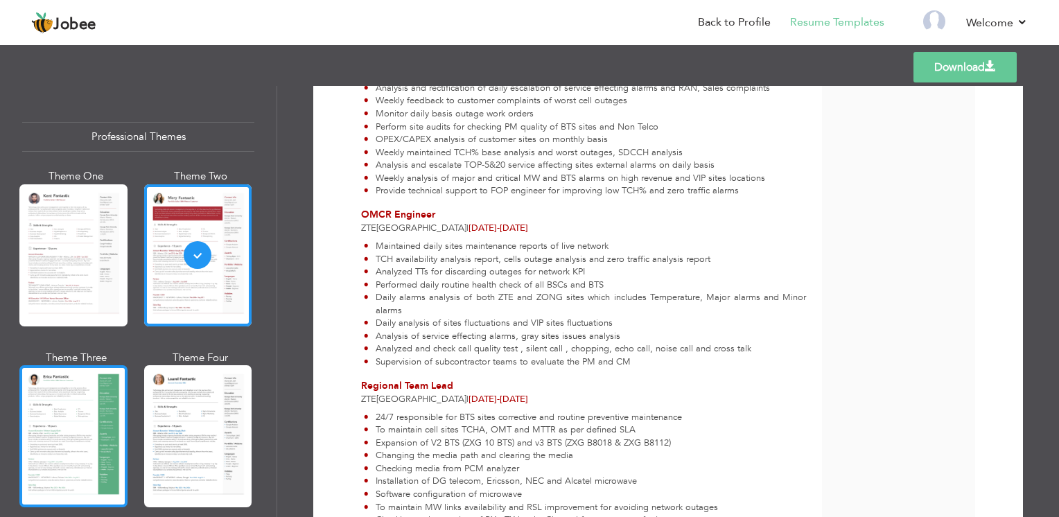
click at [99, 413] on div at bounding box center [73, 436] width 108 height 142
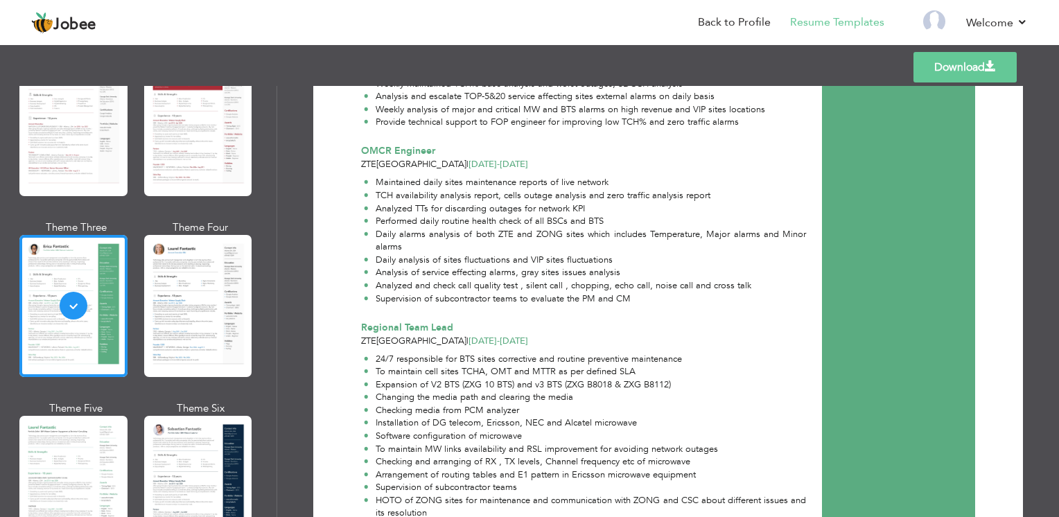
scroll to position [347, 0]
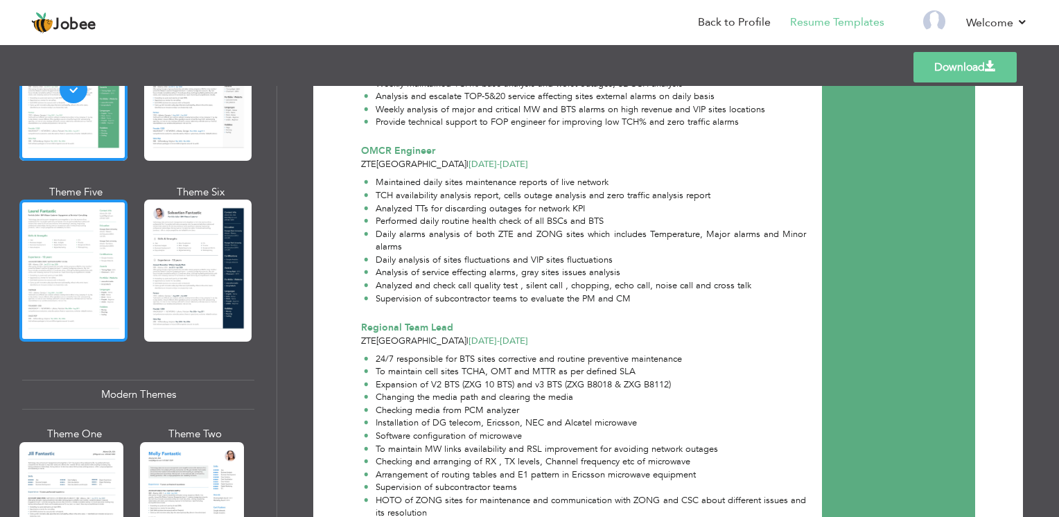
click at [69, 270] on div at bounding box center [73, 271] width 108 height 142
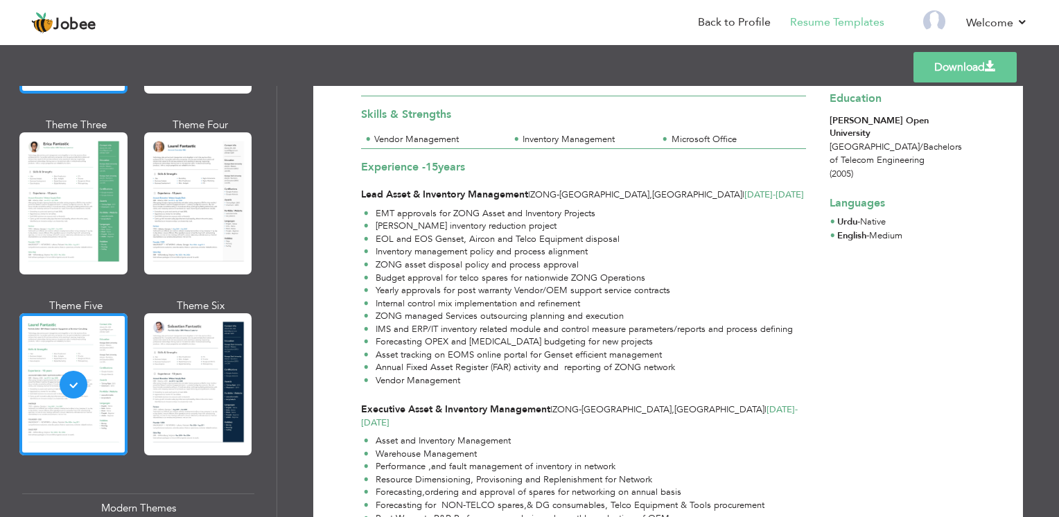
scroll to position [0, 0]
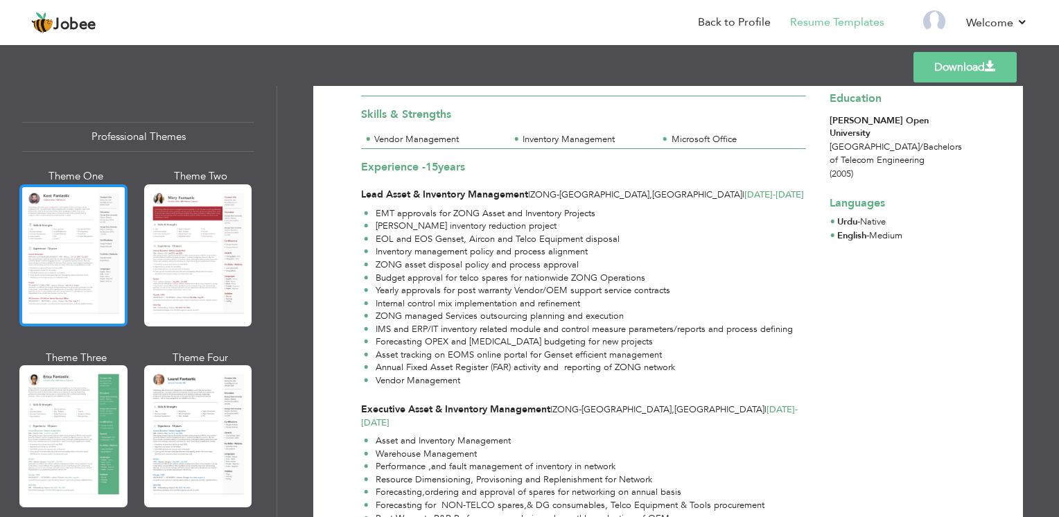
click at [73, 252] on div at bounding box center [73, 255] width 108 height 142
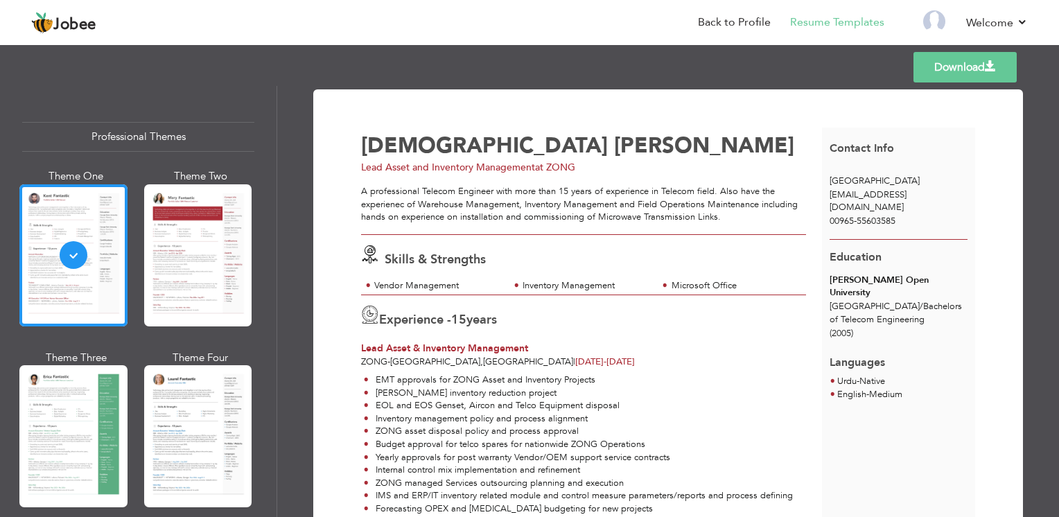
click at [954, 75] on link "Download" at bounding box center [964, 67] width 103 height 30
